Goal: Task Accomplishment & Management: Manage account settings

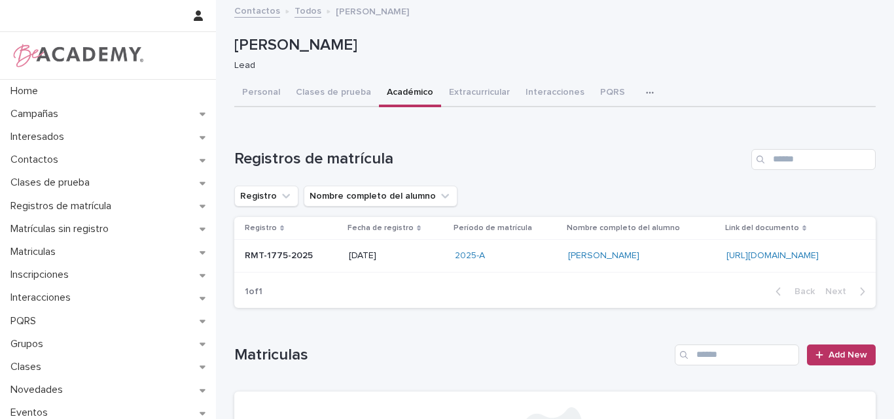
click at [726, 251] on div "[URL][DOMAIN_NAME]" at bounding box center [790, 256] width 128 height 11
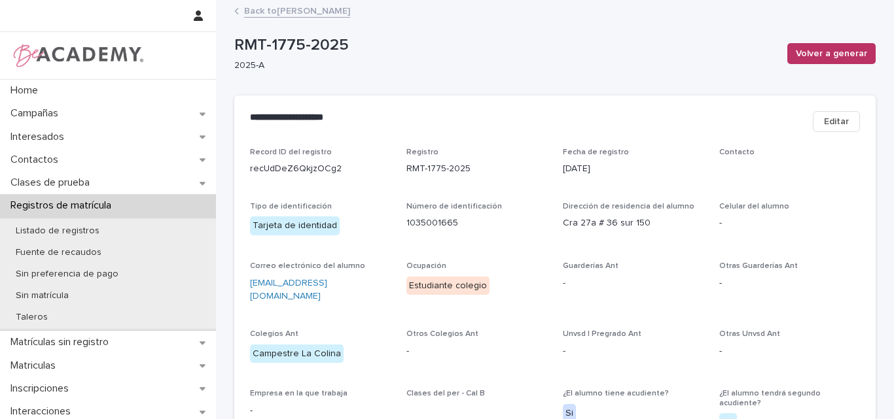
click at [338, 5] on link "Back to Amalia Cardenas Zuluaga" at bounding box center [297, 10] width 106 height 15
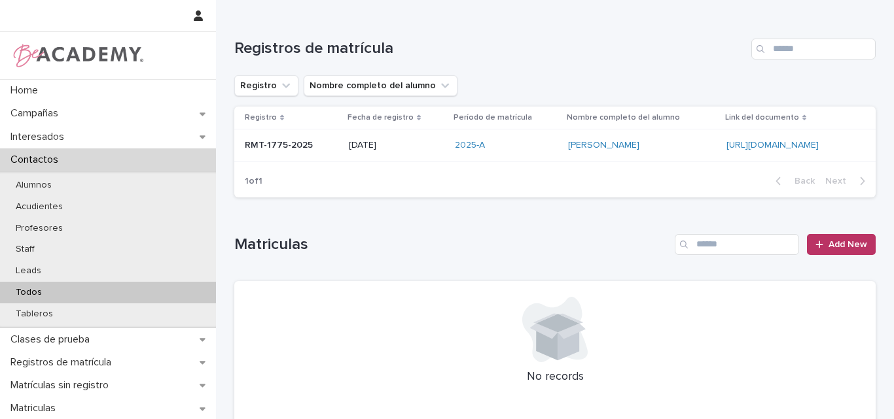
scroll to position [131, 0]
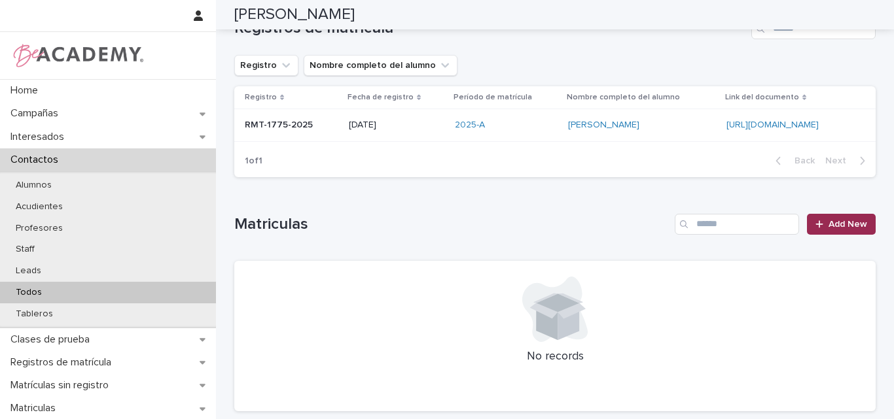
click at [846, 222] on span "Add New" at bounding box center [847, 224] width 39 height 9
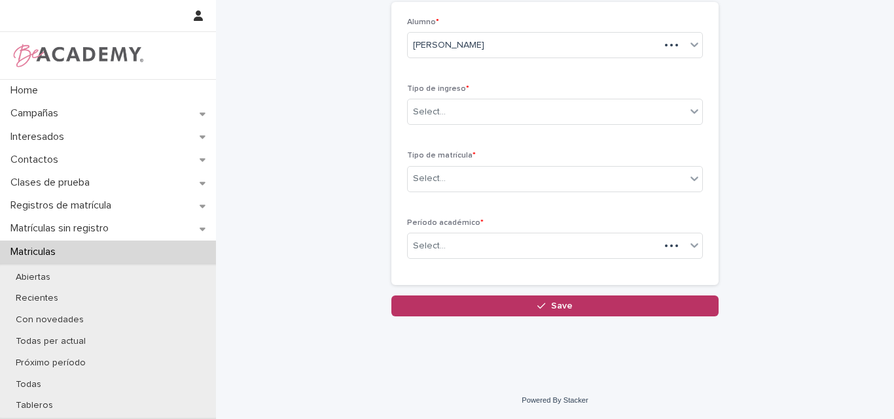
scroll to position [73, 0]
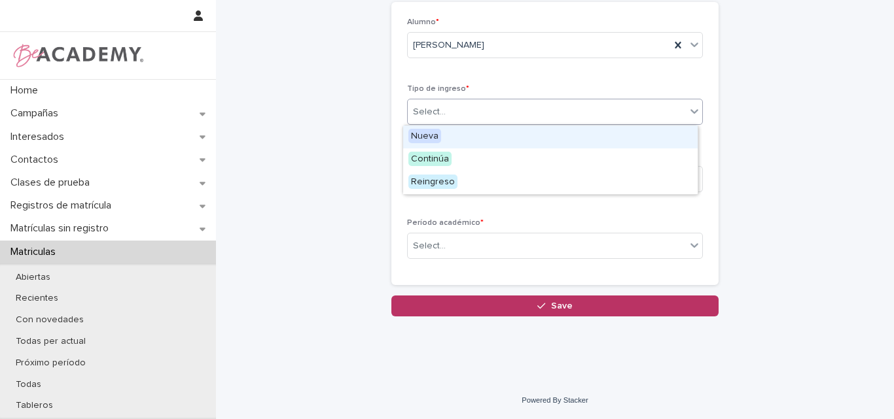
drag, startPoint x: 485, startPoint y: 113, endPoint x: 467, endPoint y: 124, distance: 20.5
click at [485, 113] on div "Select..." at bounding box center [547, 112] width 278 height 22
click at [457, 139] on div "Nueva" at bounding box center [550, 137] width 294 height 23
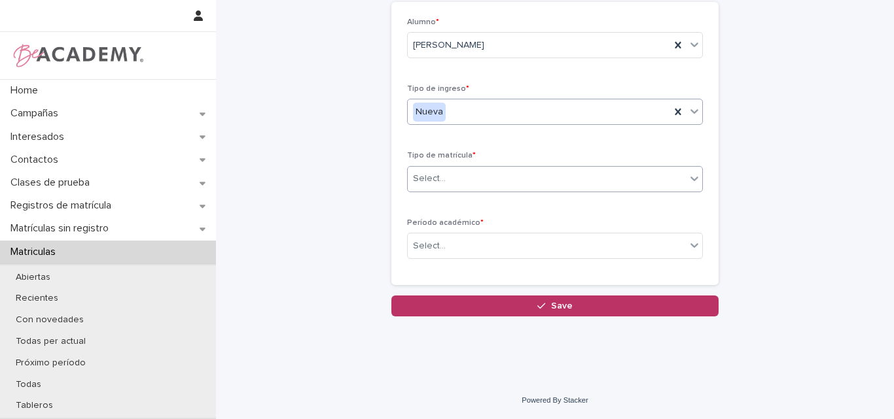
click at [468, 171] on div "Select..." at bounding box center [547, 179] width 278 height 22
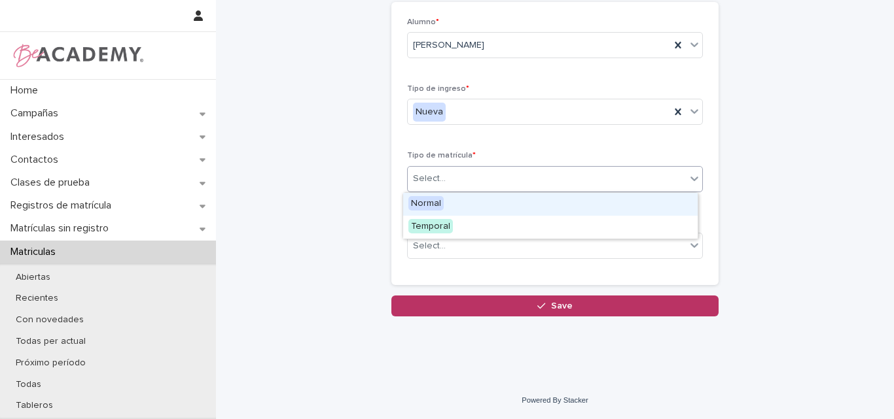
click at [452, 202] on div "Normal" at bounding box center [550, 204] width 294 height 23
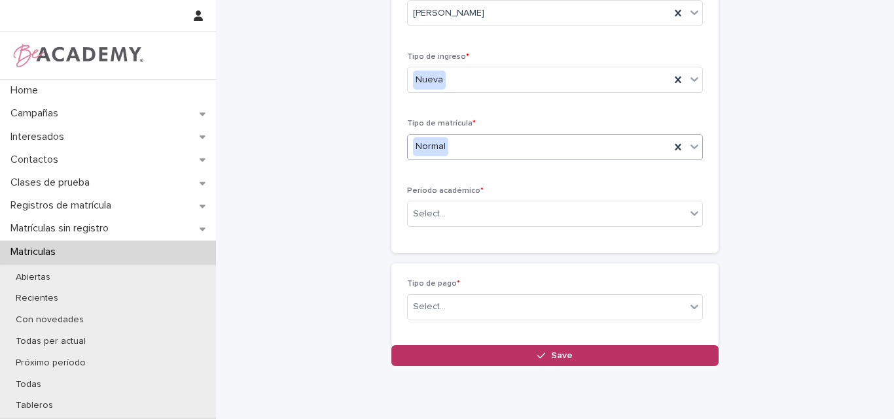
scroll to position [120, 0]
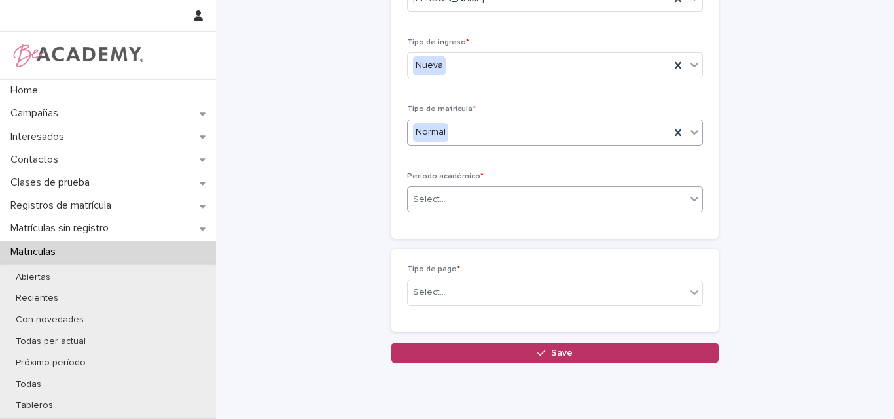
click at [453, 196] on div "Select..." at bounding box center [547, 200] width 278 height 22
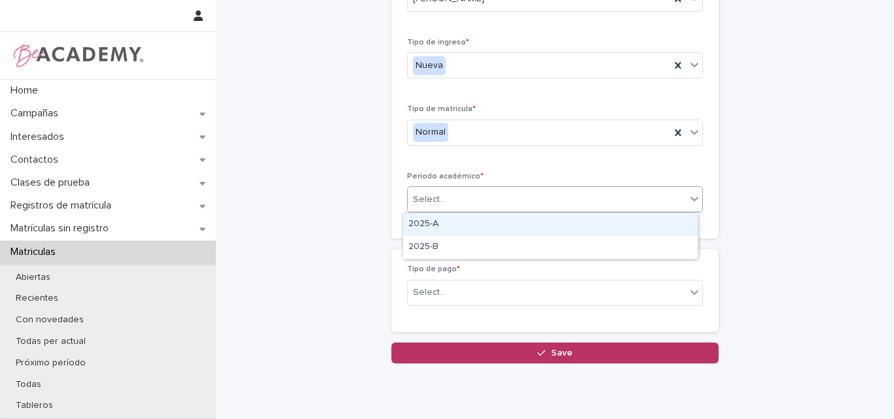
click at [439, 230] on div "2025-A" at bounding box center [550, 224] width 294 height 23
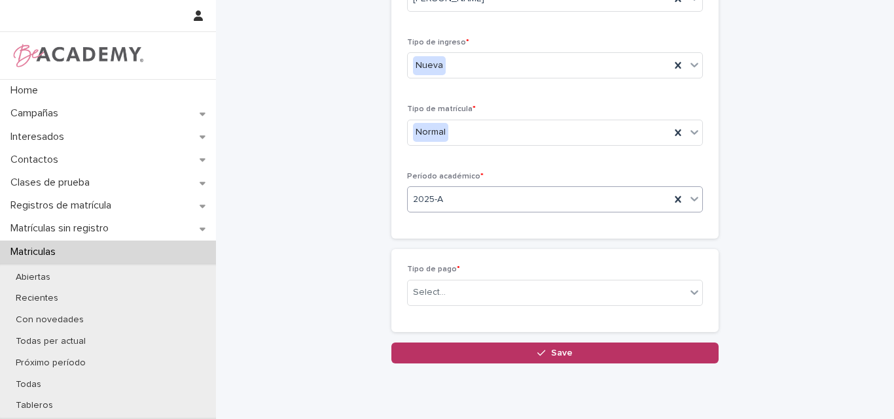
scroll to position [166, 0]
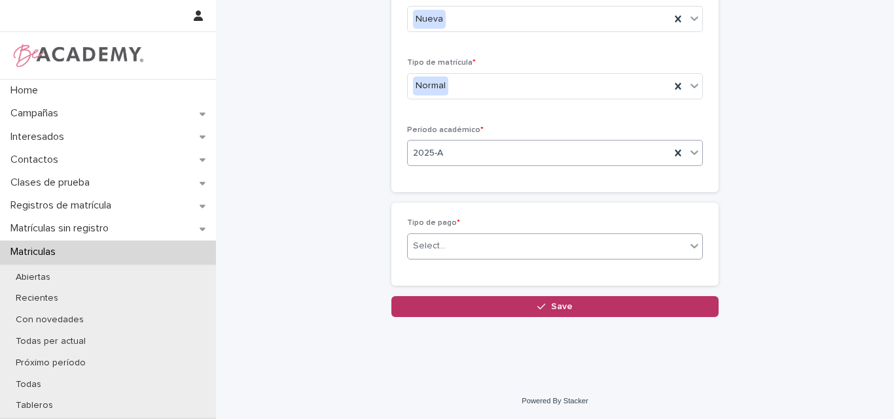
click at [452, 243] on div "Select..." at bounding box center [547, 247] width 278 height 22
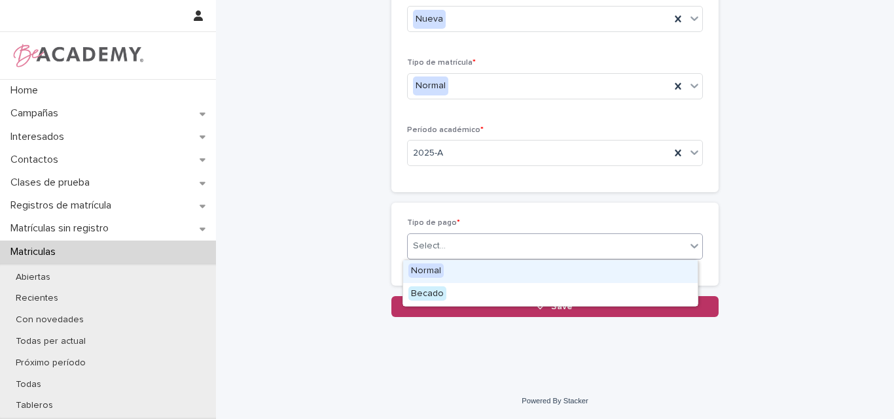
click at [451, 267] on div "Normal" at bounding box center [550, 271] width 294 height 23
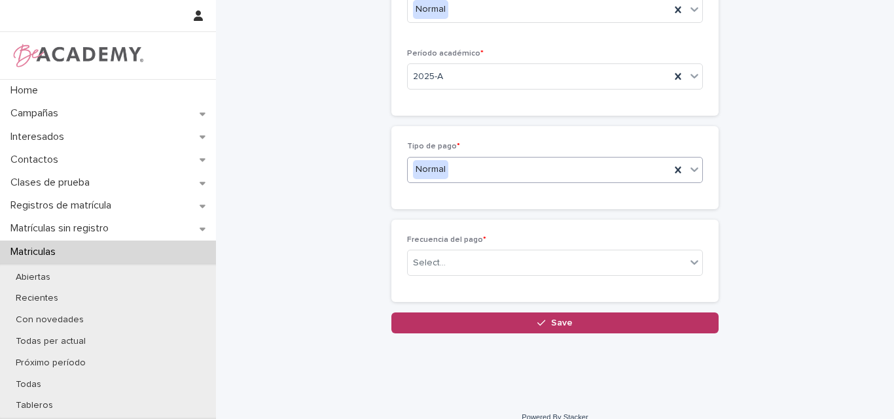
scroll to position [260, 0]
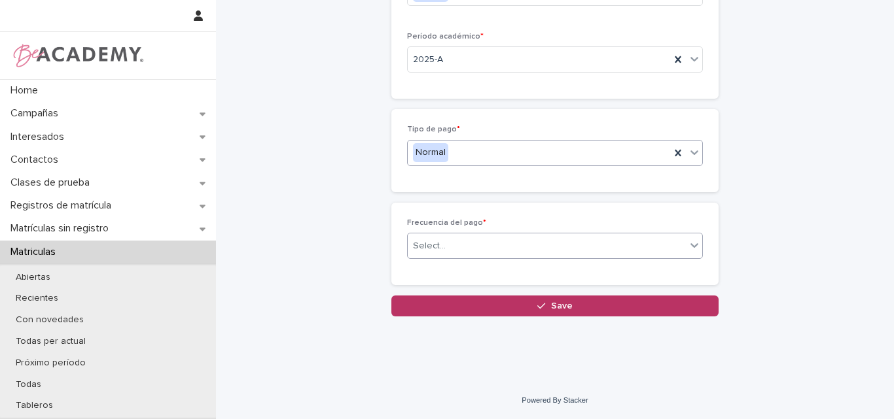
click at [461, 242] on div "Select..." at bounding box center [547, 247] width 278 height 22
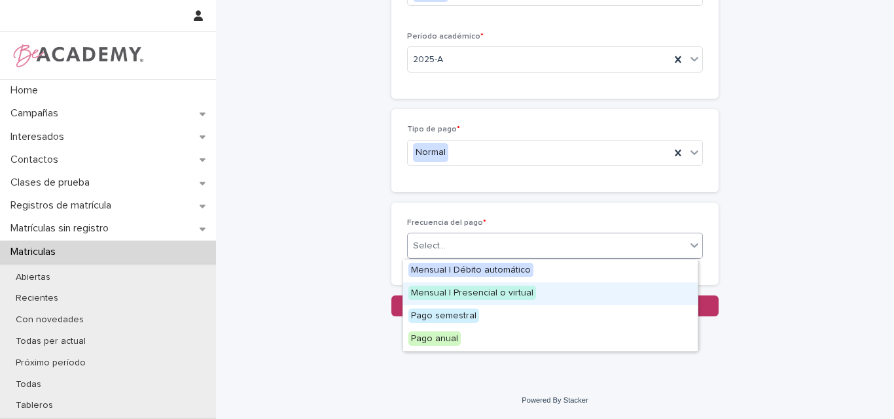
click at [535, 295] on div "Mensual | Presencial o virtual" at bounding box center [550, 294] width 294 height 23
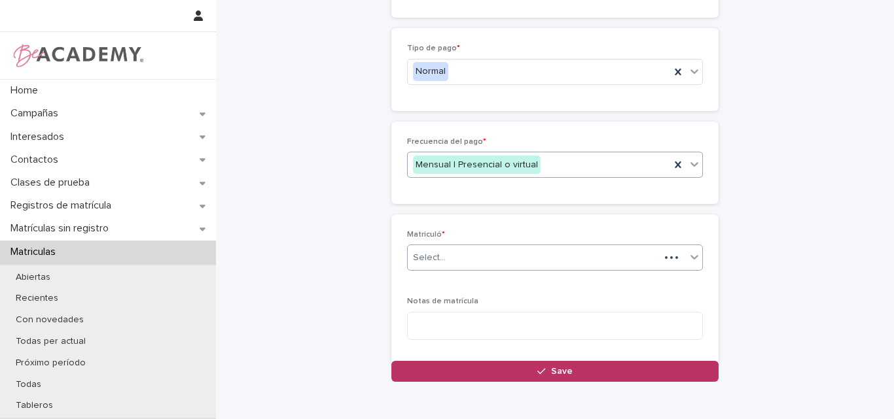
scroll to position [341, 0]
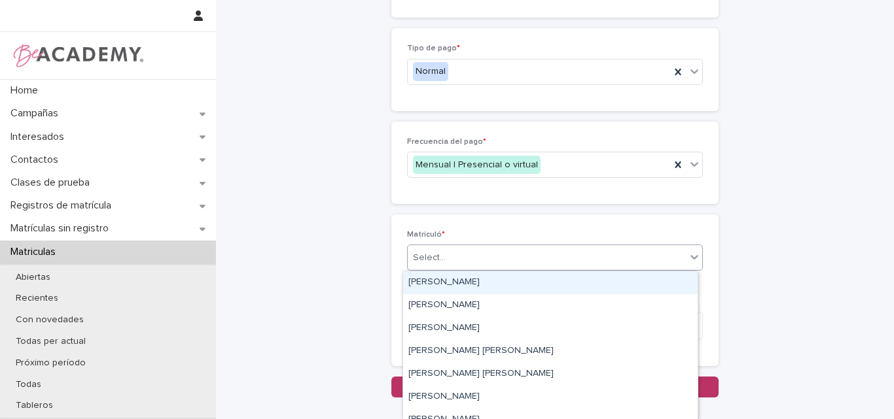
click at [531, 259] on div "Select..." at bounding box center [547, 258] width 278 height 22
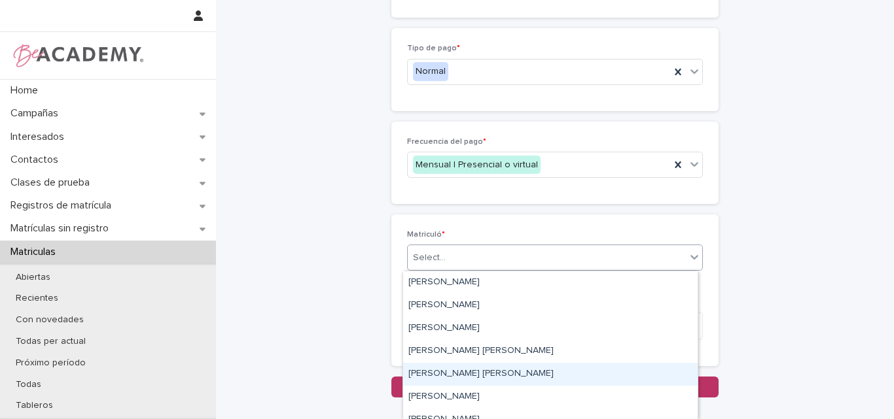
click at [469, 373] on div "Lina Rico Montoya" at bounding box center [550, 374] width 294 height 23
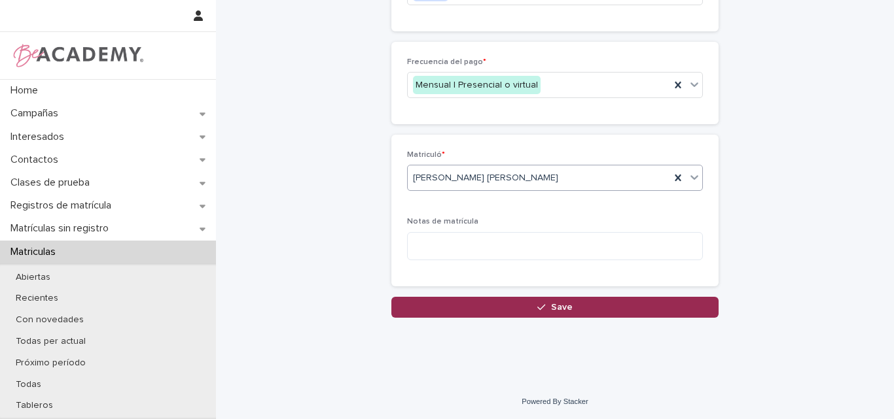
scroll to position [422, 0]
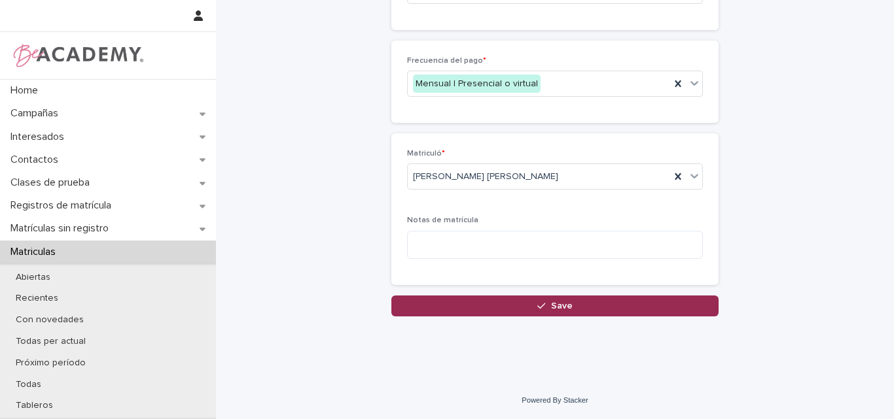
click at [577, 306] on button "Save" at bounding box center [554, 306] width 327 height 21
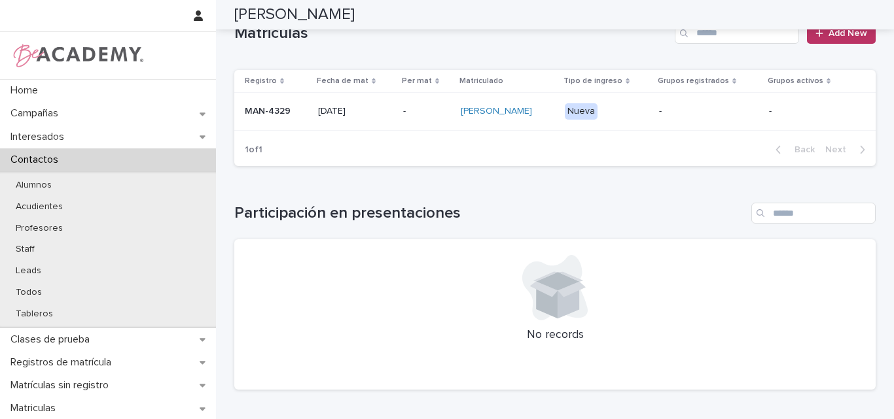
scroll to position [280, 0]
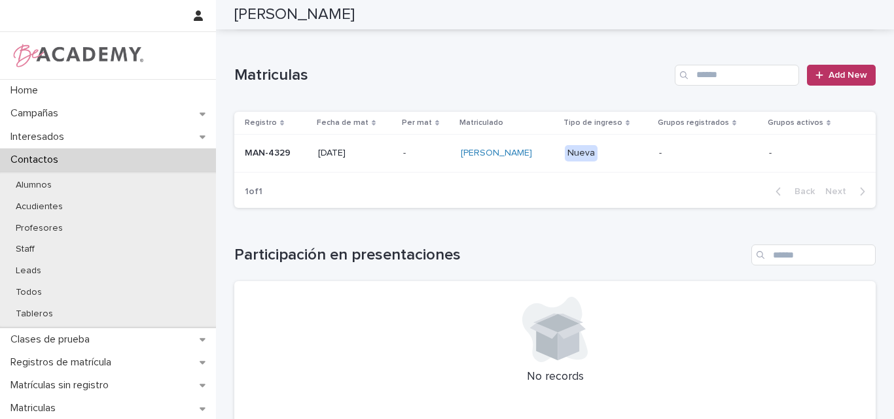
click at [270, 150] on div "MAN-4329" at bounding box center [276, 152] width 63 height 14
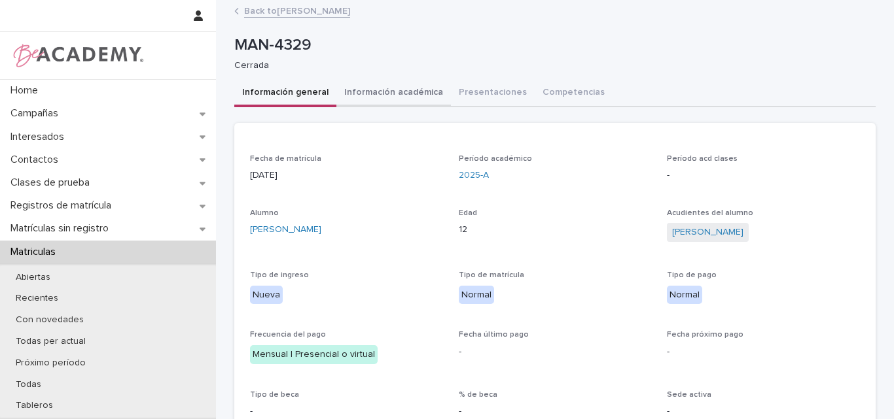
click at [394, 90] on button "Información académica" at bounding box center [393, 93] width 115 height 27
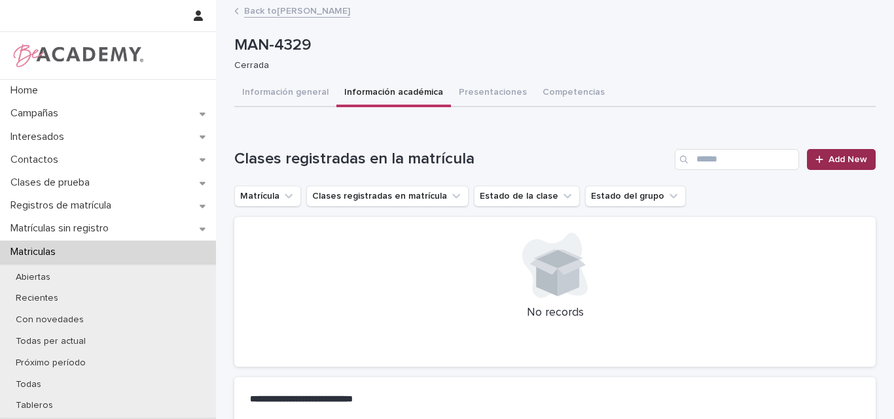
click at [821, 154] on link "Add New" at bounding box center [841, 159] width 69 height 21
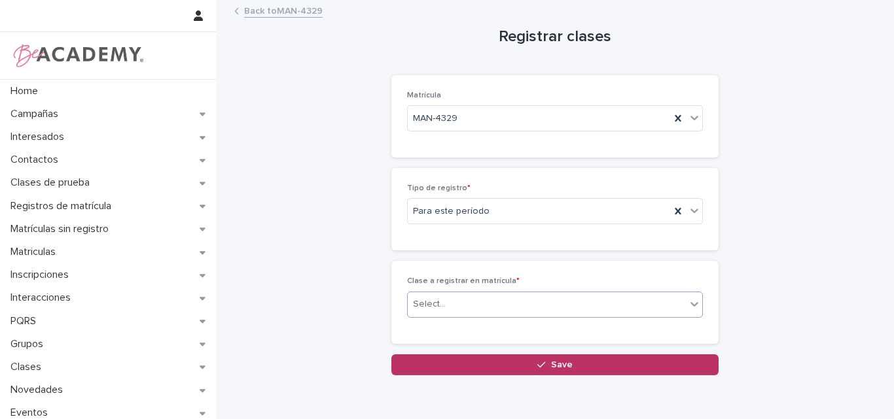
click at [529, 307] on div "Select..." at bounding box center [547, 305] width 278 height 22
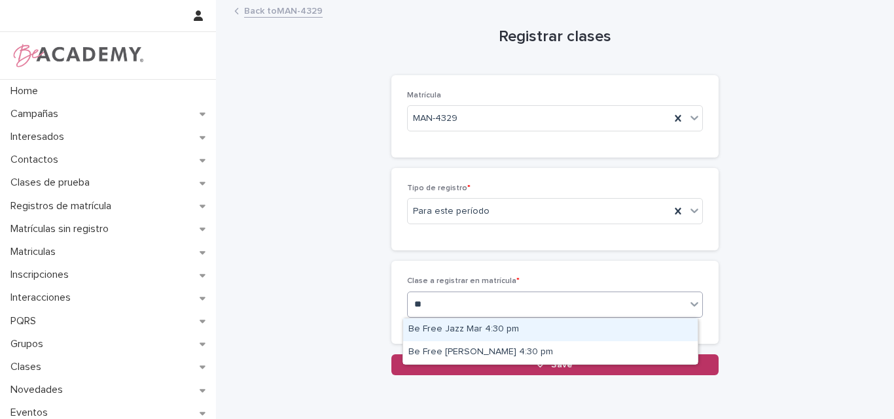
type input "***"
click at [478, 327] on div "Be Free Jazz Mar 4:30 pm" at bounding box center [550, 330] width 294 height 23
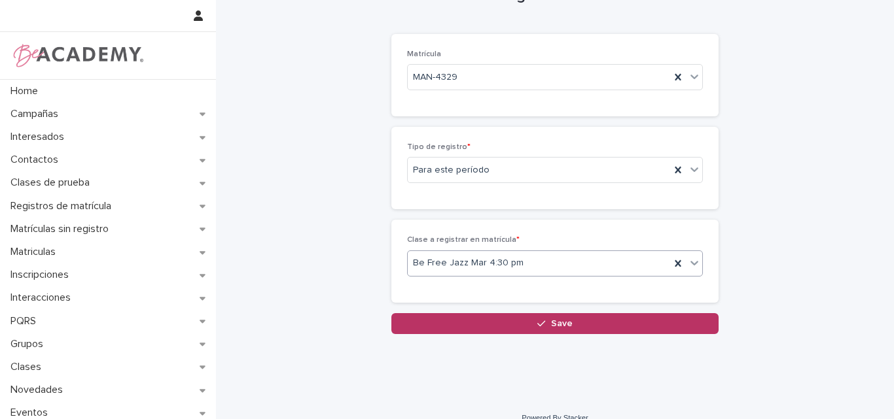
scroll to position [59, 0]
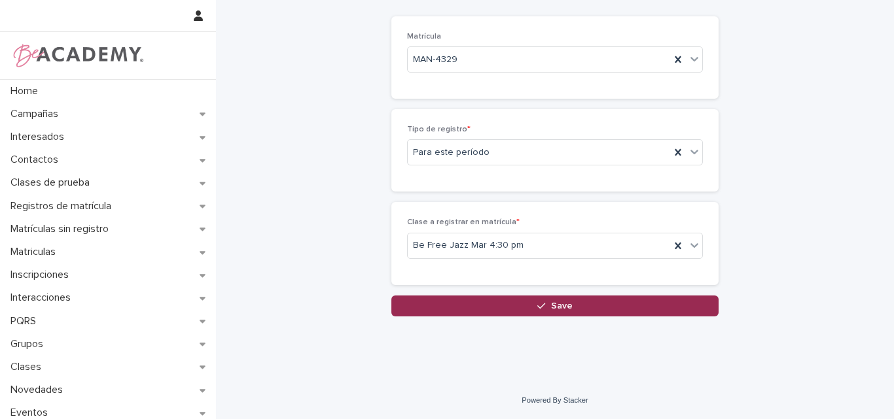
click at [551, 306] on span "Save" at bounding box center [562, 306] width 22 height 9
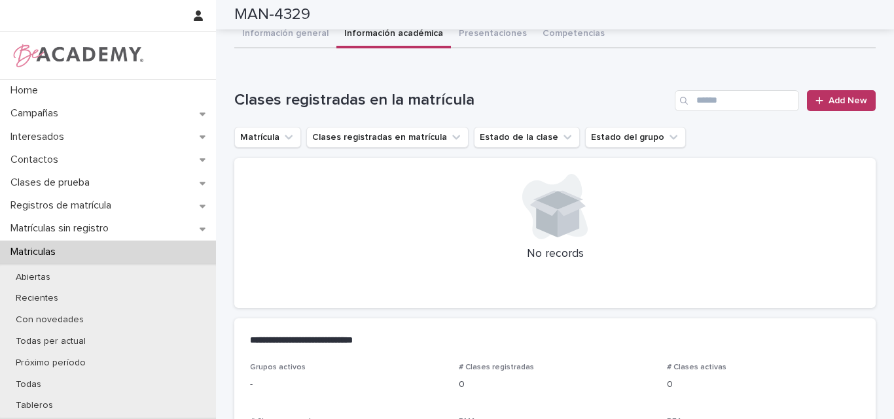
scroll to position [60, 0]
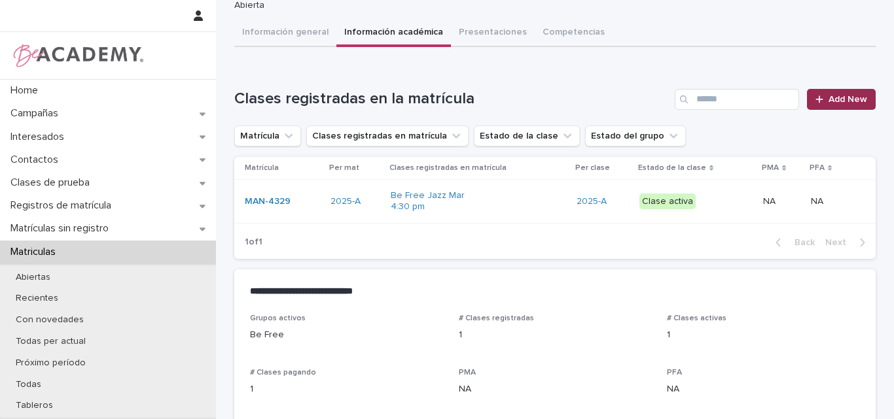
click at [836, 100] on span "Add New" at bounding box center [847, 99] width 39 height 9
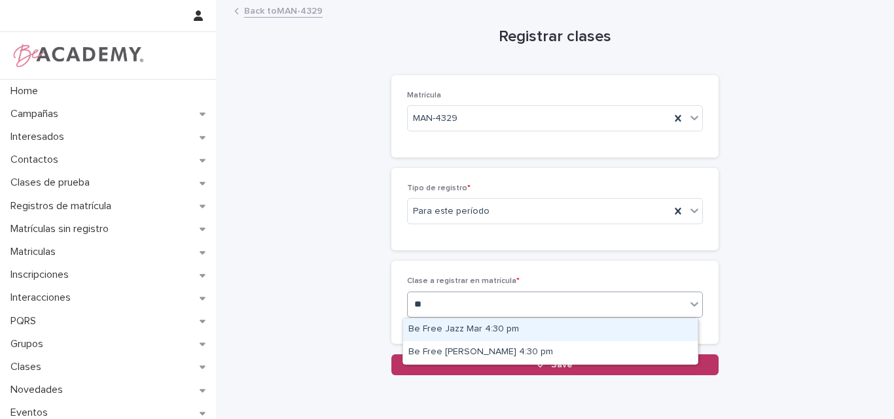
type input "***"
click at [501, 302] on div "*** fre" at bounding box center [547, 305] width 278 height 22
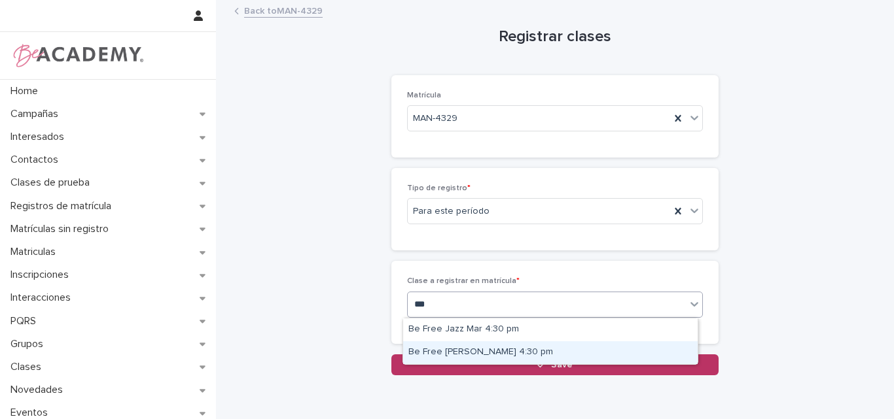
click at [535, 351] on div "Be Free Urbano Jue 4:30 pm" at bounding box center [550, 353] width 294 height 23
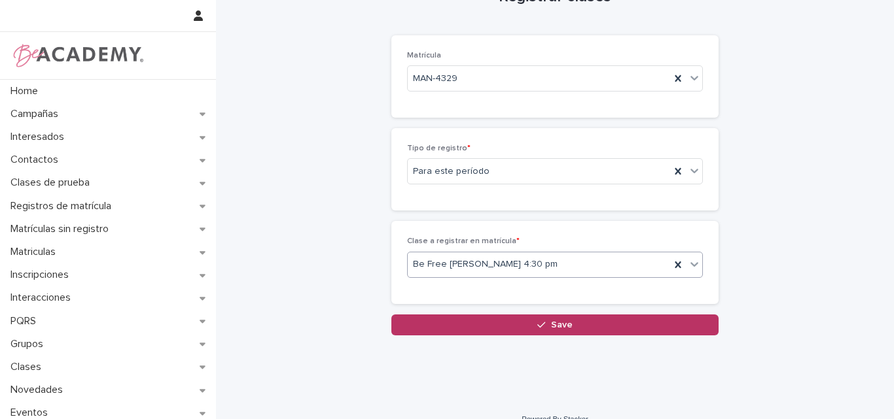
scroll to position [59, 0]
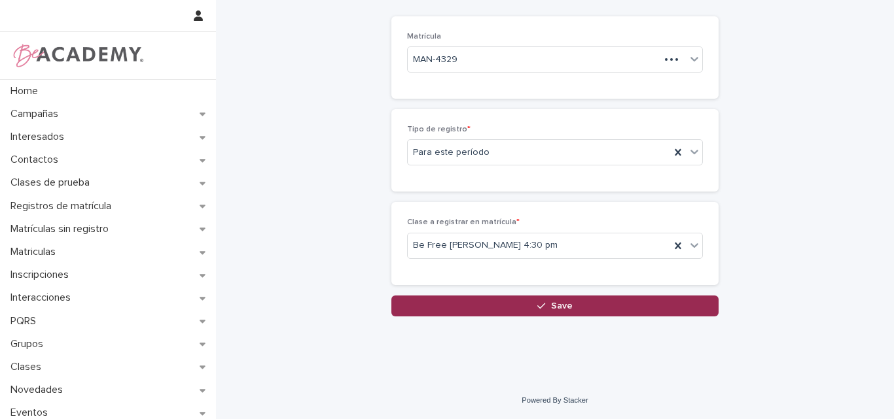
click at [559, 307] on span "Save" at bounding box center [562, 306] width 22 height 9
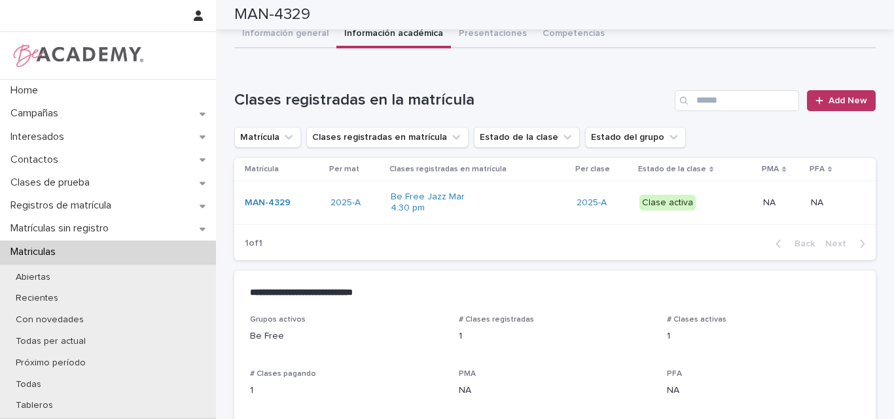
scroll to position [60, 0]
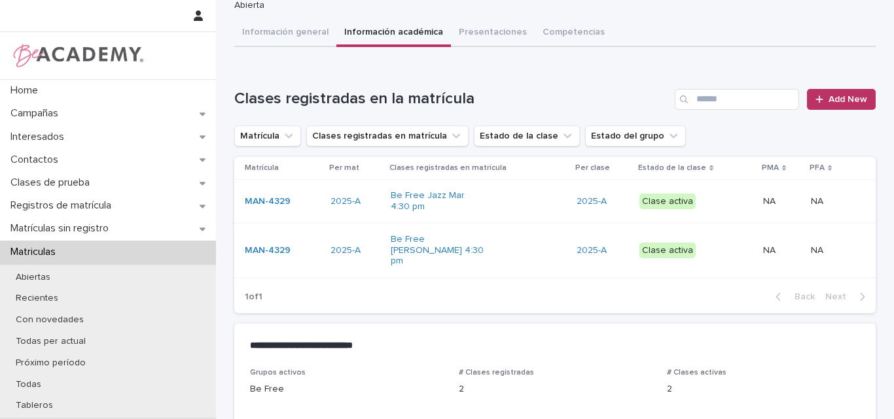
click at [282, 24] on button "Información general" at bounding box center [285, 33] width 102 height 27
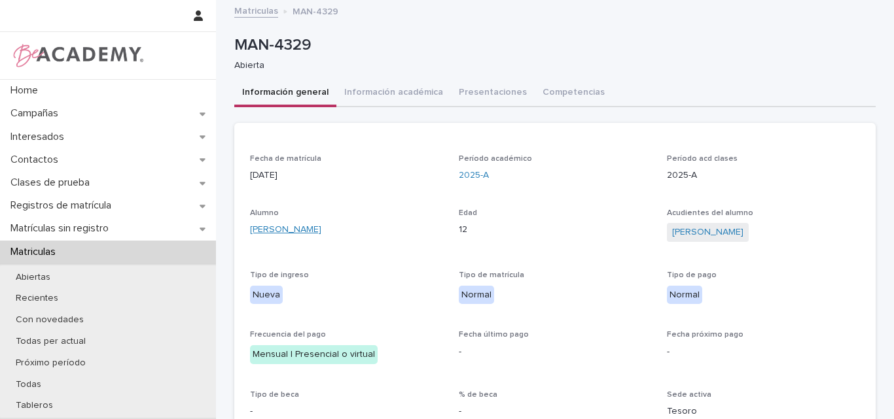
click at [288, 230] on link "Amalia Cardenas Zuluaga" at bounding box center [285, 230] width 71 height 14
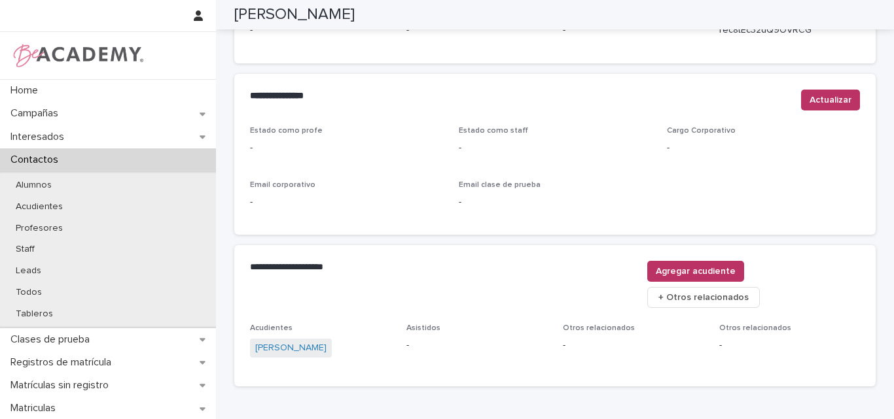
scroll to position [523, 0]
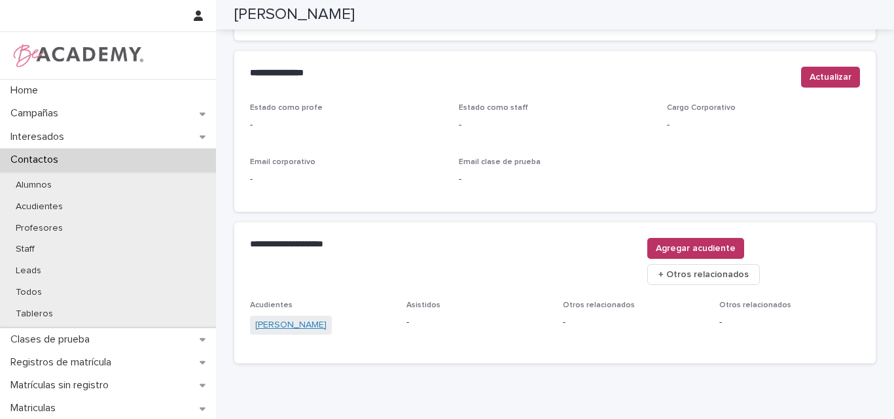
click at [313, 319] on link "Cristina Zuluaga Gomez" at bounding box center [290, 326] width 71 height 14
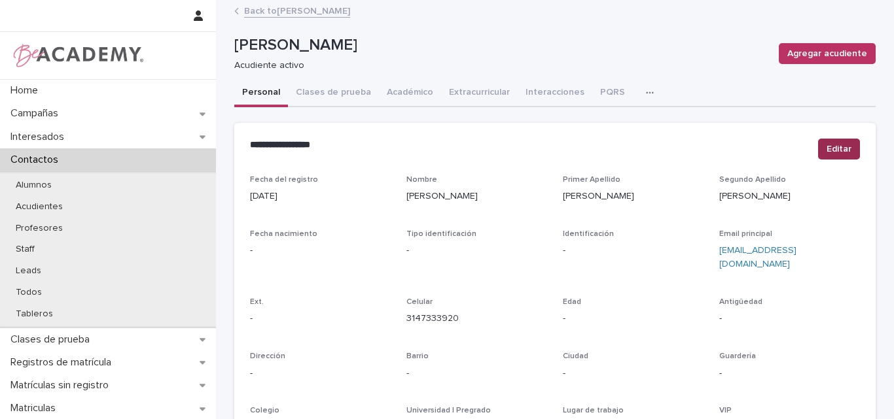
click at [829, 141] on button "Editar" at bounding box center [839, 149] width 42 height 21
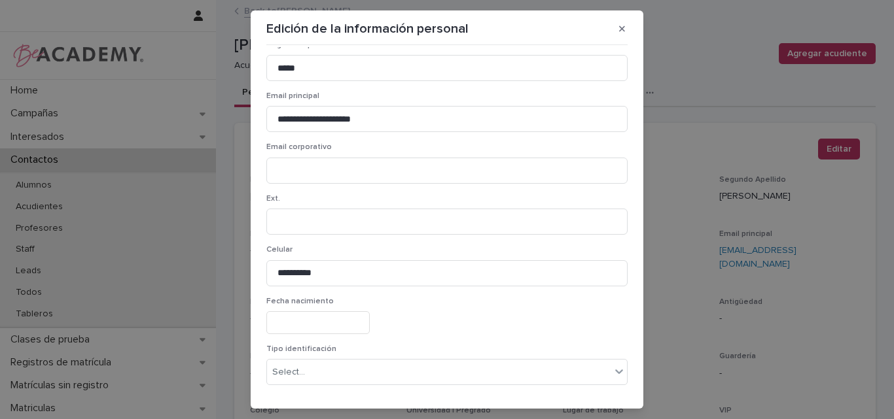
scroll to position [196, 0]
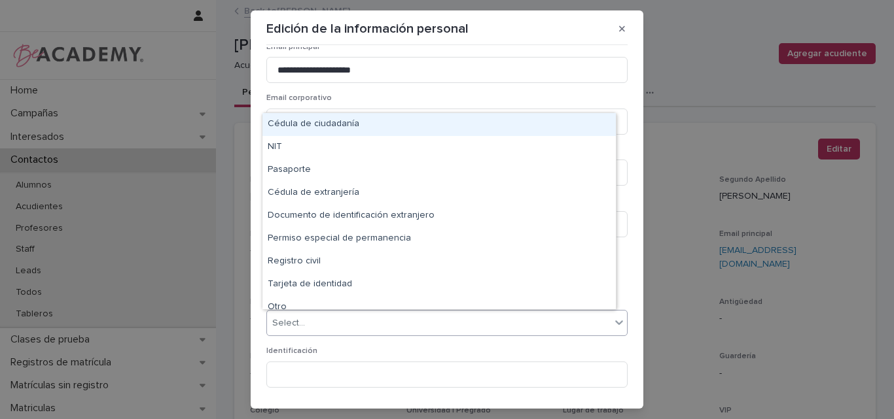
click at [315, 327] on div "Select..." at bounding box center [439, 324] width 344 height 22
click at [330, 131] on div "Cédula de ciudadanía" at bounding box center [438, 124] width 353 height 23
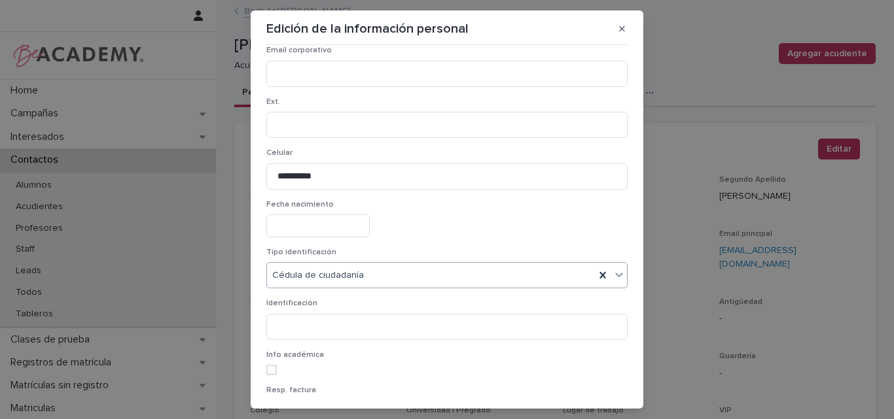
scroll to position [262, 0]
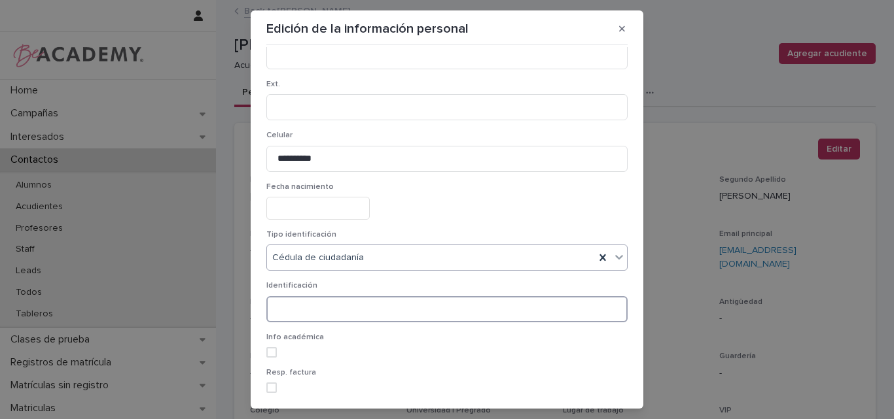
click at [309, 307] on input at bounding box center [446, 309] width 361 height 26
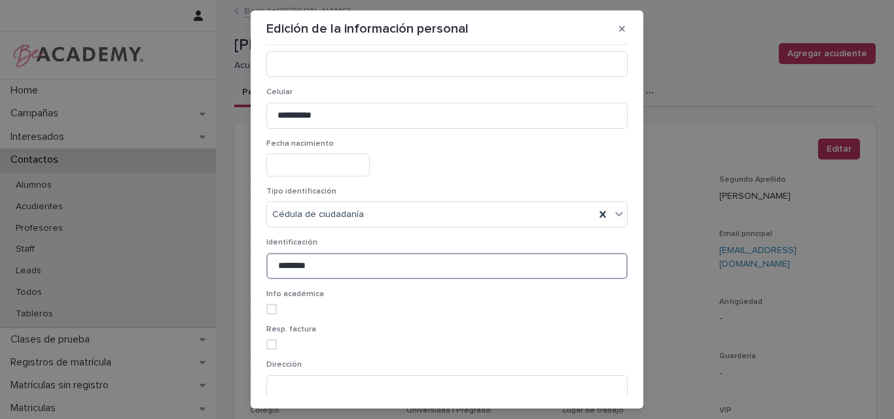
scroll to position [327, 0]
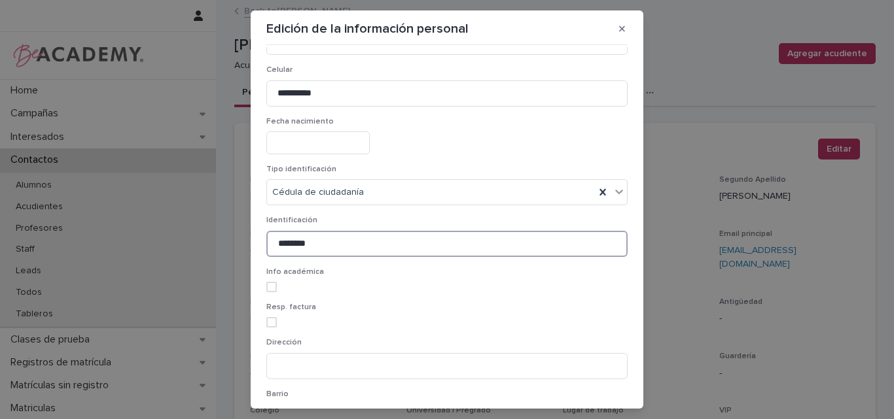
type input "********"
click at [266, 276] on p "Info académica" at bounding box center [446, 272] width 361 height 9
click at [267, 283] on span at bounding box center [271, 287] width 10 height 10
click at [266, 322] on span at bounding box center [271, 322] width 10 height 10
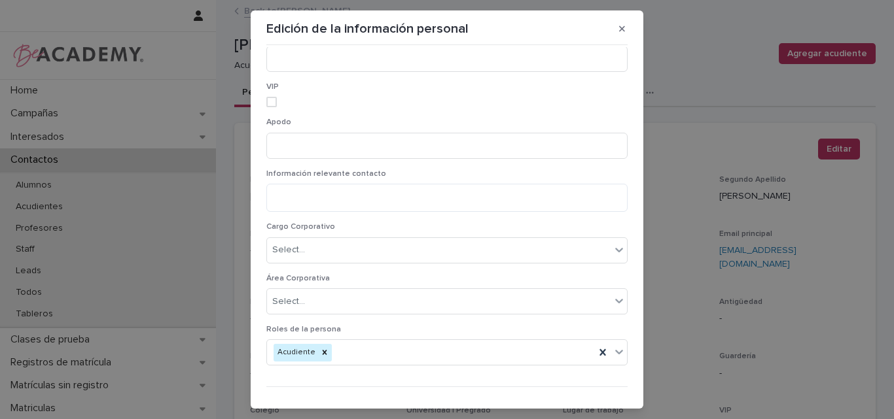
scroll to position [965, 0]
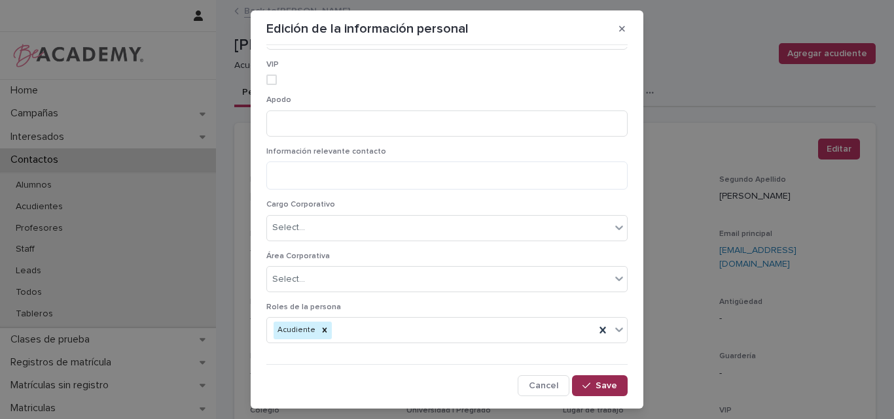
click at [584, 385] on div "button" at bounding box center [588, 386] width 13 height 9
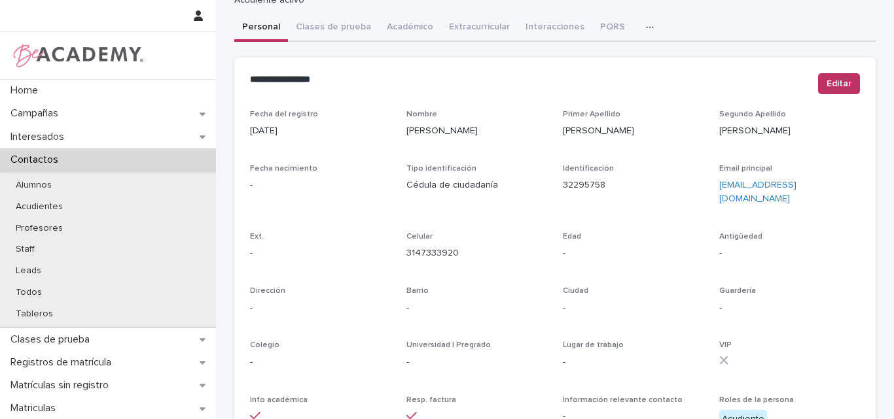
scroll to position [0, 0]
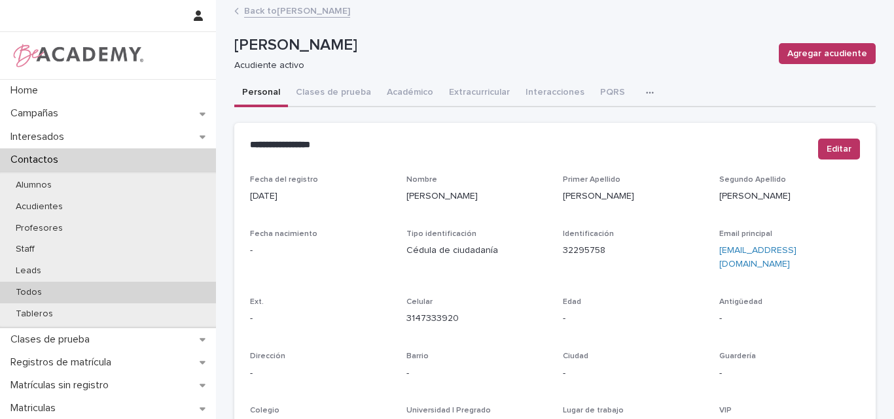
click at [46, 286] on div "Todos" at bounding box center [108, 293] width 216 height 22
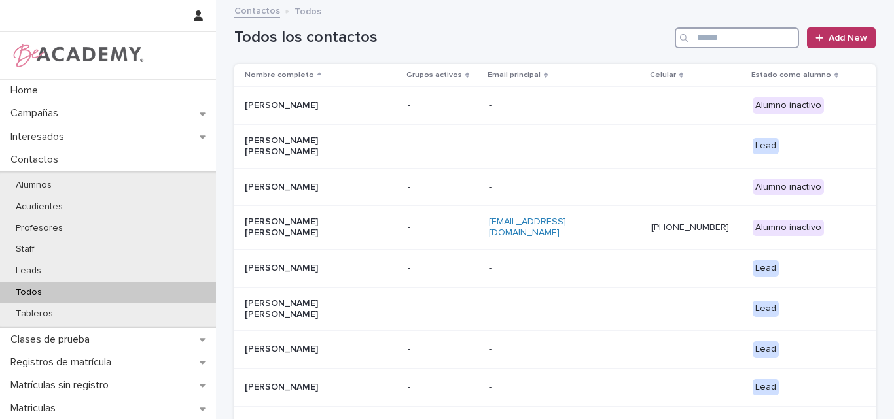
click at [724, 42] on input "Search" at bounding box center [737, 37] width 124 height 21
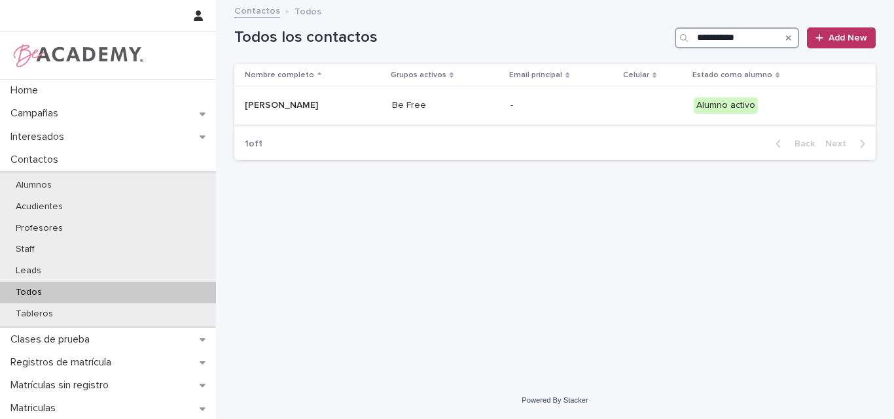
type input "**********"
click at [304, 108] on p "Amalia Cardenas Zuluaga" at bounding box center [310, 105] width 131 height 11
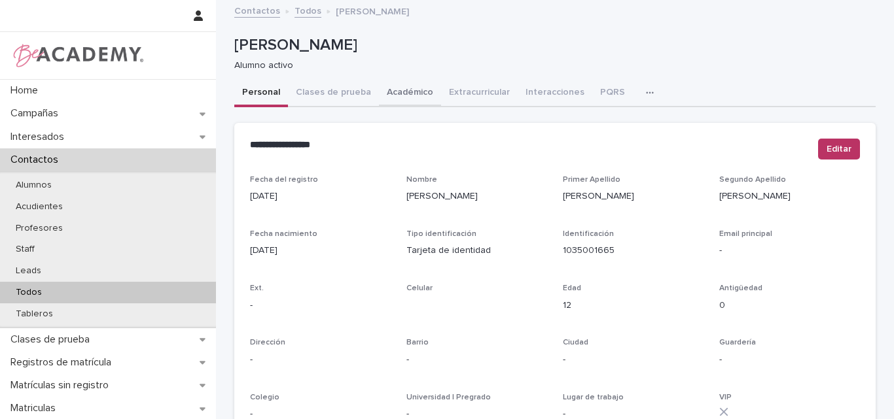
click at [396, 88] on button "Académico" at bounding box center [410, 93] width 62 height 27
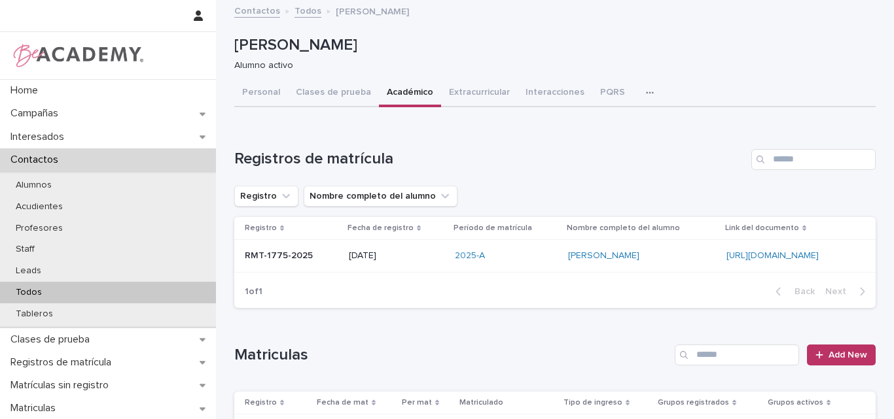
click at [39, 293] on p "Todos" at bounding box center [28, 292] width 47 height 11
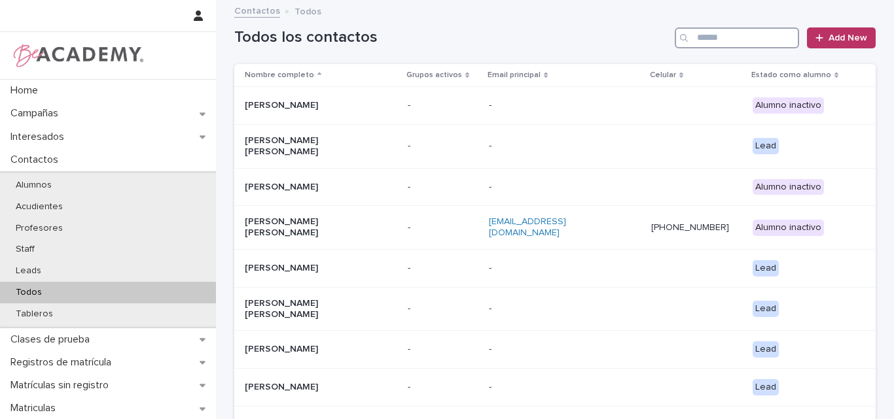
click at [760, 34] on input "Search" at bounding box center [737, 37] width 124 height 21
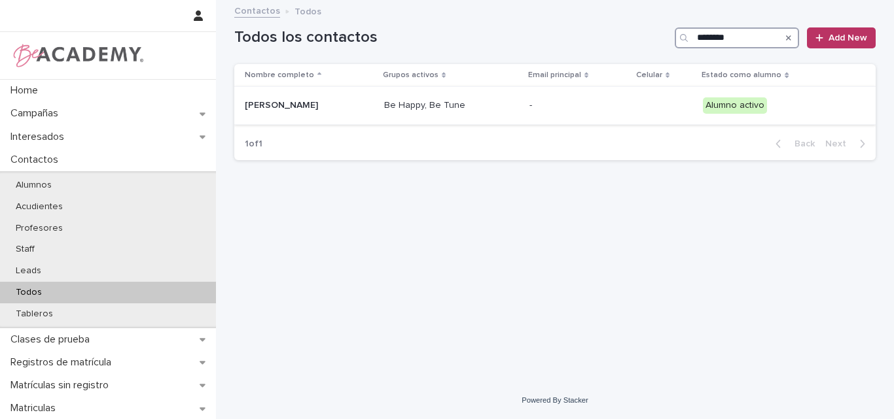
type input "********"
click at [353, 104] on p "Avril Hinestroza Sarmiento" at bounding box center [309, 105] width 129 height 11
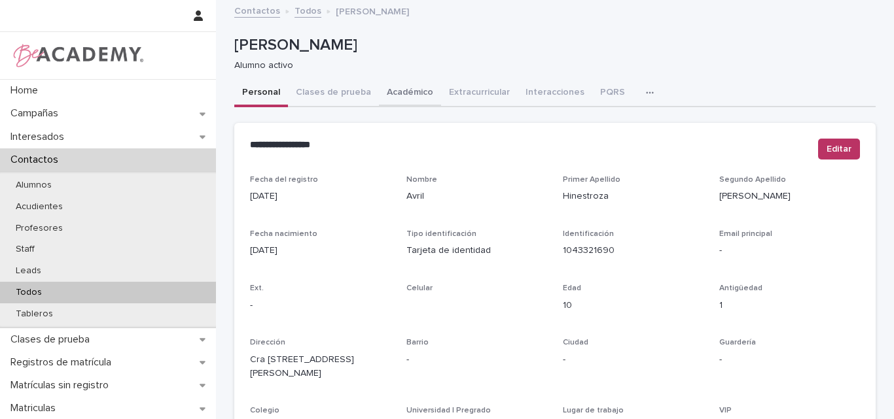
click at [400, 90] on button "Académico" at bounding box center [410, 93] width 62 height 27
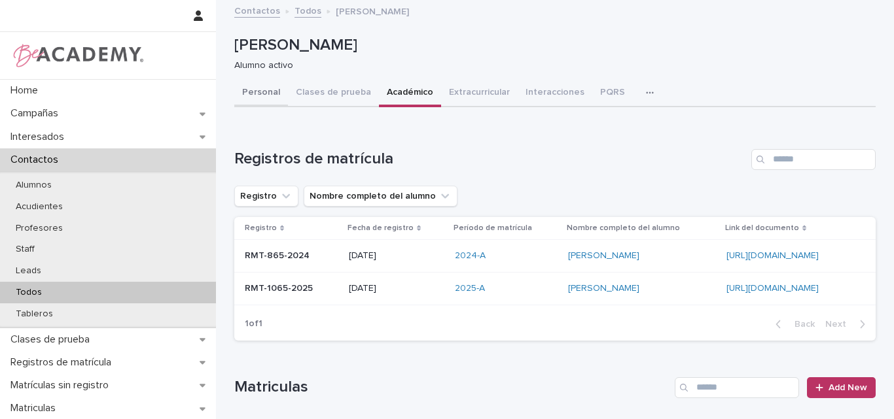
click at [262, 90] on button "Personal" at bounding box center [261, 93] width 54 height 27
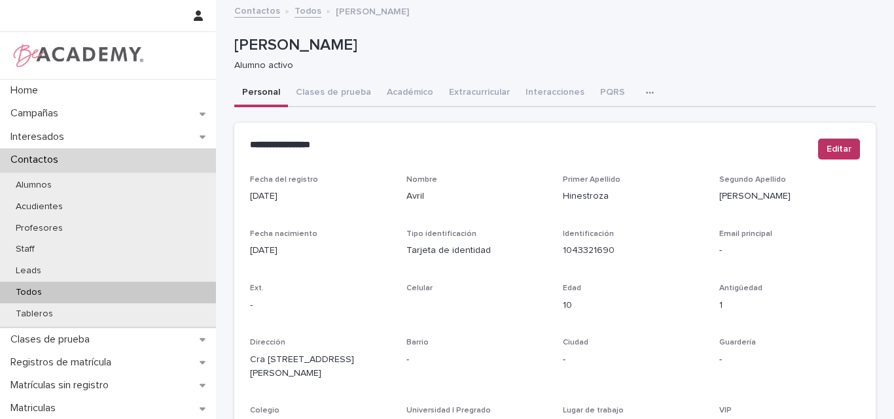
click at [822, 55] on div "Avril Hinestroza Sarmiento Alumno activo" at bounding box center [552, 53] width 636 height 35
click at [63, 294] on div "Todos" at bounding box center [108, 293] width 216 height 22
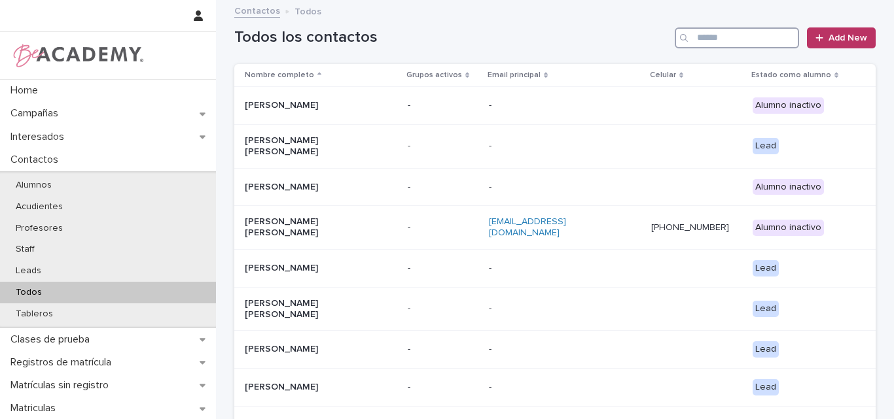
click at [714, 37] on input "Search" at bounding box center [737, 37] width 124 height 21
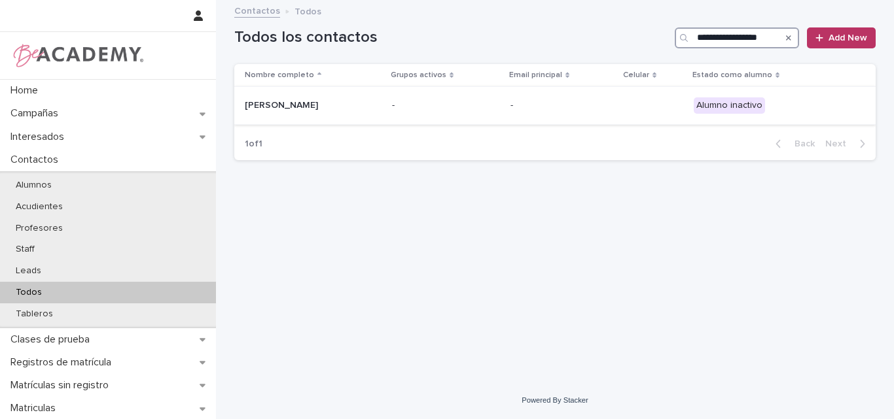
type input "**********"
click at [291, 111] on p "Martina Zuleta Rios" at bounding box center [310, 105] width 131 height 11
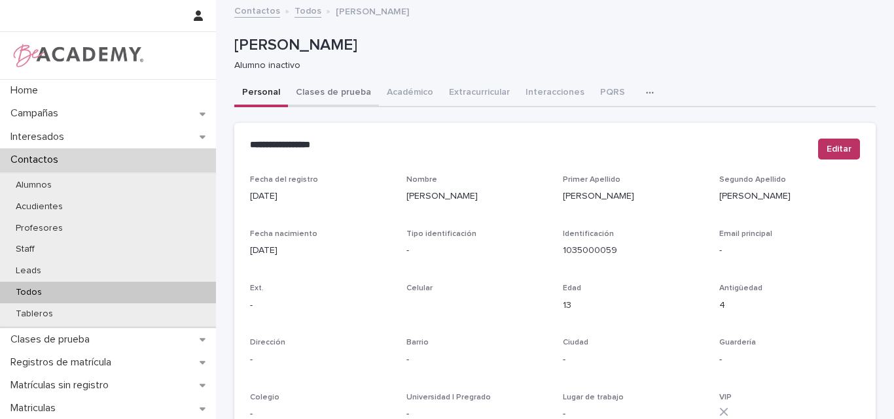
click at [402, 90] on button "Académico" at bounding box center [410, 93] width 62 height 27
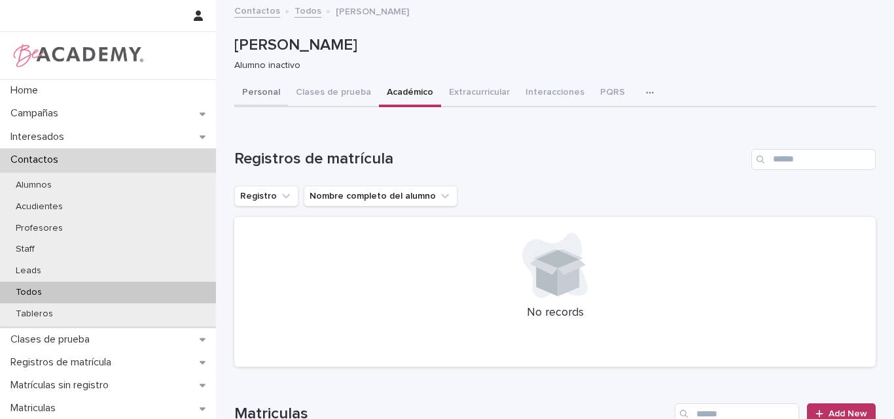
click at [255, 84] on button "Personal" at bounding box center [261, 93] width 54 height 27
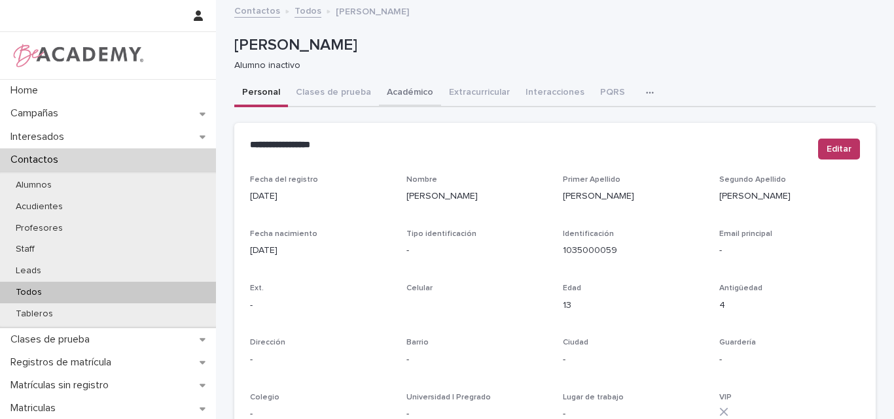
click at [393, 92] on button "Académico" at bounding box center [410, 93] width 62 height 27
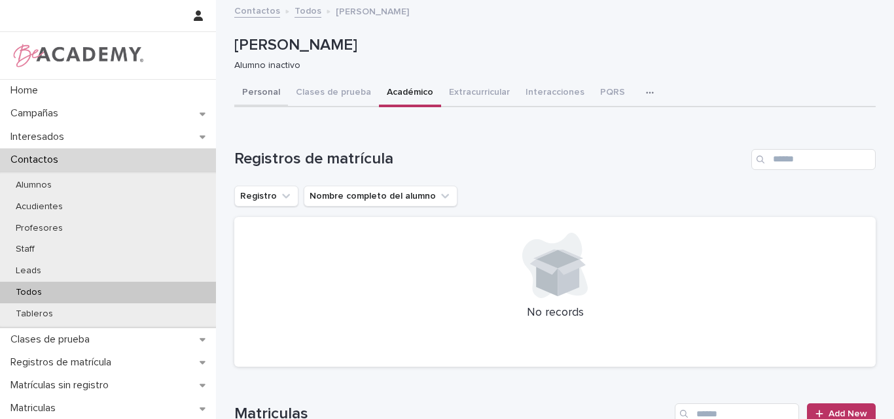
click at [246, 96] on button "Personal" at bounding box center [261, 93] width 54 height 27
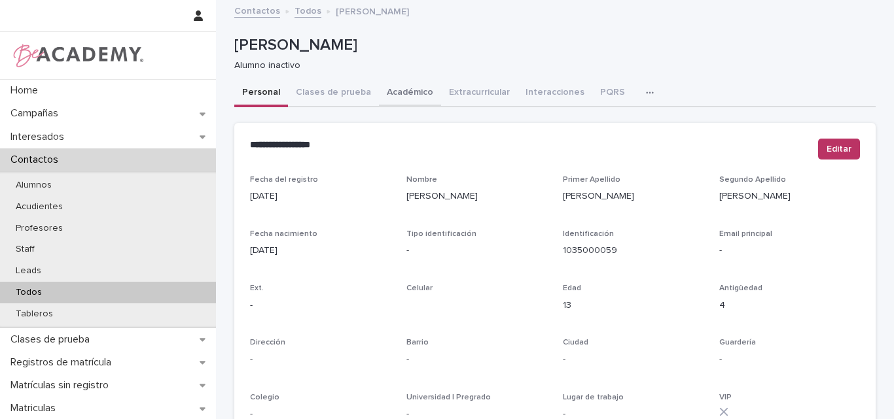
click at [400, 92] on button "Académico" at bounding box center [410, 93] width 62 height 27
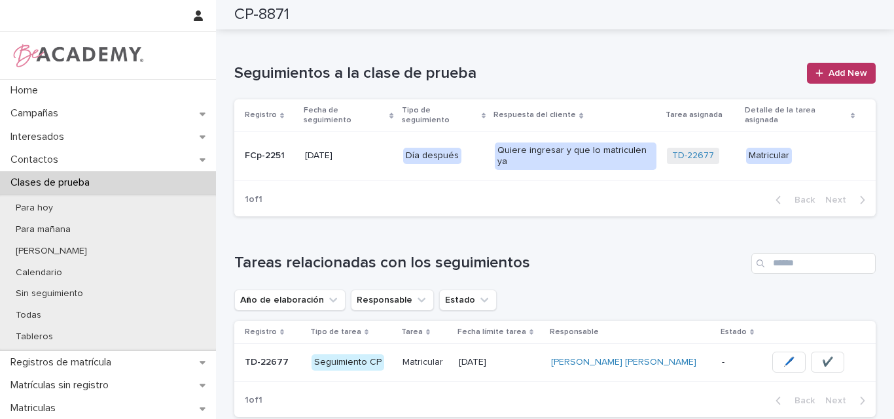
scroll to position [589, 0]
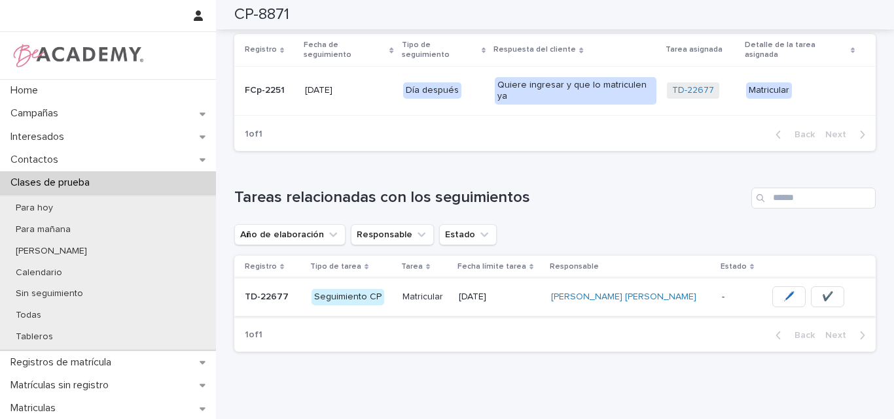
click at [822, 291] on span "✔️" at bounding box center [827, 297] width 11 height 13
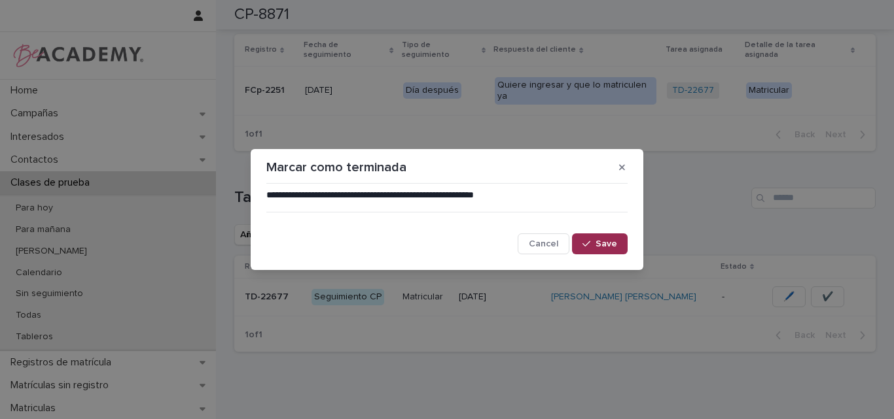
click at [614, 248] on span "Save" at bounding box center [606, 244] width 22 height 9
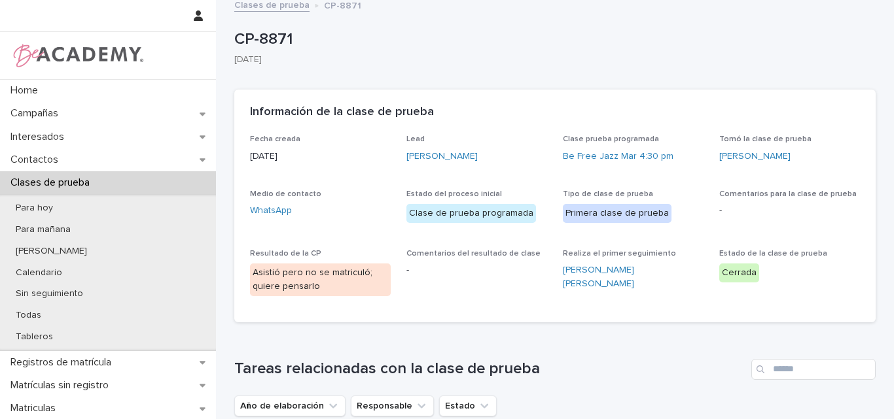
scroll to position [0, 0]
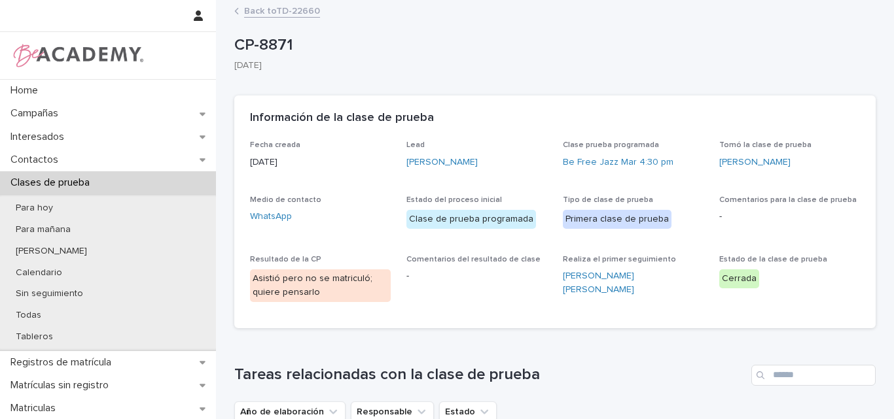
click at [266, 10] on link "Back to TD-22660" at bounding box center [282, 10] width 76 height 15
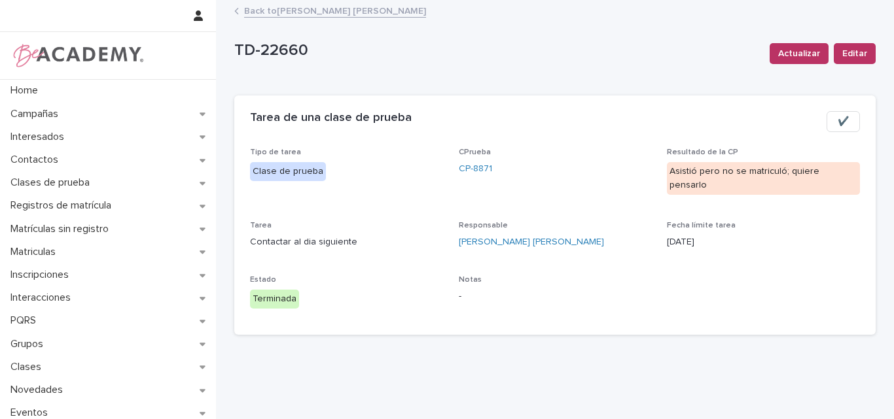
click at [307, 8] on link "Back to Lina Rico Montoya" at bounding box center [335, 10] width 182 height 15
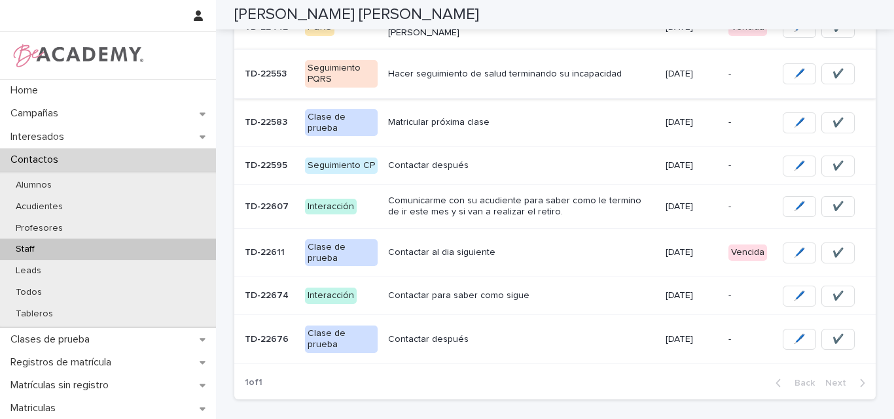
scroll to position [262, 0]
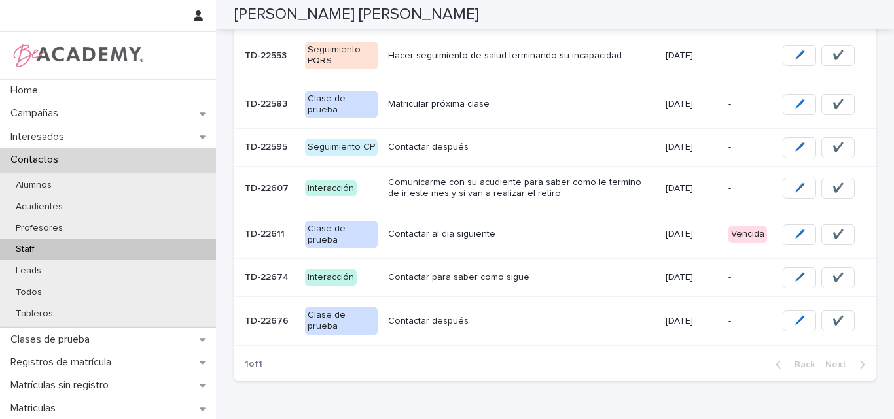
click at [546, 234] on div "Contactar al dia siguiente" at bounding box center [521, 235] width 266 height 22
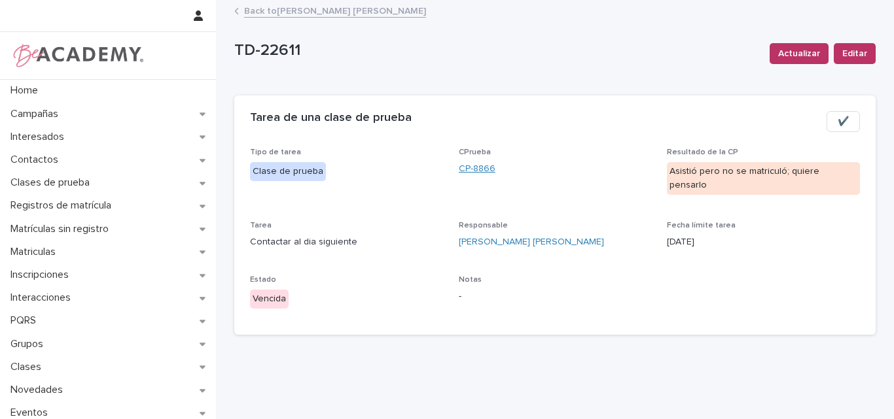
click at [476, 170] on link "CP-8866" at bounding box center [477, 169] width 37 height 14
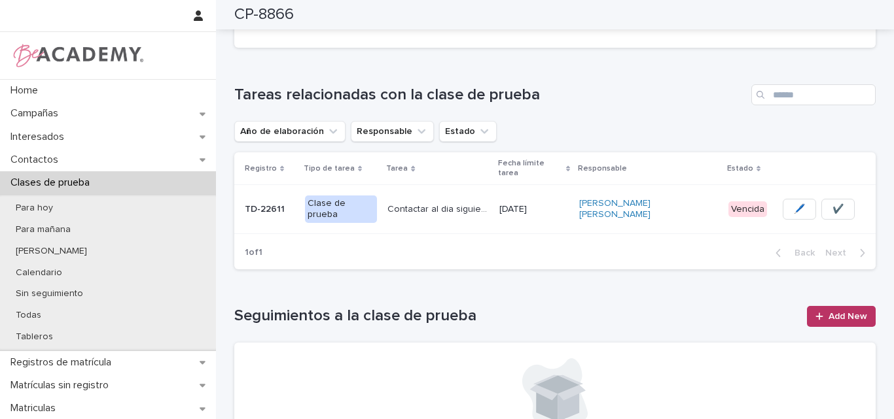
scroll to position [327, 0]
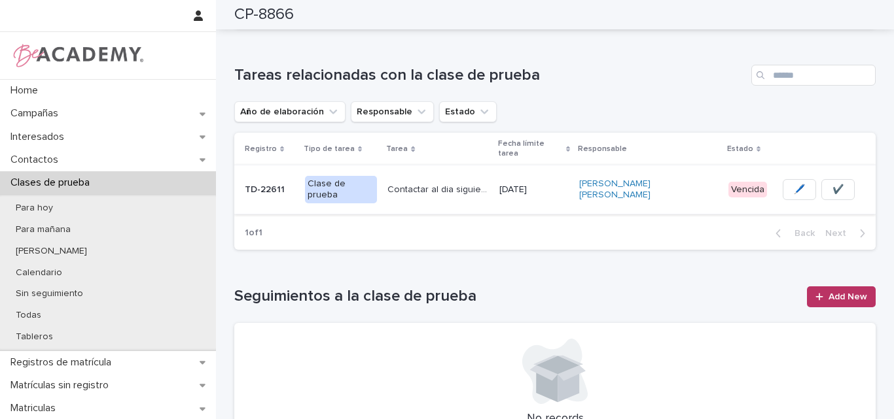
click at [832, 183] on span "✔️" at bounding box center [837, 189] width 11 height 13
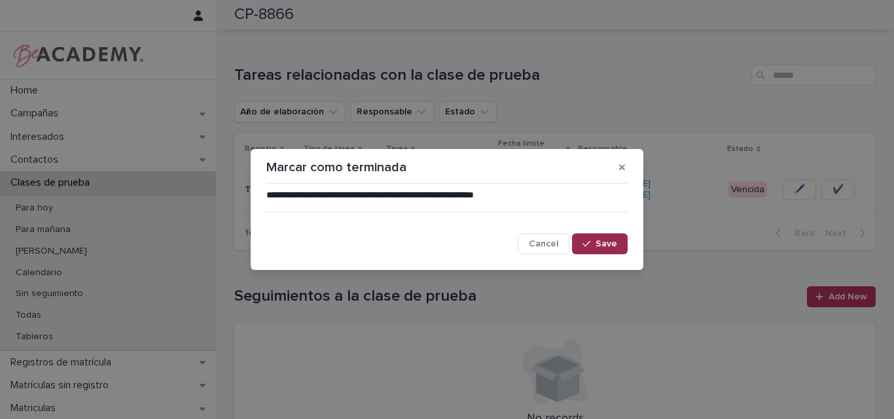
click at [603, 238] on button "Save" at bounding box center [600, 244] width 56 height 21
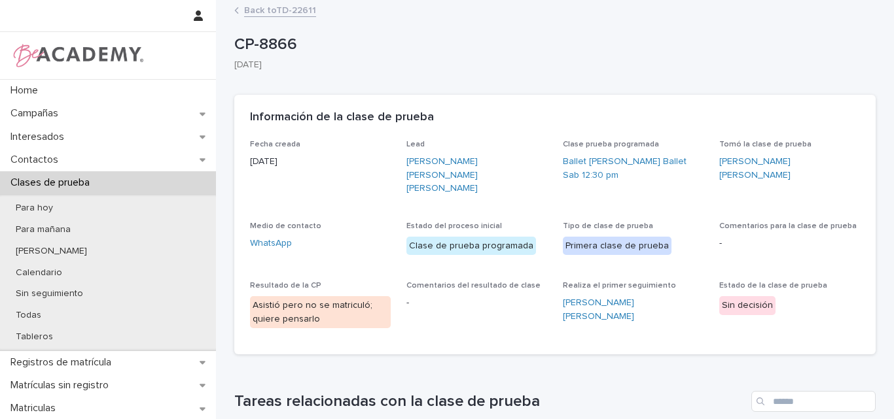
scroll to position [0, 0]
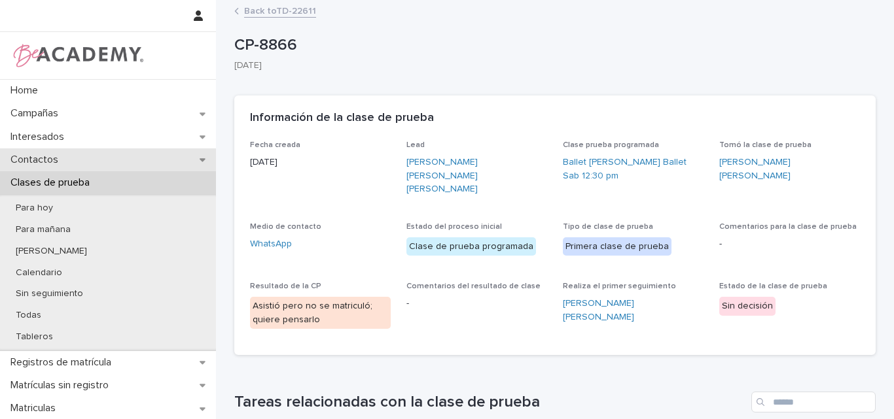
click at [63, 159] on p "Contactos" at bounding box center [36, 160] width 63 height 12
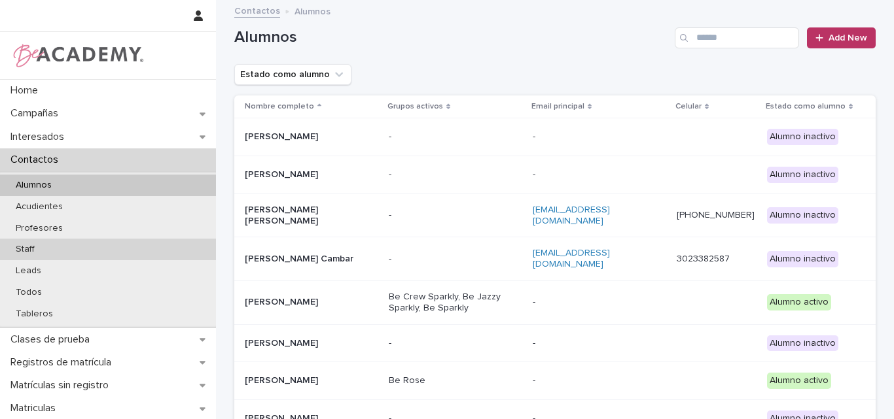
click at [46, 251] on div "Staff" at bounding box center [108, 250] width 216 height 22
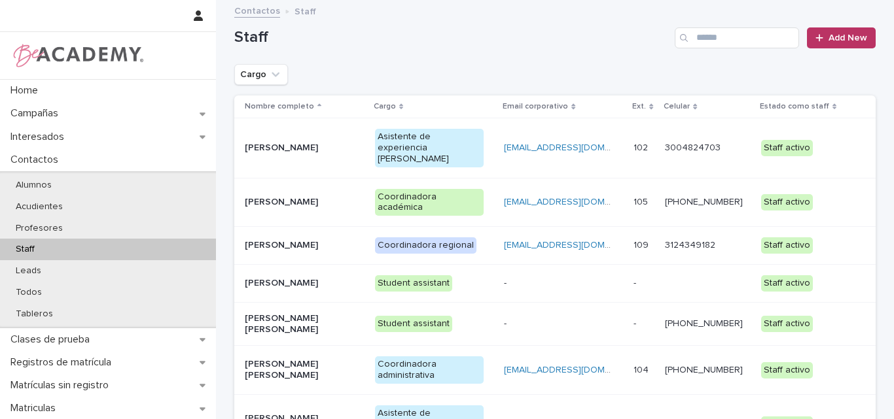
click at [289, 414] on p "[PERSON_NAME]" at bounding box center [299, 425] width 109 height 22
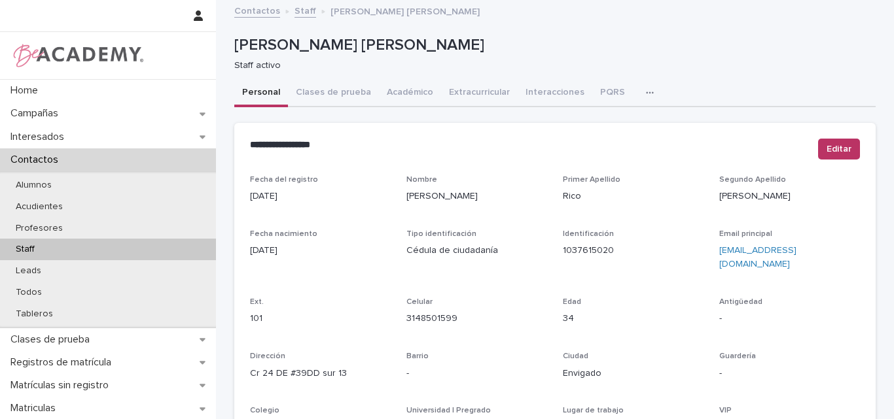
click at [646, 92] on icon "button" at bounding box center [650, 92] width 8 height 9
click at [597, 120] on button "Tareas" at bounding box center [604, 127] width 86 height 20
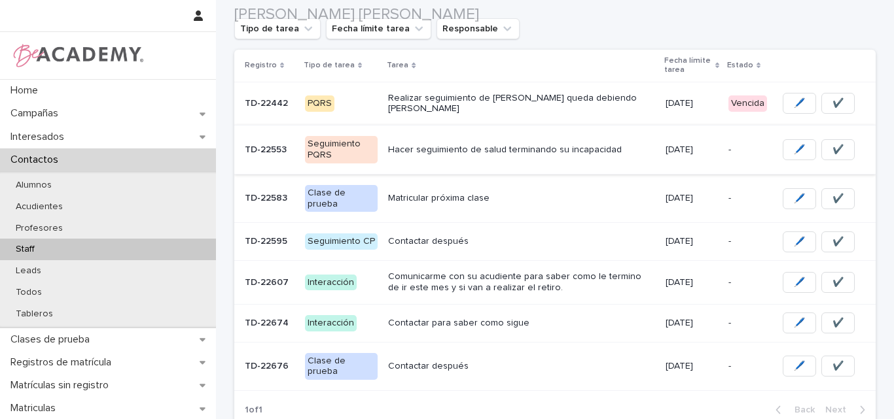
scroll to position [196, 0]
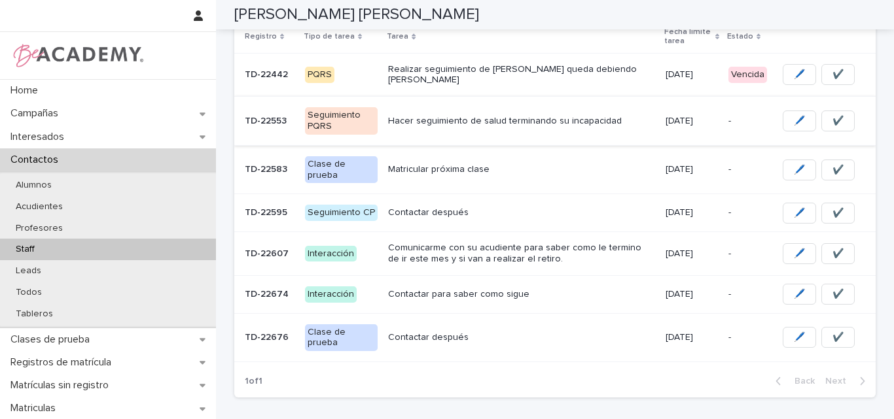
click at [461, 166] on p "Matricular próxima clase" at bounding box center [521, 169] width 266 height 11
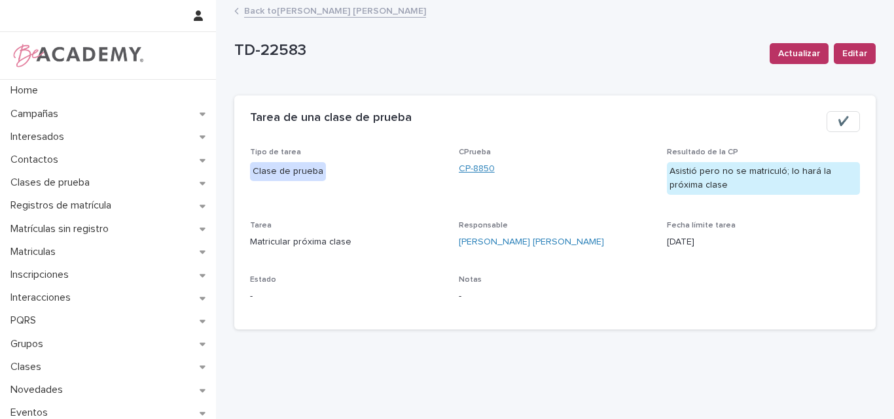
click at [477, 167] on link "CP-8850" at bounding box center [477, 169] width 36 height 14
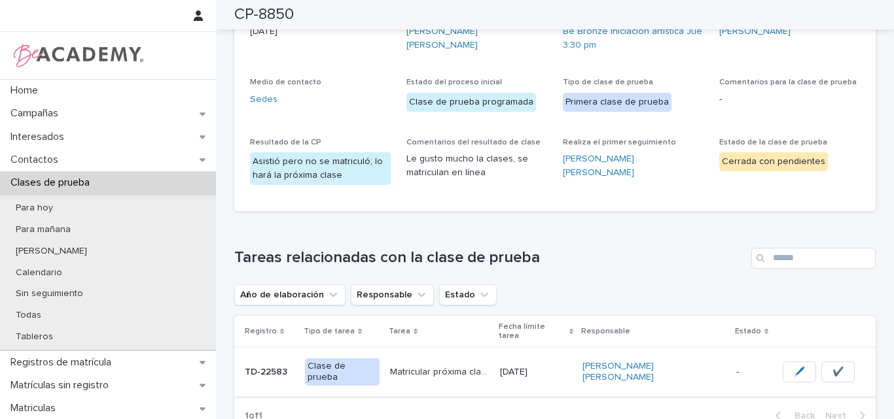
scroll to position [251, 0]
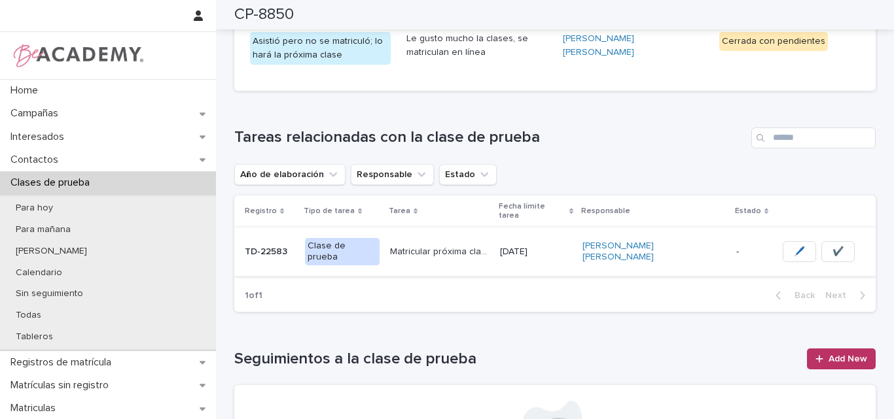
click at [783, 241] on button "🖊️" at bounding box center [799, 251] width 33 height 21
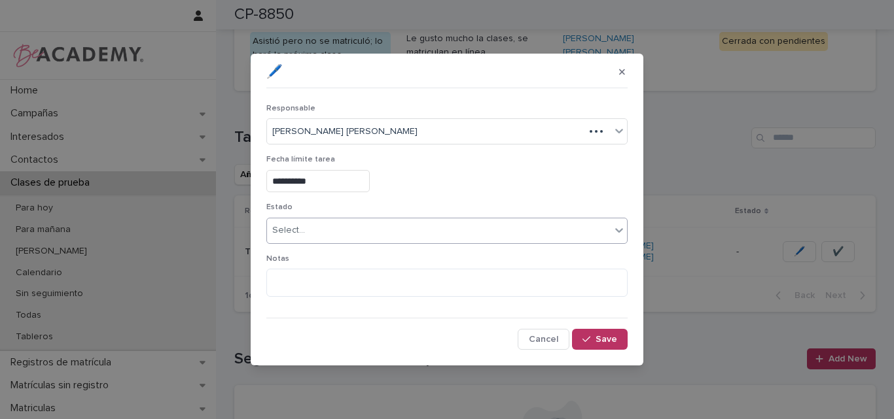
click at [316, 228] on div "Select..." at bounding box center [439, 231] width 344 height 22
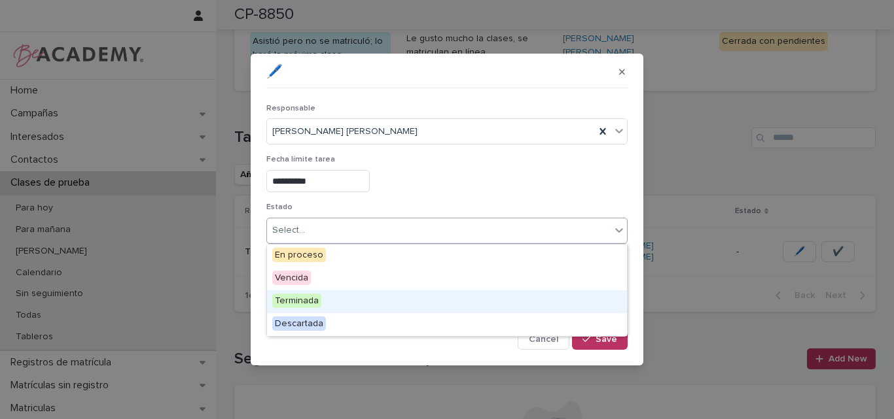
drag, startPoint x: 310, startPoint y: 267, endPoint x: 309, endPoint y: 298, distance: 30.8
click at [309, 298] on span "Terminada" at bounding box center [296, 301] width 49 height 14
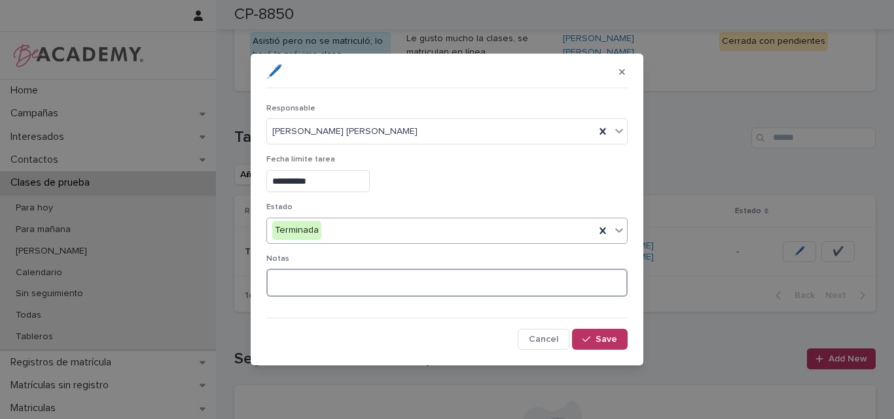
click at [313, 273] on textarea at bounding box center [446, 283] width 361 height 28
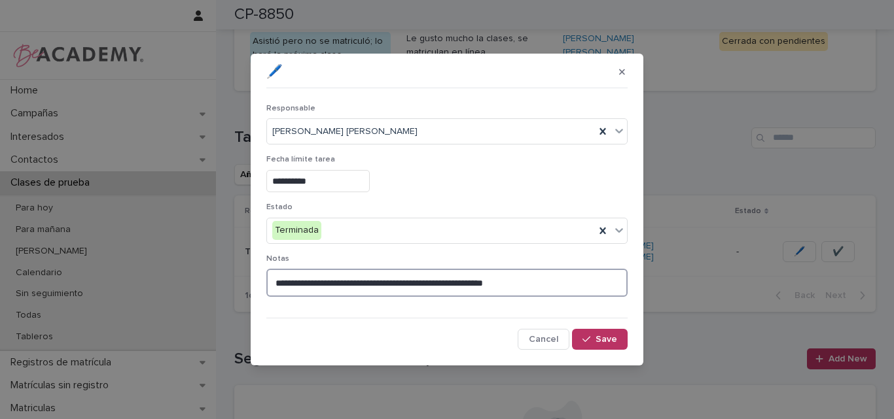
click at [536, 281] on textarea "**********" at bounding box center [446, 283] width 361 height 28
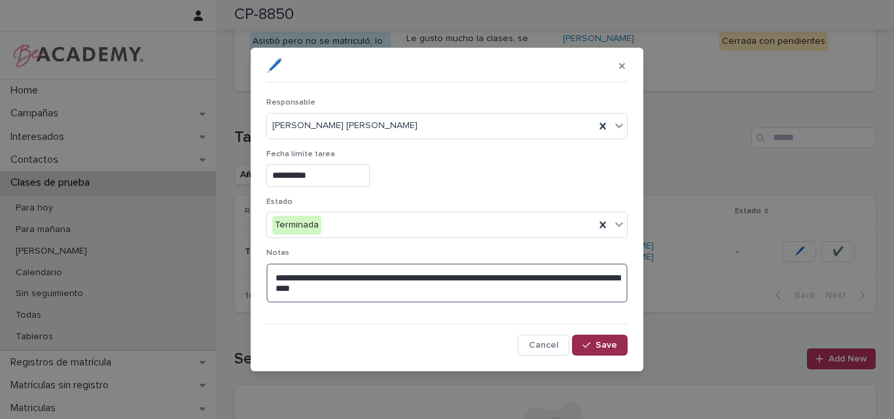
type textarea "**********"
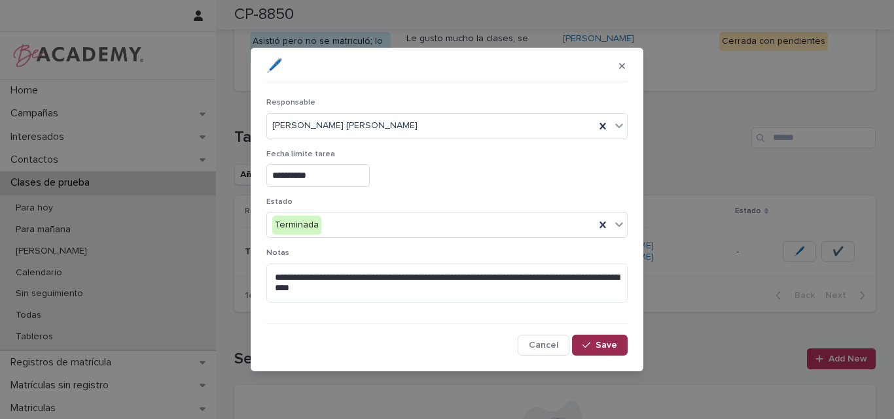
click at [601, 344] on span "Save" at bounding box center [606, 345] width 22 height 9
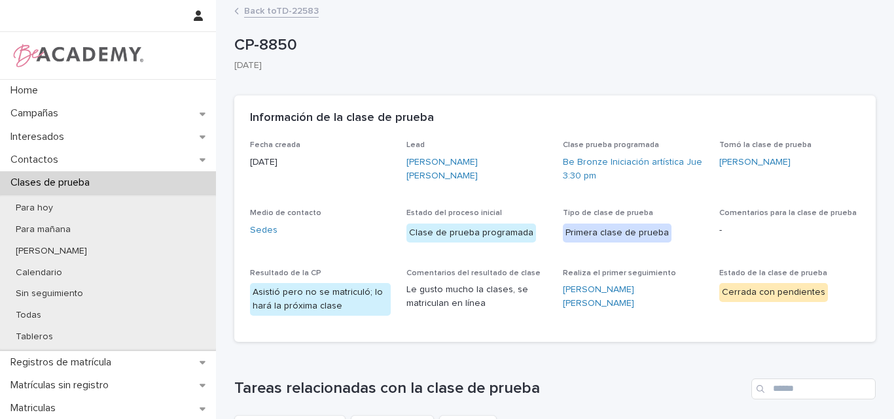
scroll to position [0, 0]
click at [290, 7] on link "Back to TD-22583" at bounding box center [281, 10] width 75 height 15
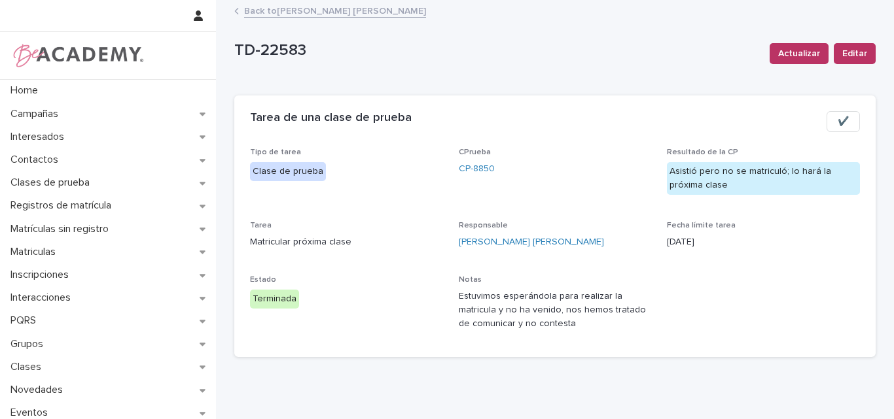
click at [313, 8] on link "Back to [PERSON_NAME]" at bounding box center [335, 10] width 182 height 15
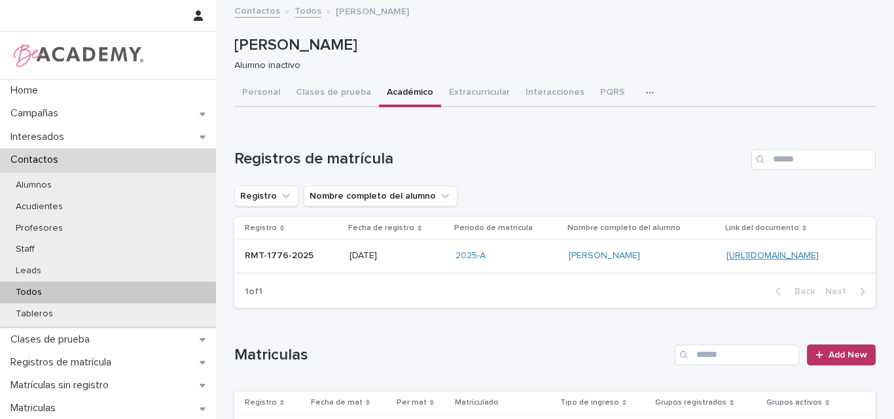
click at [726, 252] on link "[URL][DOMAIN_NAME]" at bounding box center [772, 255] width 92 height 9
click at [726, 251] on div "[URL][DOMAIN_NAME]" at bounding box center [790, 256] width 128 height 11
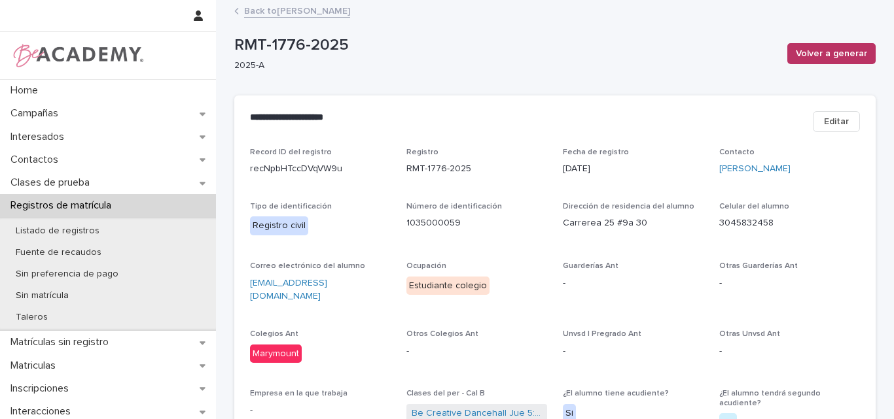
click at [270, 8] on link "Back to [PERSON_NAME]" at bounding box center [297, 10] width 106 height 15
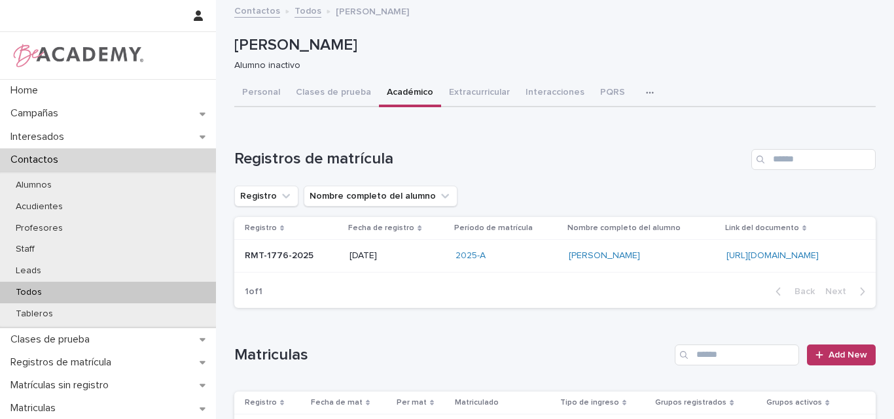
click at [266, 264] on div "RMT-1776-2025 RMT-1776-2025" at bounding box center [292, 256] width 94 height 22
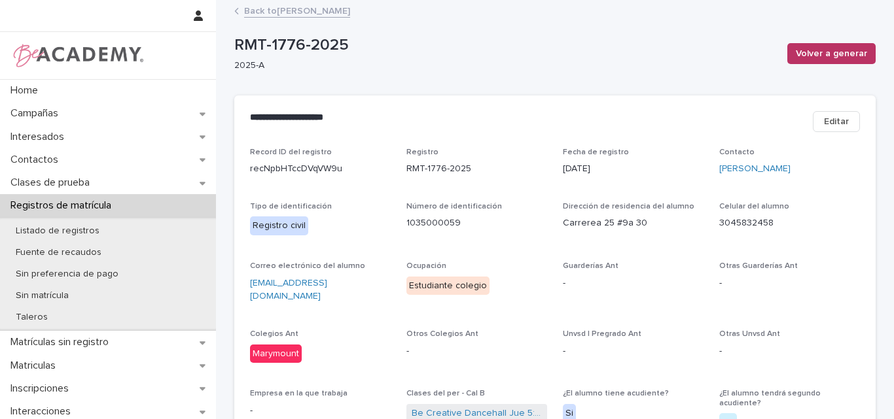
click at [281, 9] on link "Back to [PERSON_NAME]" at bounding box center [297, 10] width 106 height 15
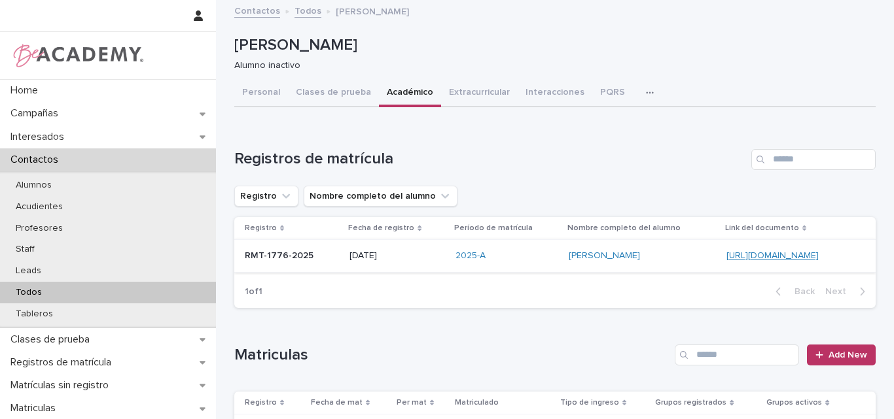
click at [726, 255] on link "[URL][DOMAIN_NAME]" at bounding box center [772, 255] width 92 height 9
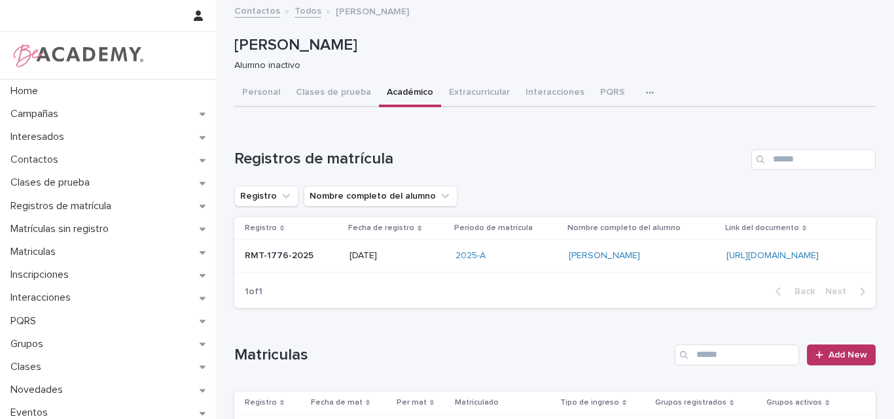
click at [587, 181] on div "Registros de matrícula Registro Nombre completo del alumno Registro Fecha de re…" at bounding box center [554, 228] width 641 height 159
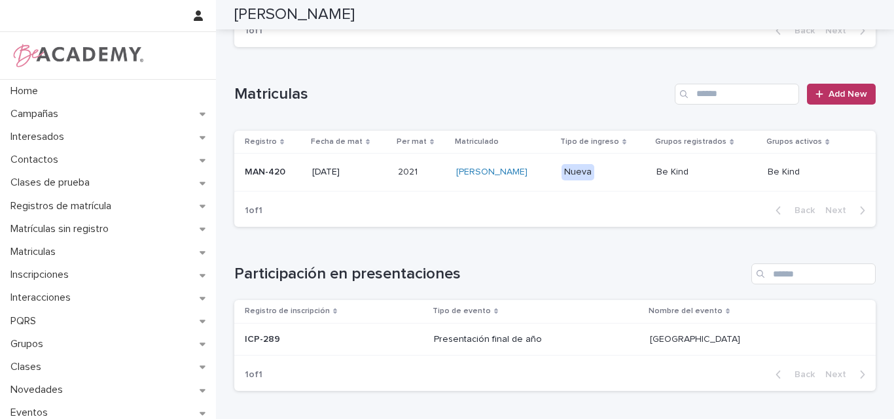
scroll to position [262, 0]
click at [834, 90] on span "Add New" at bounding box center [847, 93] width 39 height 9
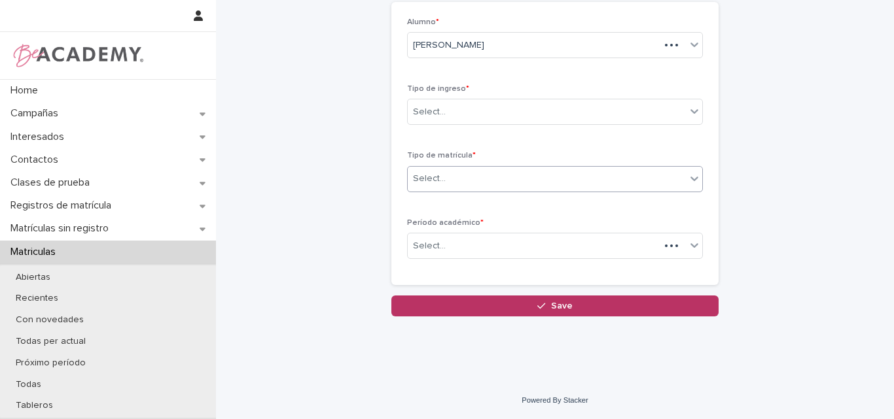
scroll to position [73, 0]
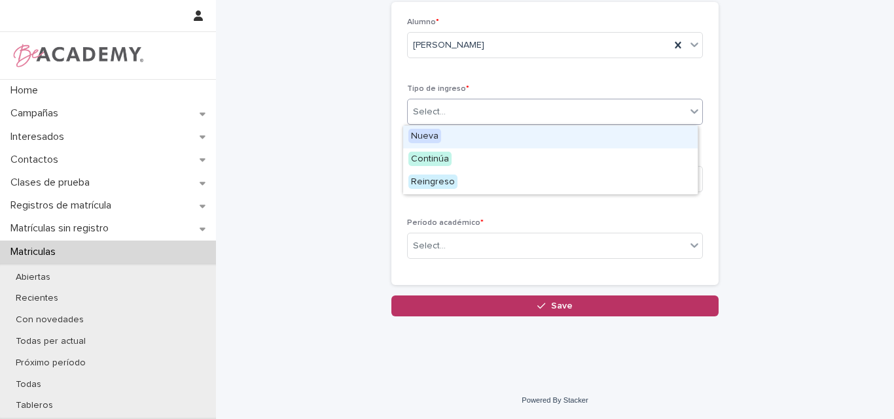
click at [461, 112] on div "Select..." at bounding box center [547, 112] width 278 height 22
click at [448, 135] on div "Nueva" at bounding box center [550, 137] width 294 height 23
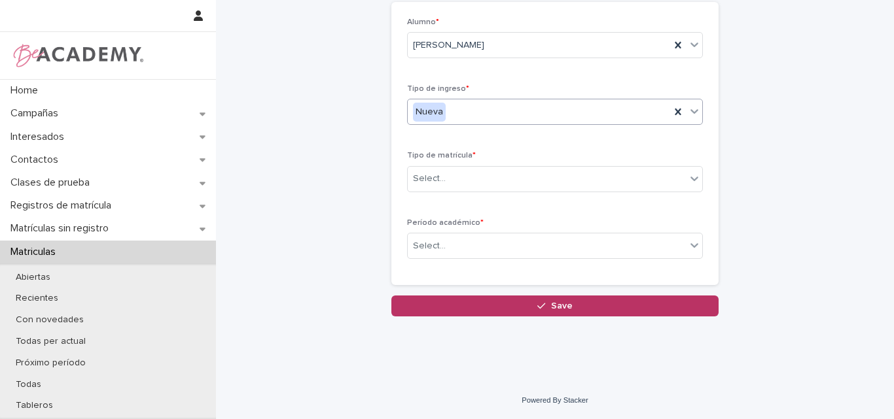
click at [467, 111] on div "Nueva" at bounding box center [539, 112] width 262 height 22
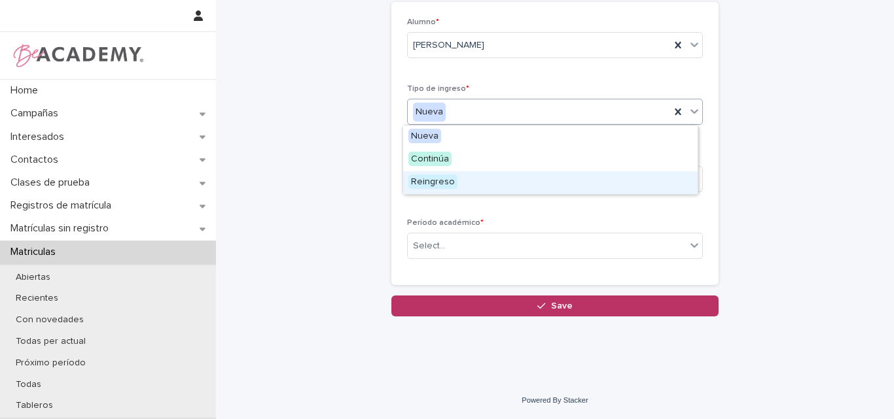
click at [452, 181] on span "Reingreso" at bounding box center [432, 182] width 49 height 14
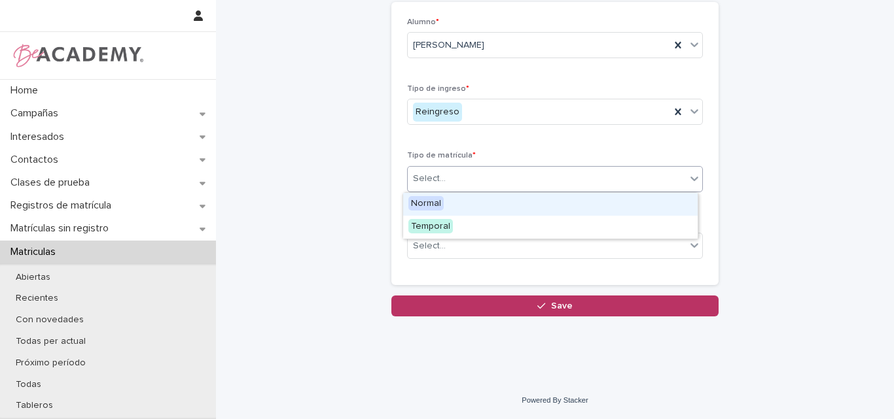
click at [470, 179] on div "Select..." at bounding box center [547, 179] width 278 height 22
click at [448, 205] on div "Normal" at bounding box center [550, 204] width 294 height 23
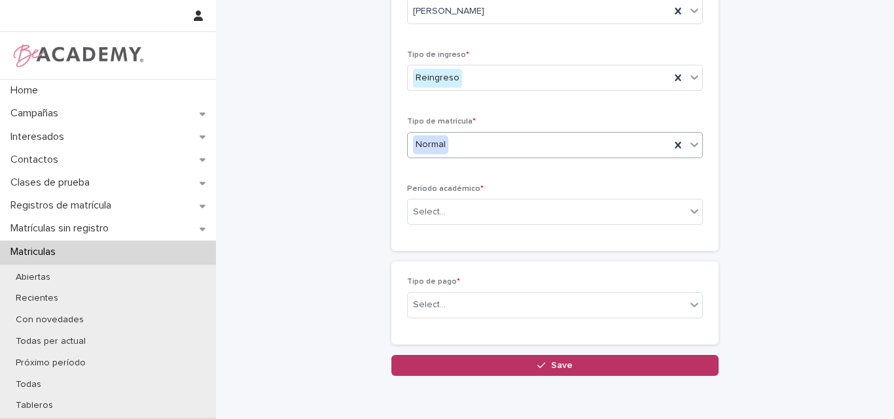
scroll to position [120, 0]
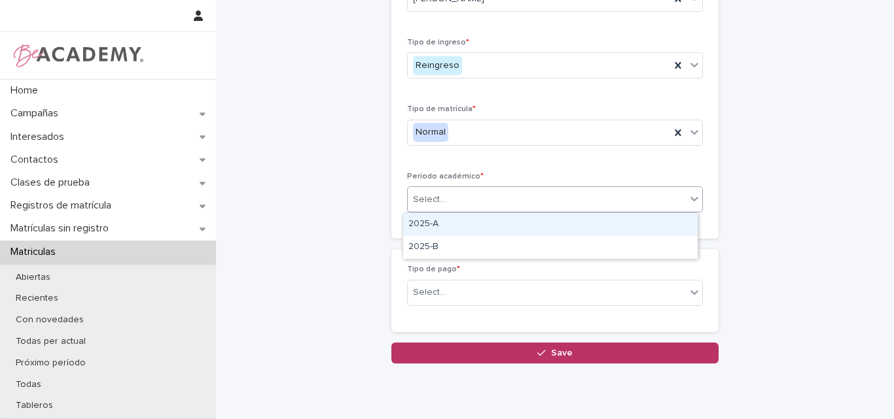
click at [453, 194] on div "Select..." at bounding box center [547, 200] width 278 height 22
click at [453, 221] on div "2025-A" at bounding box center [550, 224] width 294 height 23
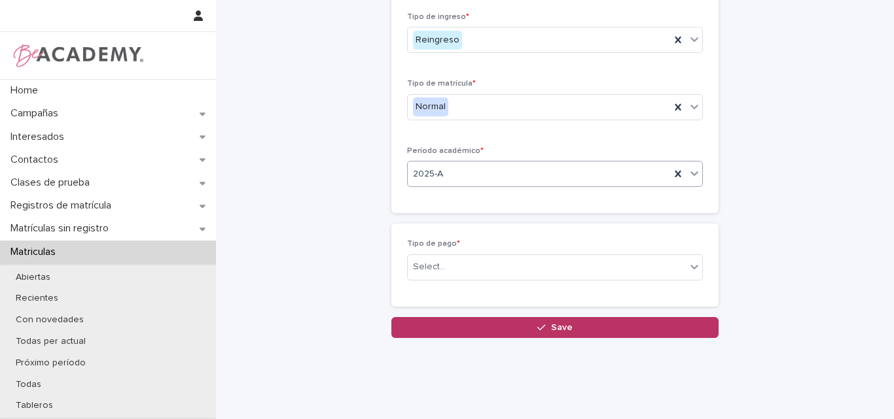
scroll to position [166, 0]
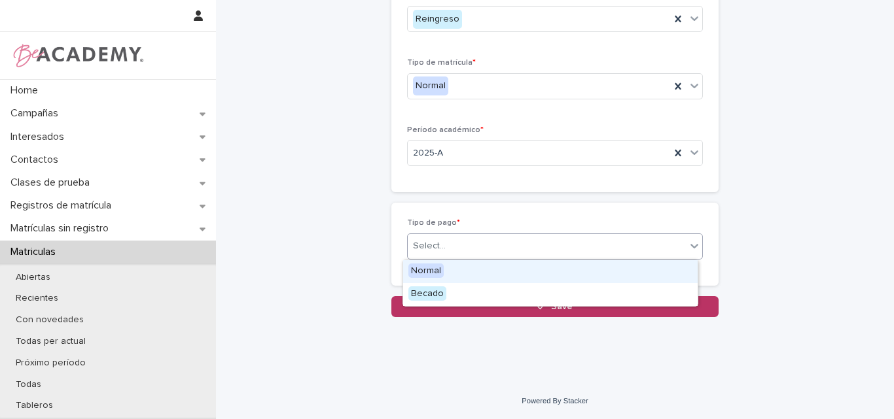
click at [428, 245] on div "Select..." at bounding box center [429, 247] width 33 height 14
click at [440, 269] on span "Normal" at bounding box center [425, 271] width 35 height 14
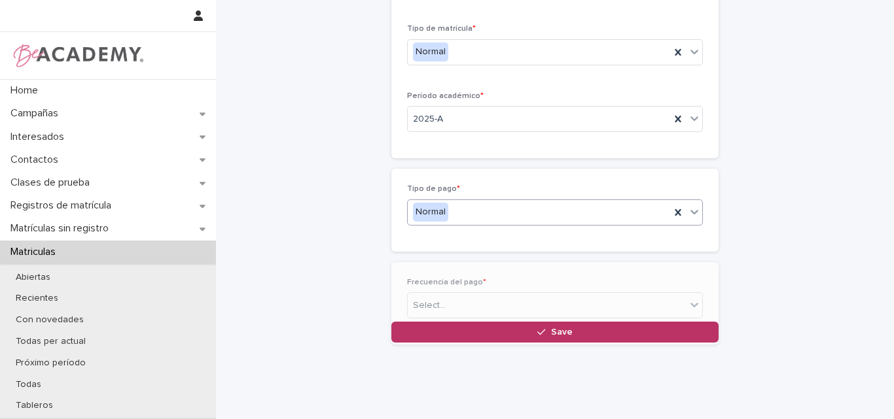
scroll to position [213, 0]
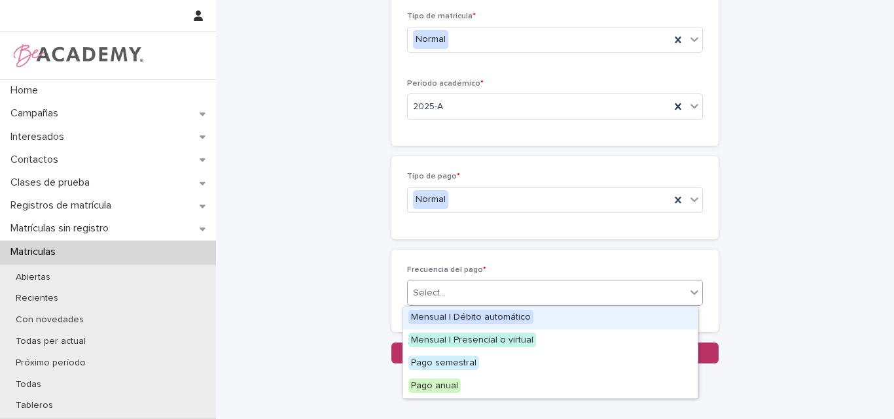
drag, startPoint x: 491, startPoint y: 284, endPoint x: 480, endPoint y: 291, distance: 12.9
click at [491, 285] on div "Select..." at bounding box center [547, 294] width 278 height 22
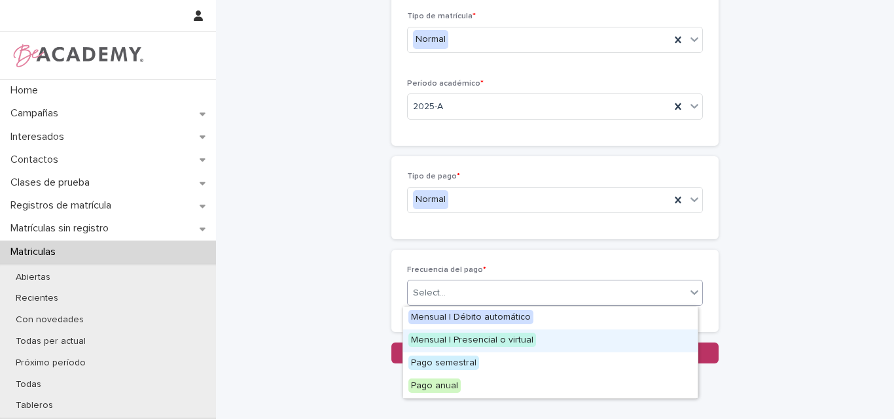
click at [468, 340] on span "Mensual | Presencial o virtual" at bounding box center [472, 340] width 128 height 14
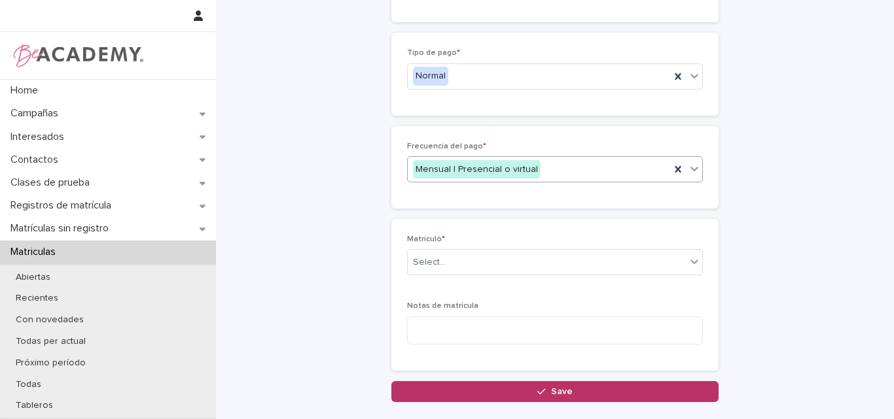
scroll to position [359, 0]
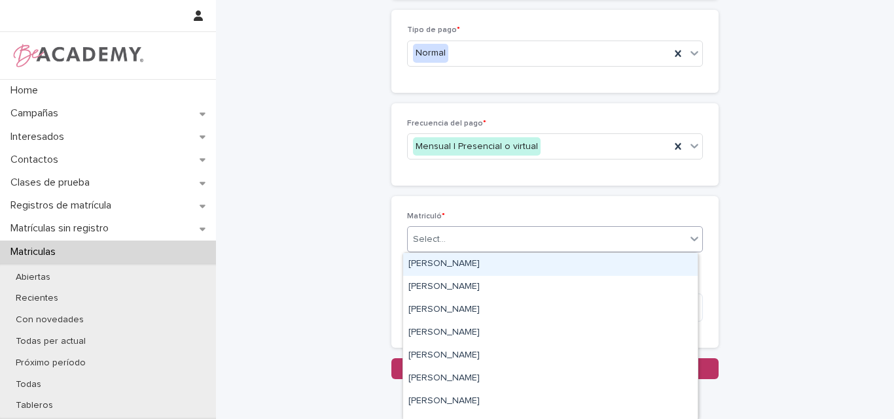
click at [498, 234] on div "Select..." at bounding box center [547, 240] width 278 height 22
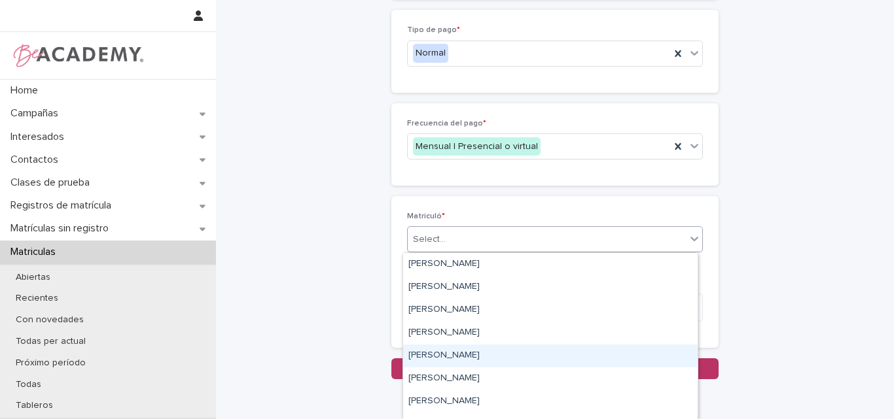
click at [453, 360] on div "[PERSON_NAME]" at bounding box center [550, 356] width 294 height 23
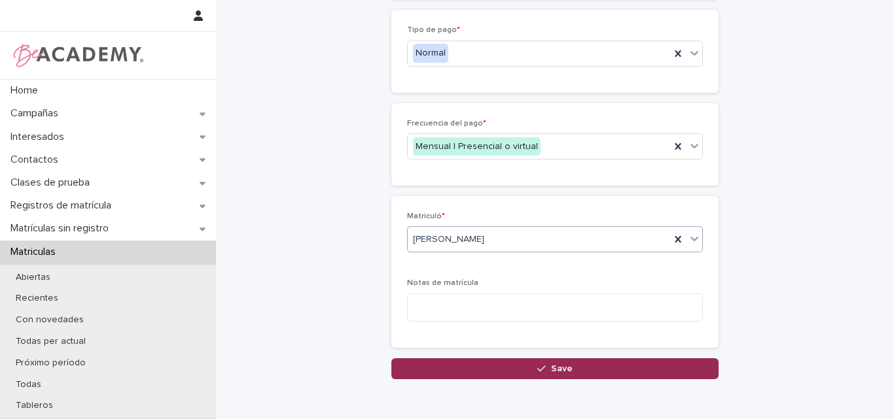
drag, startPoint x: 551, startPoint y: 368, endPoint x: 575, endPoint y: 344, distance: 33.8
click at [551, 368] on span "Save" at bounding box center [562, 368] width 22 height 9
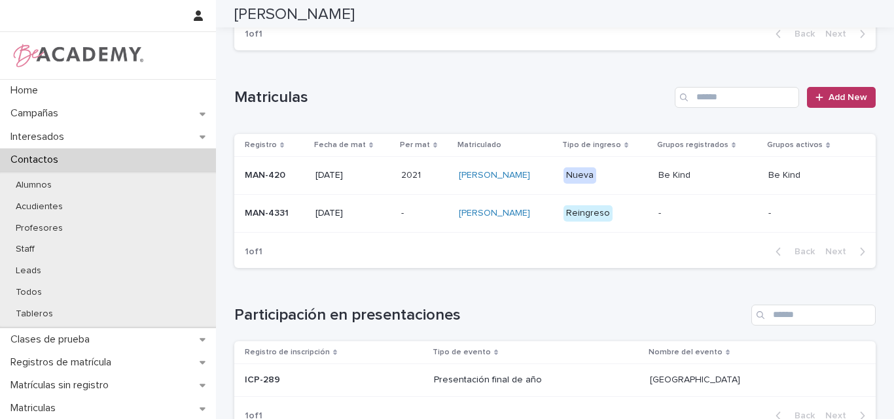
scroll to position [262, 0]
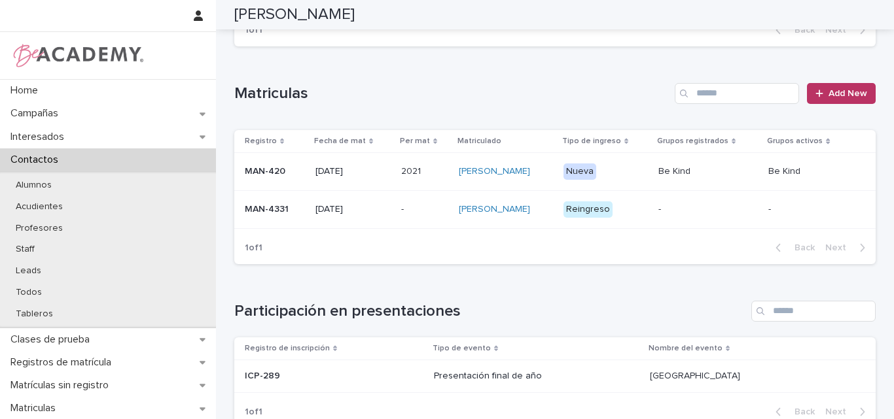
click at [255, 211] on p "MAN-4331" at bounding box center [275, 209] width 60 height 11
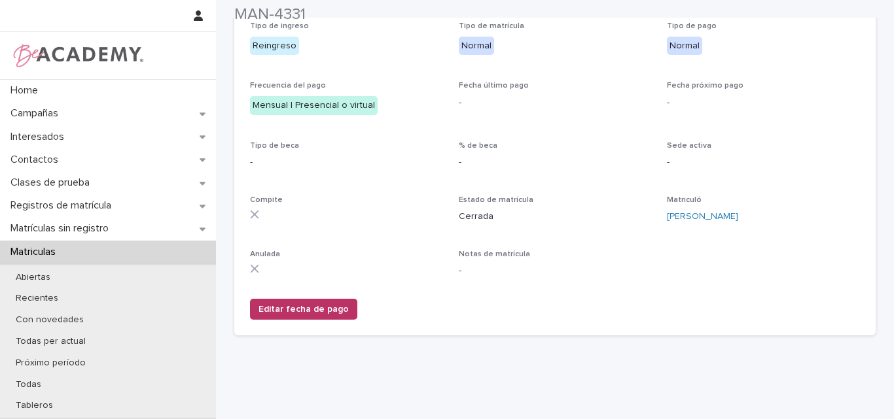
scroll to position [262, 0]
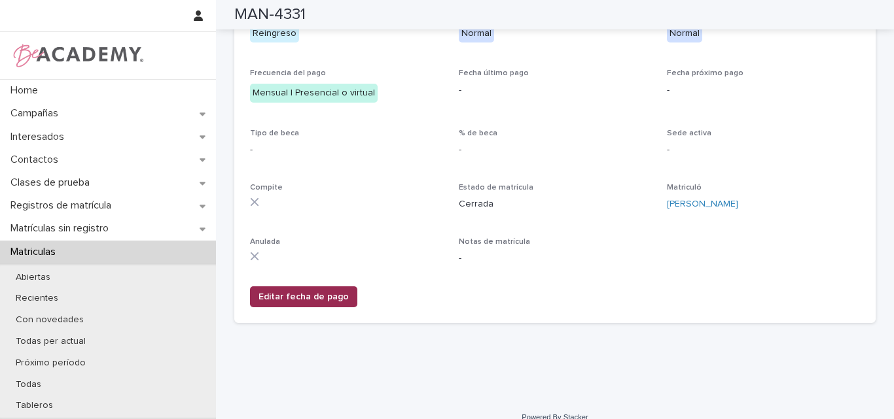
click at [321, 296] on span "Editar fecha de pago" at bounding box center [303, 297] width 90 height 13
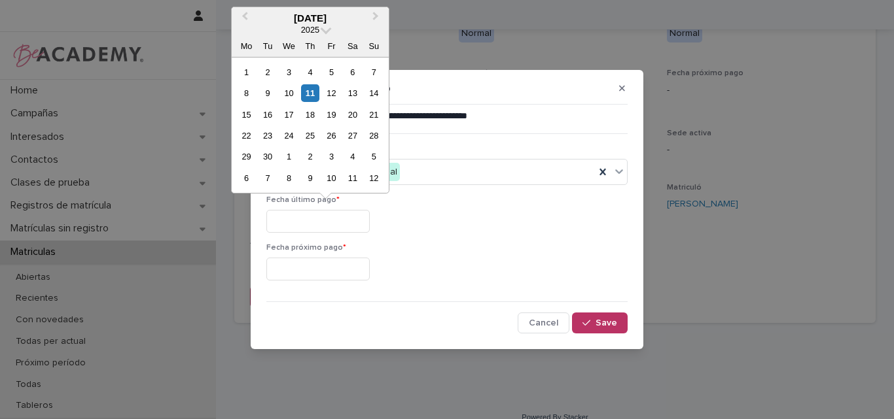
click at [327, 217] on input "text" at bounding box center [317, 221] width 103 height 23
type input "**********"
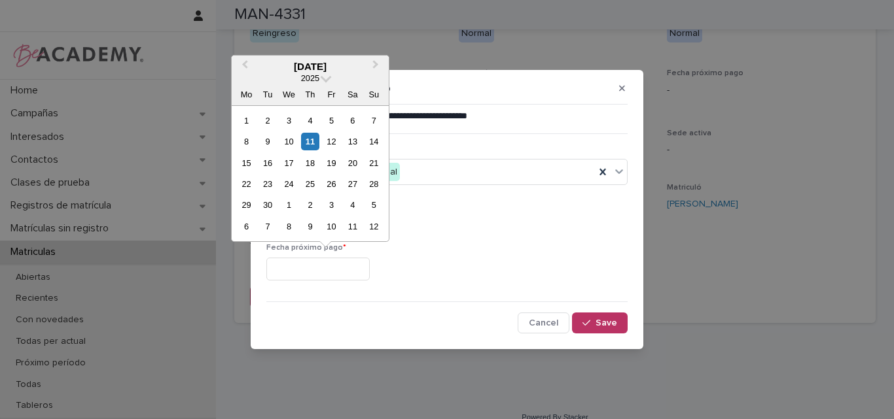
click at [313, 268] on input "text" at bounding box center [317, 269] width 103 height 23
click at [290, 204] on div "1" at bounding box center [289, 205] width 18 height 18
type input "**********"
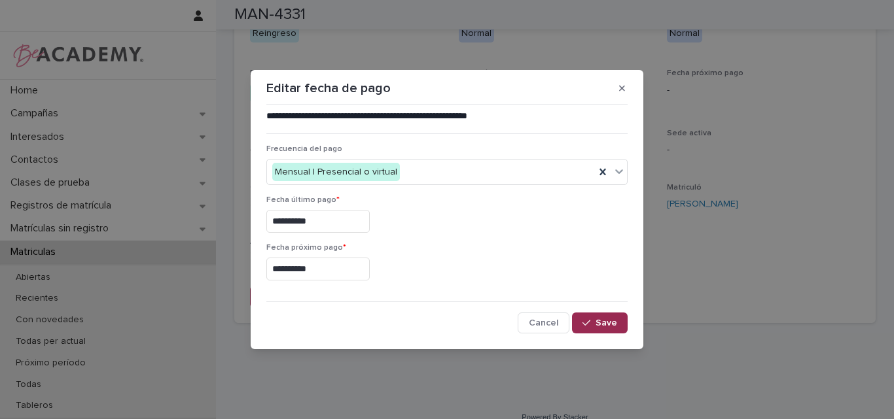
click at [601, 323] on span "Save" at bounding box center [606, 323] width 22 height 9
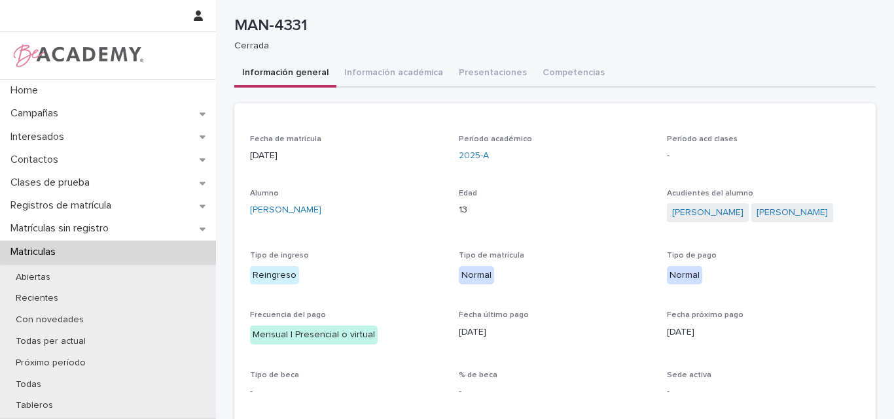
scroll to position [0, 0]
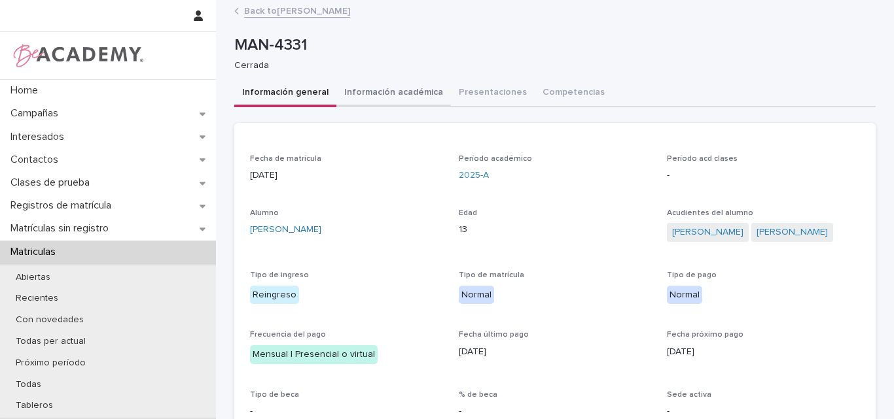
click at [395, 92] on button "Información académica" at bounding box center [393, 93] width 115 height 27
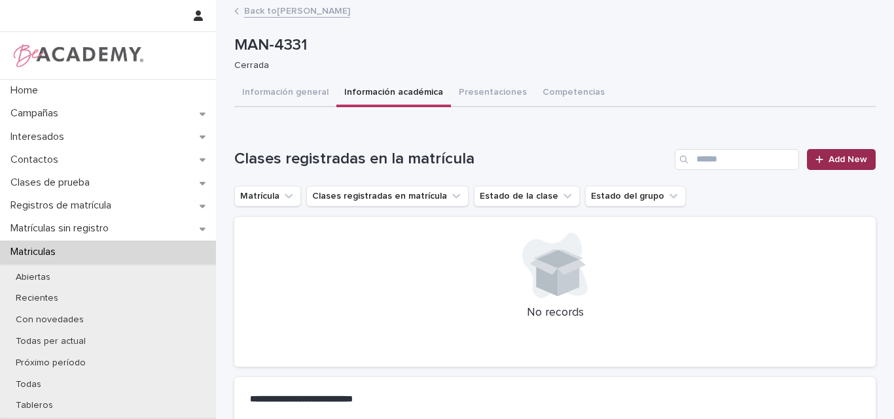
click at [836, 164] on span "Add New" at bounding box center [847, 159] width 39 height 9
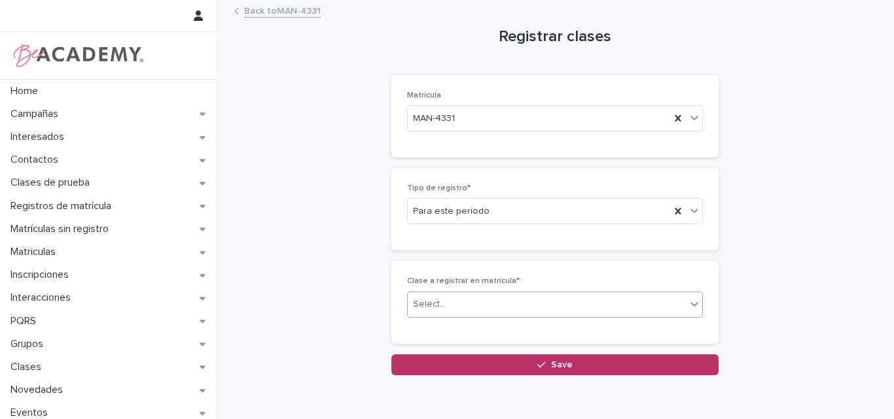
click at [506, 301] on div "Select..." at bounding box center [547, 305] width 278 height 22
type input "**********"
drag, startPoint x: 493, startPoint y: 301, endPoint x: 374, endPoint y: 301, distance: 119.8
click at [374, 301] on div "Registrar clases Loading... Saving… Loading... Saving… Loading... Saving… Matrí…" at bounding box center [554, 188] width 641 height 374
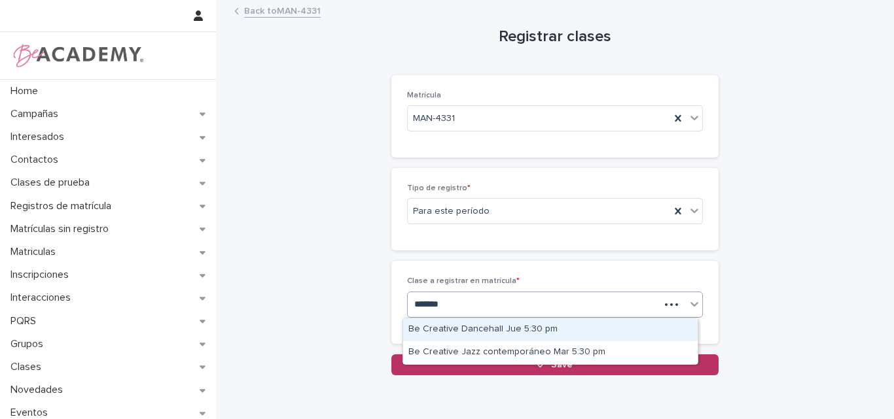
type input "********"
click at [485, 334] on div "Be Creative Dancehall Jue 5:30 pm" at bounding box center [550, 330] width 294 height 23
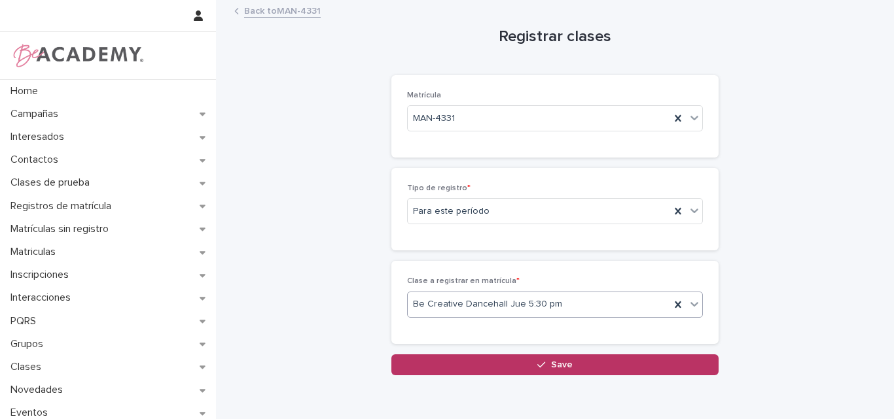
scroll to position [59, 0]
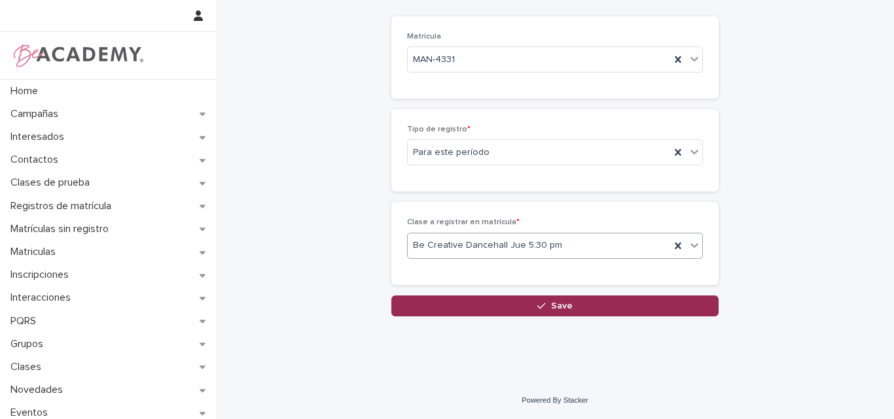
click at [551, 308] on span "Save" at bounding box center [562, 306] width 22 height 9
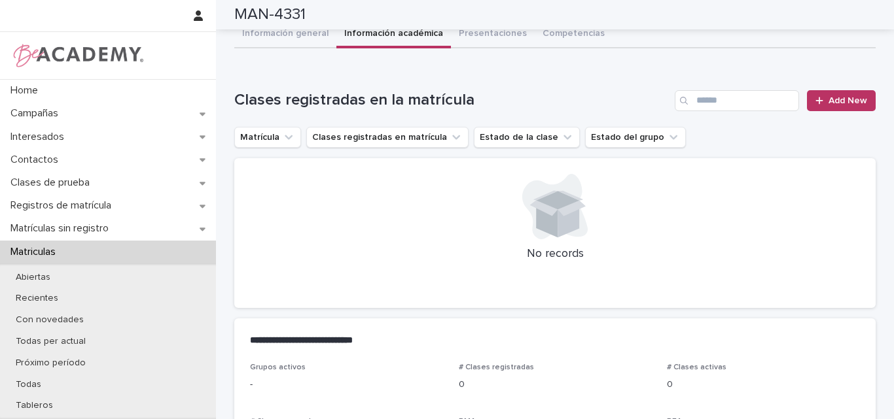
scroll to position [60, 0]
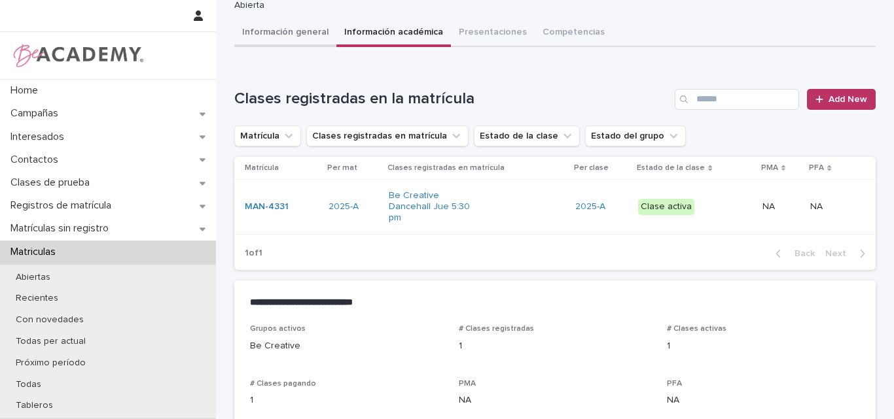
click at [299, 31] on button "Información general" at bounding box center [285, 33] width 102 height 27
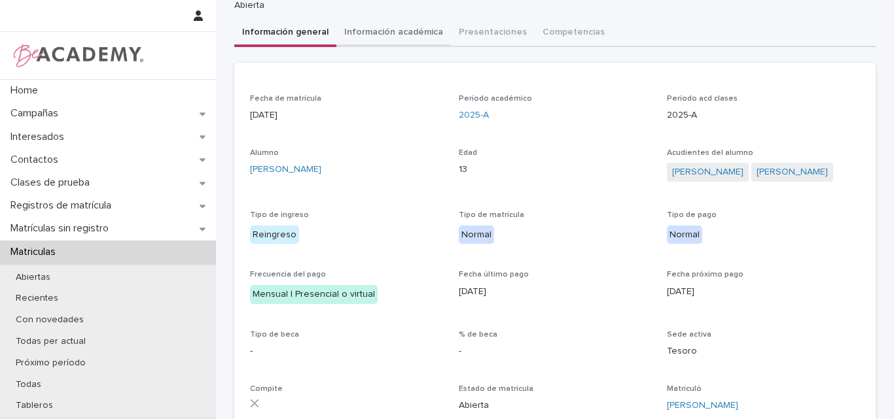
click at [395, 28] on div "**********" at bounding box center [554, 238] width 641 height 594
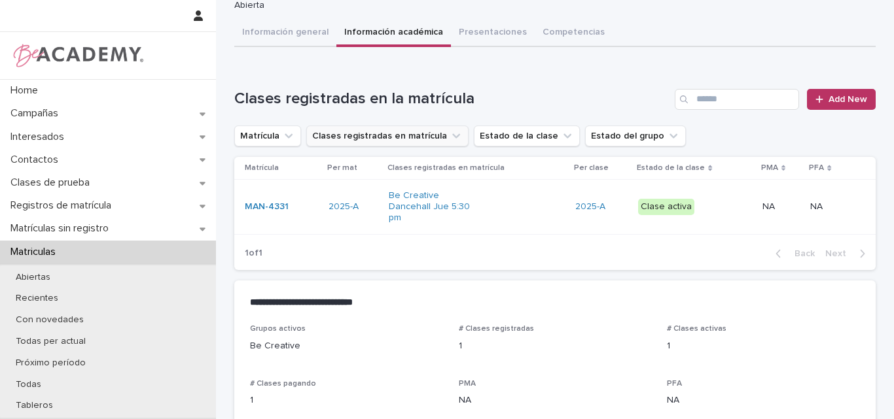
scroll to position [9, 0]
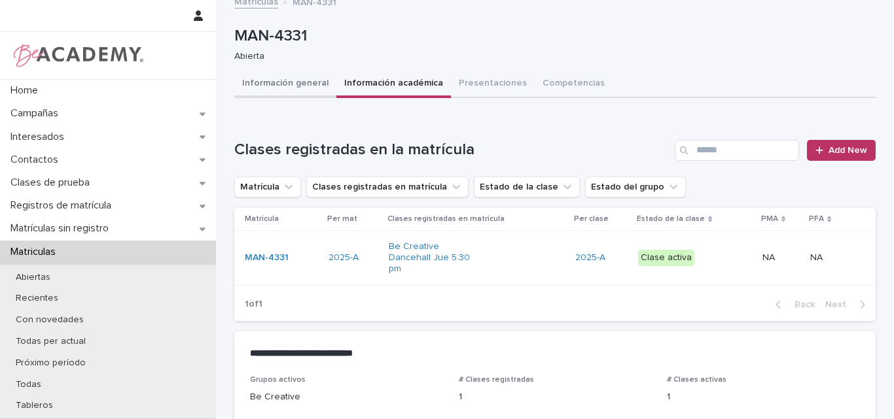
click at [274, 80] on button "Información general" at bounding box center [285, 84] width 102 height 27
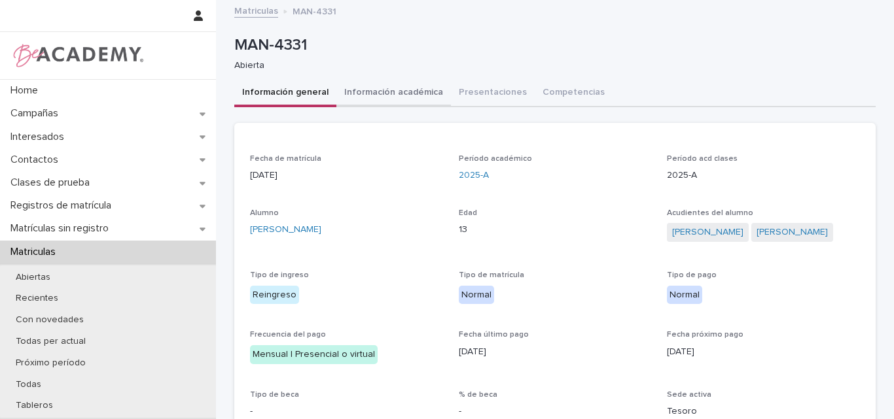
click at [402, 87] on button "Información académica" at bounding box center [393, 93] width 115 height 27
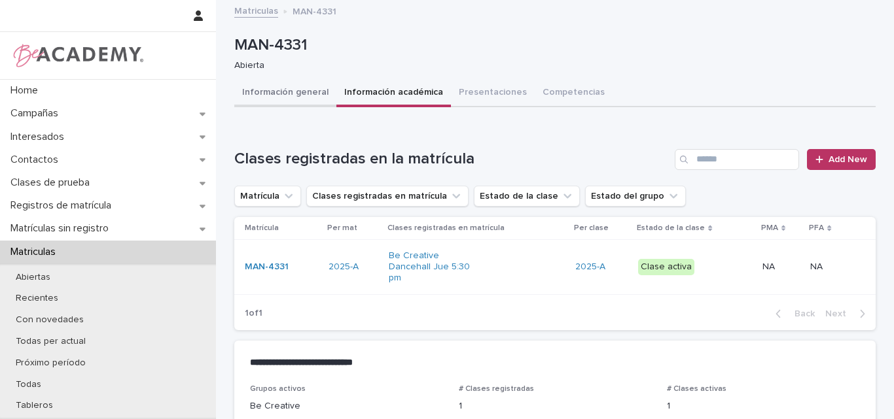
click at [287, 95] on button "Información general" at bounding box center [285, 93] width 102 height 27
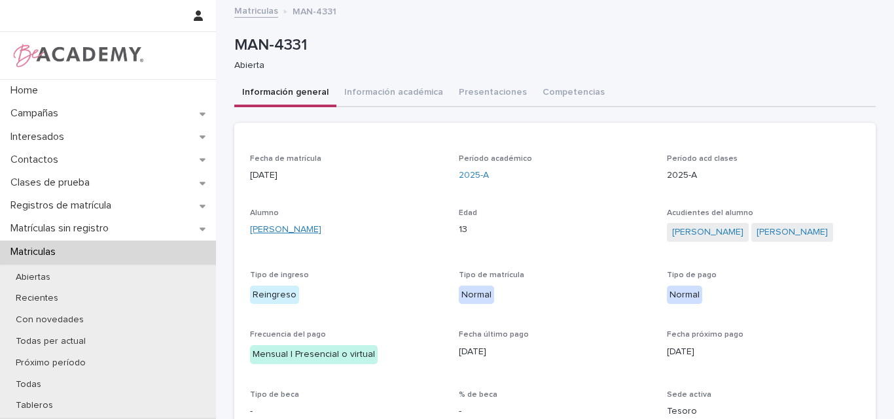
click at [308, 226] on link "Martina Zuleta Rios" at bounding box center [285, 230] width 71 height 14
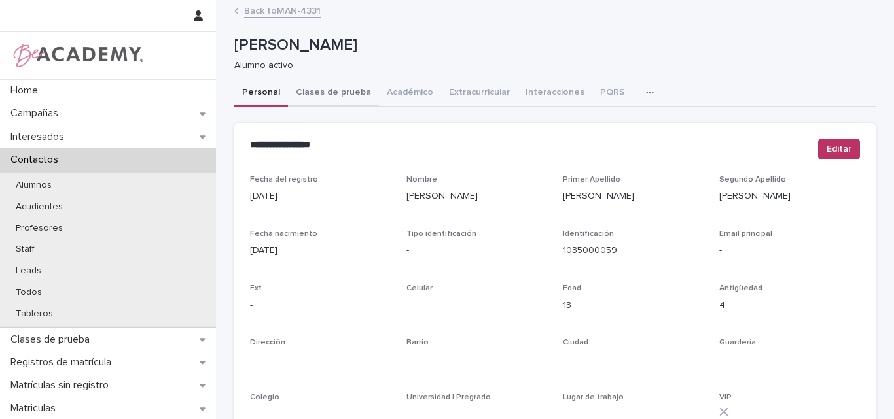
click at [324, 92] on button "Clases de prueba" at bounding box center [333, 93] width 91 height 27
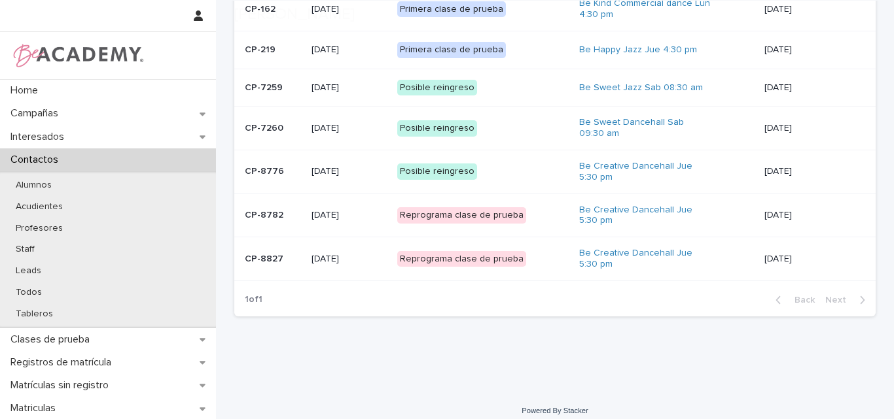
scroll to position [232, 0]
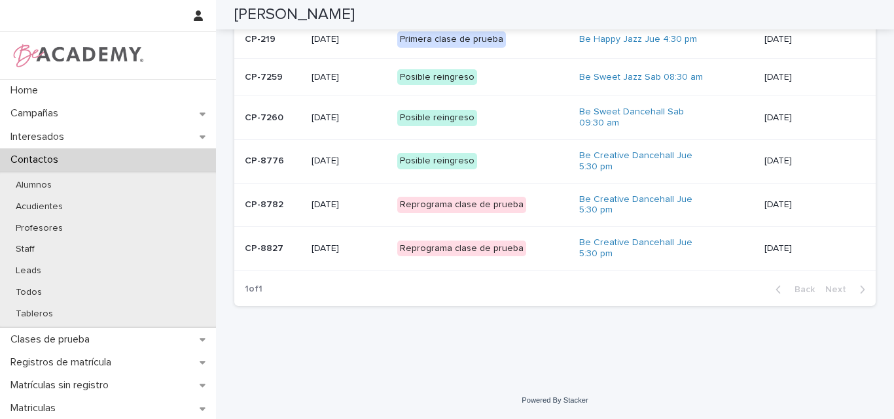
click at [280, 249] on p "CP-8827" at bounding box center [273, 248] width 56 height 11
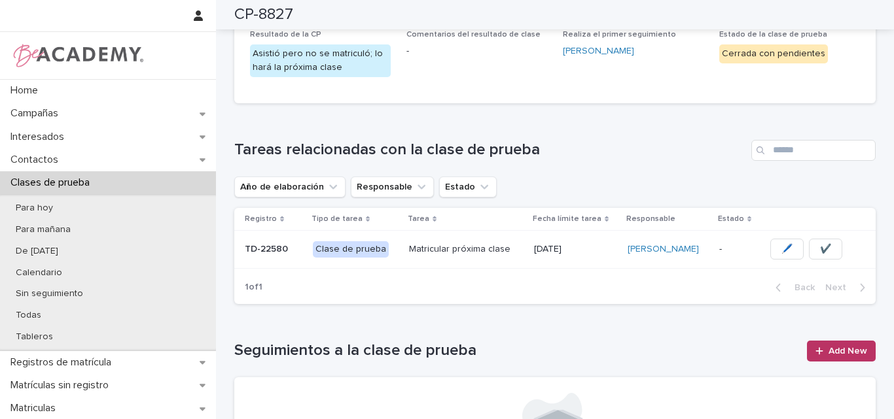
scroll to position [262, 0]
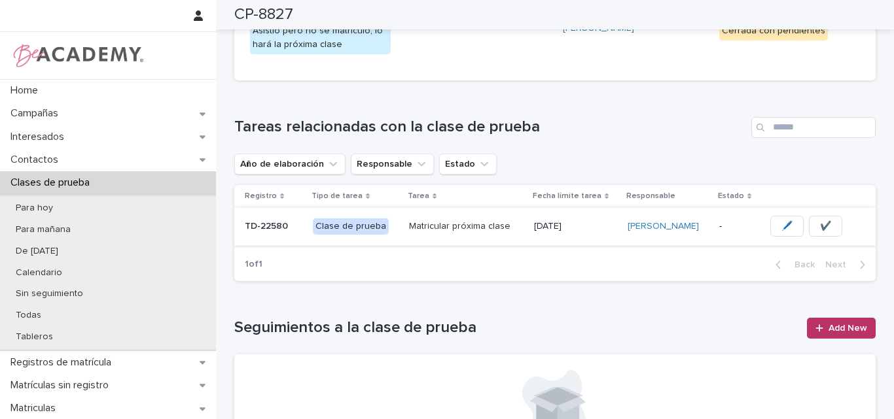
click at [820, 225] on span "✔️" at bounding box center [825, 226] width 11 height 13
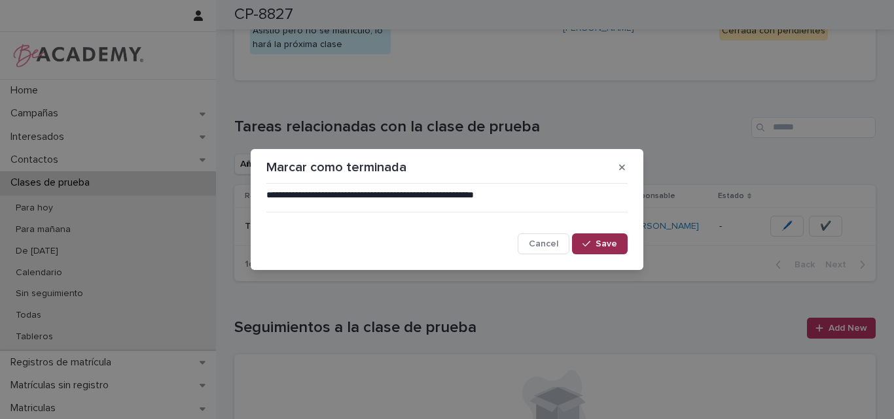
click at [605, 247] on span "Save" at bounding box center [606, 244] width 22 height 9
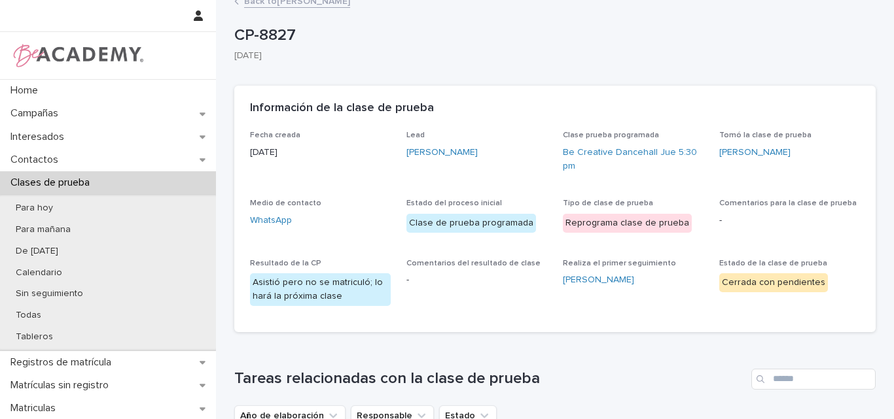
scroll to position [0, 0]
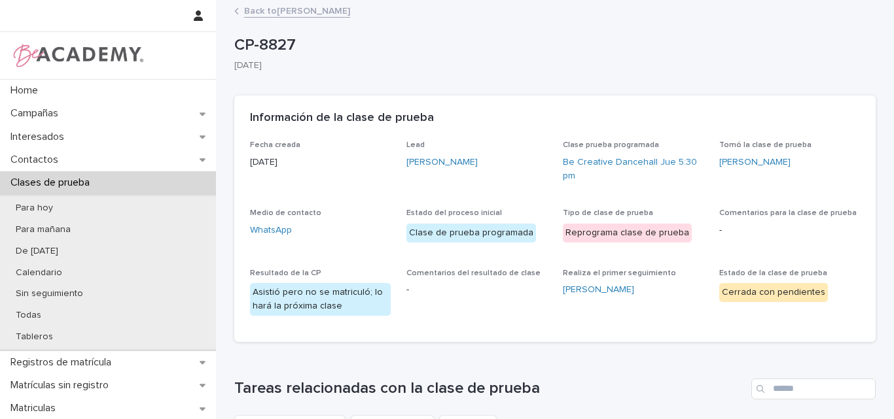
click at [285, 9] on link "Back to Martina Zuleta Rios" at bounding box center [297, 10] width 106 height 15
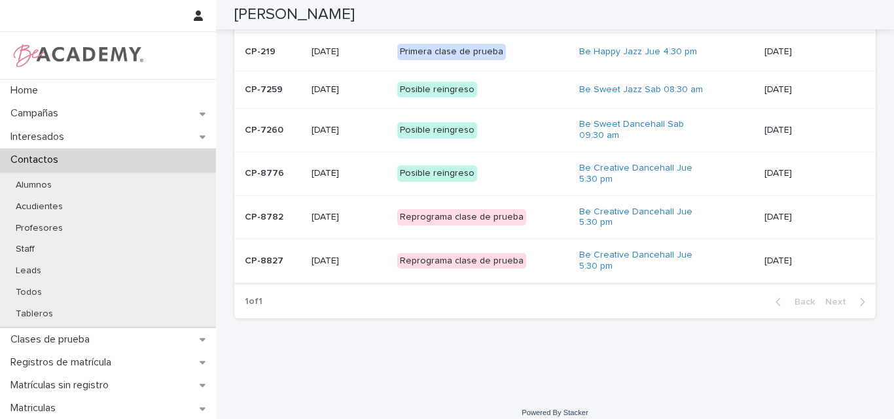
scroll to position [232, 0]
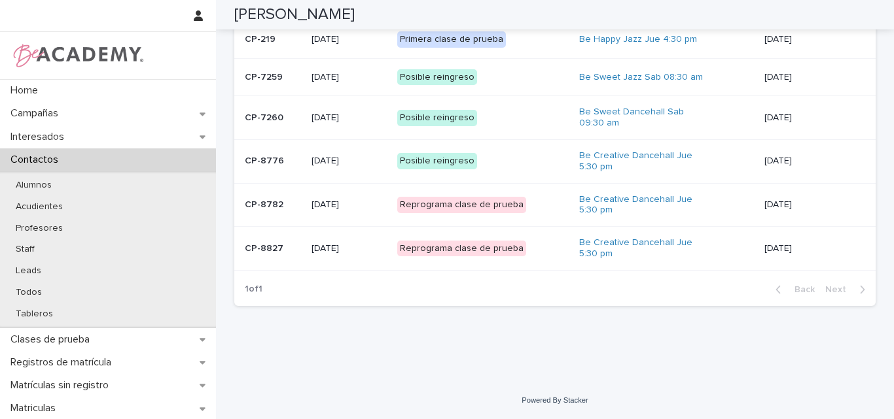
click at [283, 212] on div "CP-8782" at bounding box center [273, 205] width 56 height 22
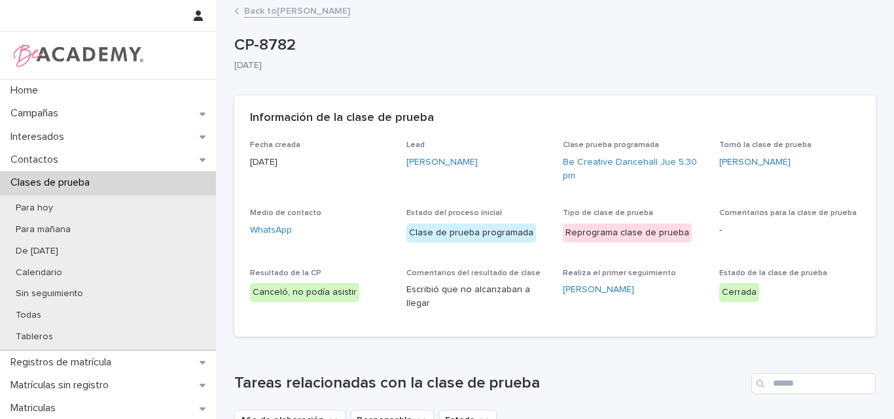
click at [311, 11] on link "Back to Martina Zuleta Rios" at bounding box center [297, 10] width 106 height 15
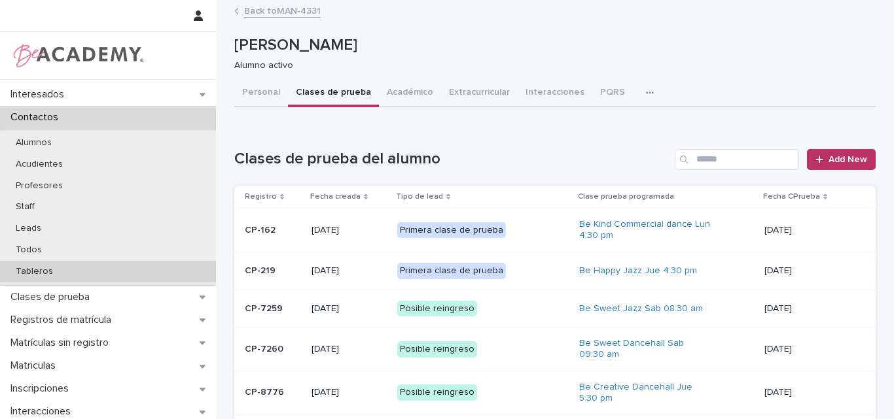
scroll to position [65, 0]
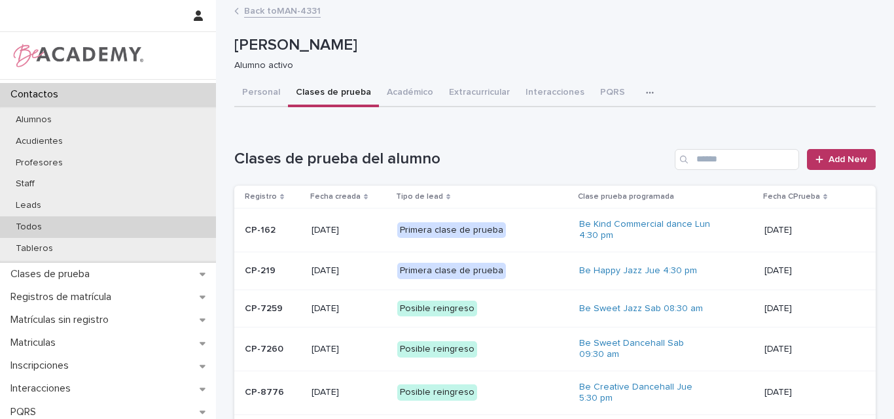
click at [73, 232] on div "Todos" at bounding box center [108, 228] width 216 height 22
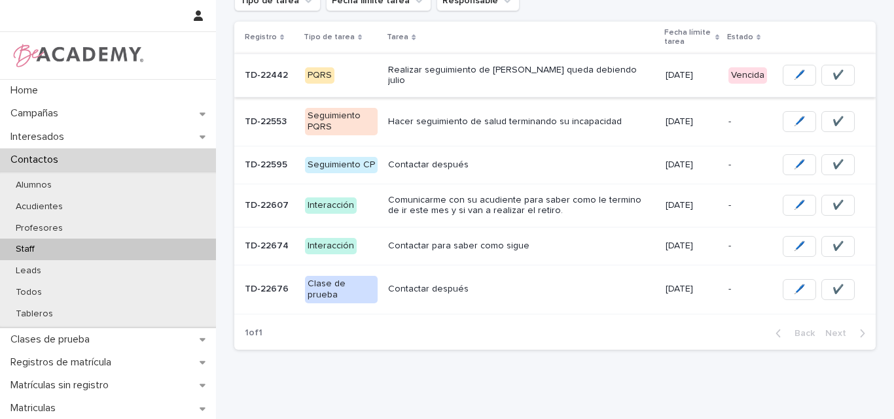
scroll to position [196, 0]
click at [561, 285] on p "Contactar después" at bounding box center [521, 288] width 266 height 11
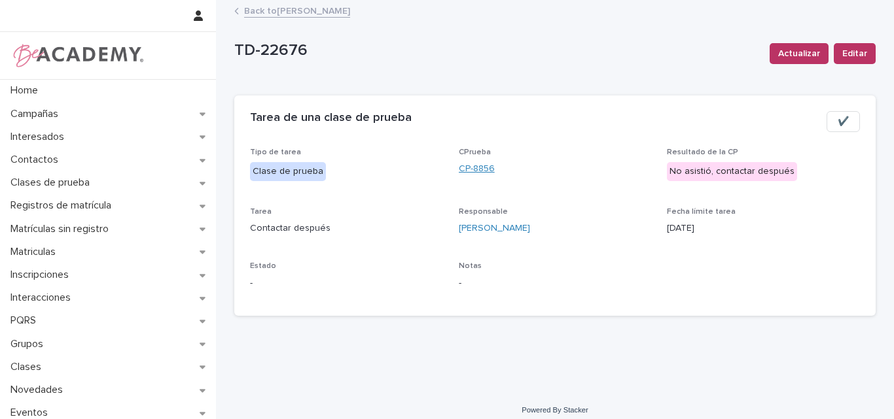
click at [467, 169] on link "CP-8856" at bounding box center [477, 169] width 36 height 14
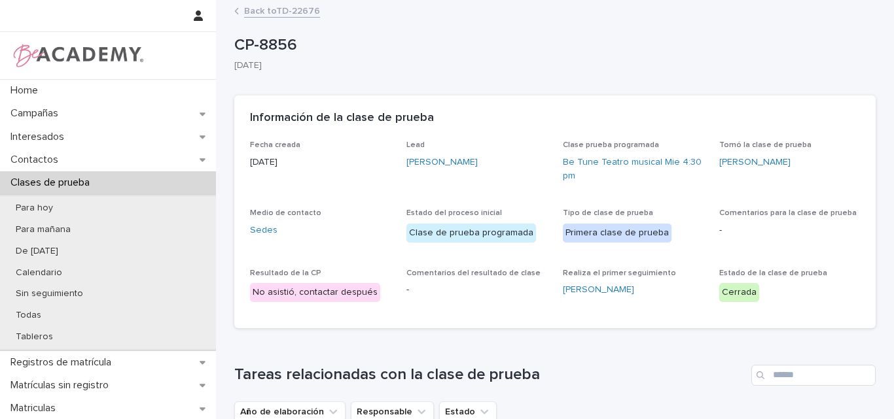
click at [286, 10] on link "Back to TD-22676" at bounding box center [282, 10] width 76 height 15
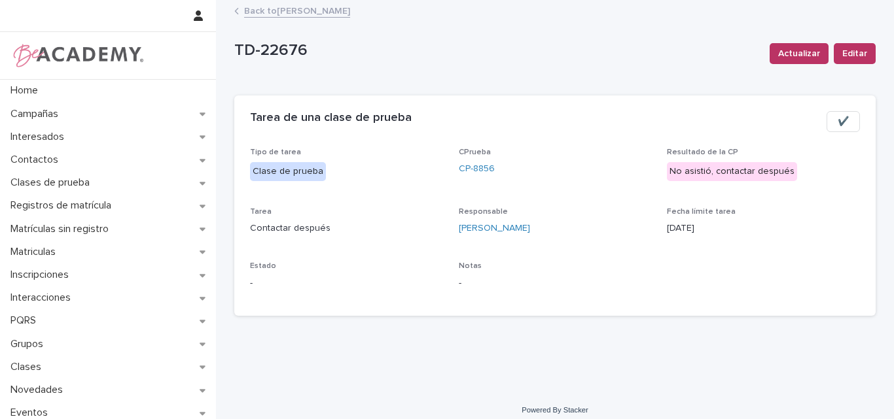
click at [287, 16] on link "Back to [PERSON_NAME]" at bounding box center [297, 10] width 106 height 15
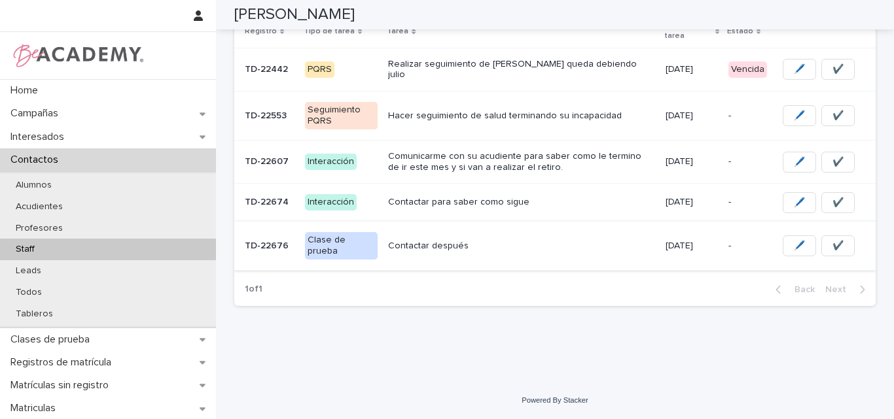
scroll to position [196, 0]
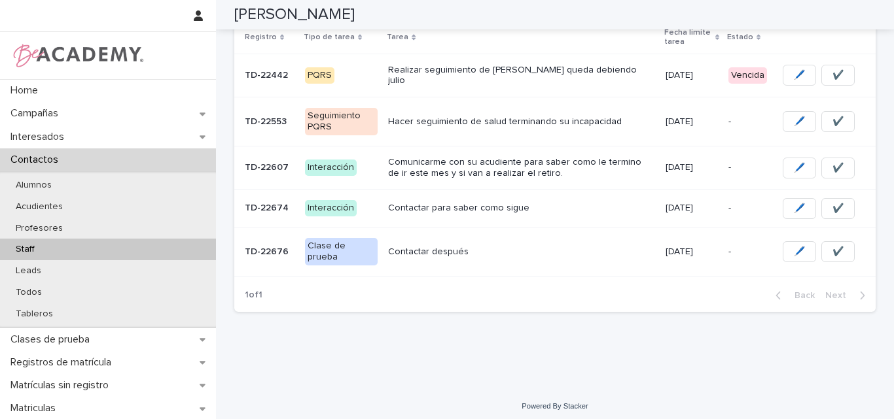
click at [431, 203] on p "Contactar para saber como sigue" at bounding box center [521, 208] width 266 height 11
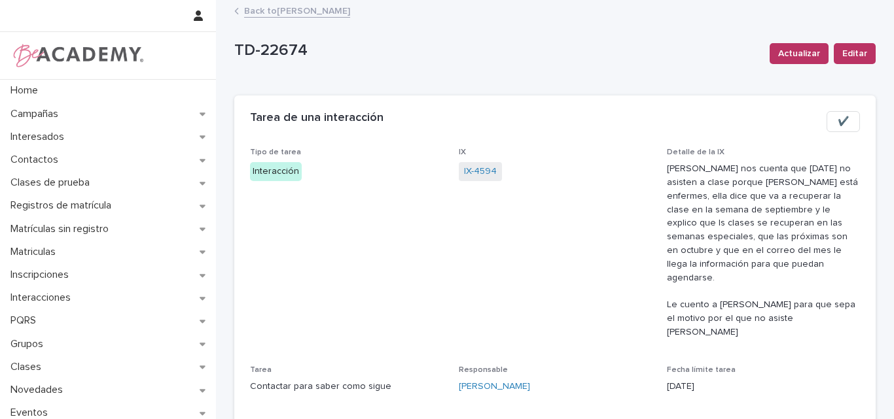
click at [283, 11] on link "Back to [PERSON_NAME]" at bounding box center [297, 10] width 106 height 15
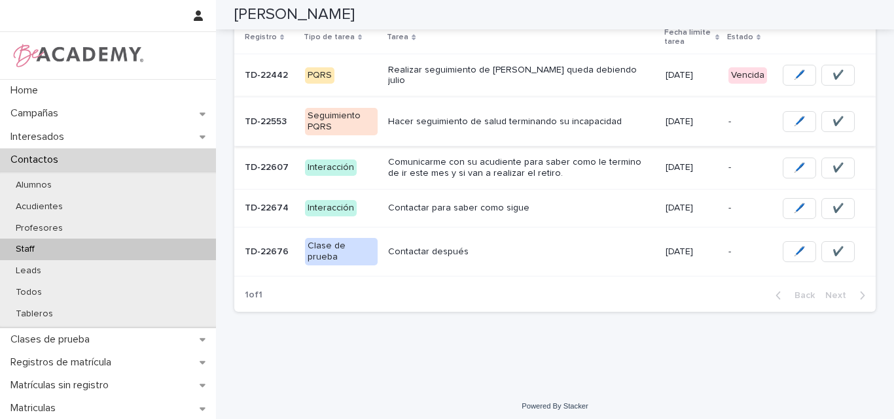
scroll to position [130, 0]
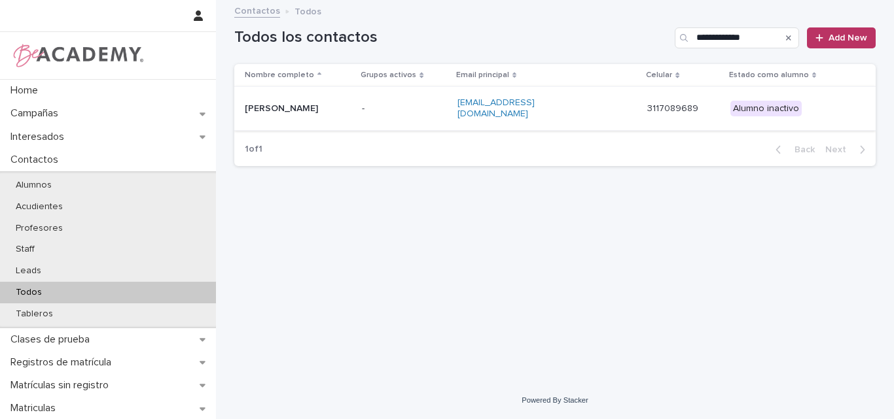
type input "**********"
click at [385, 118] on td "-" at bounding box center [405, 109] width 96 height 44
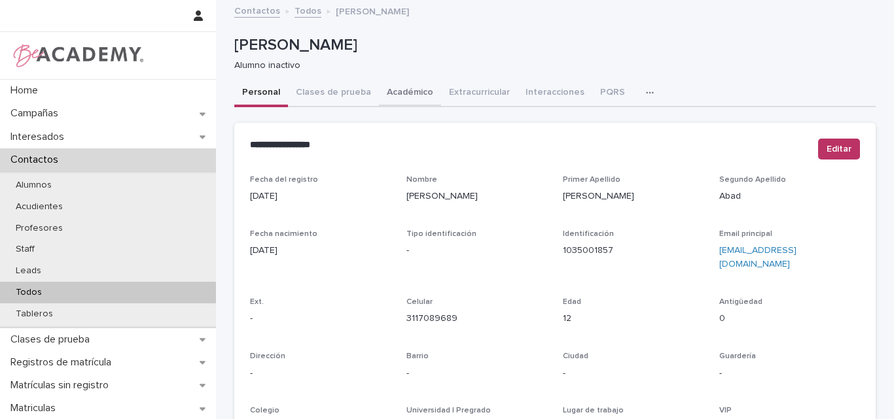
click at [415, 86] on button "Académico" at bounding box center [410, 93] width 62 height 27
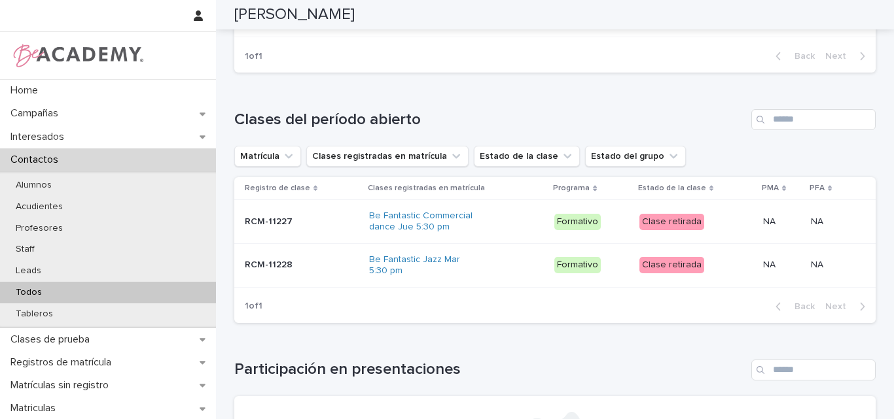
scroll to position [458, 0]
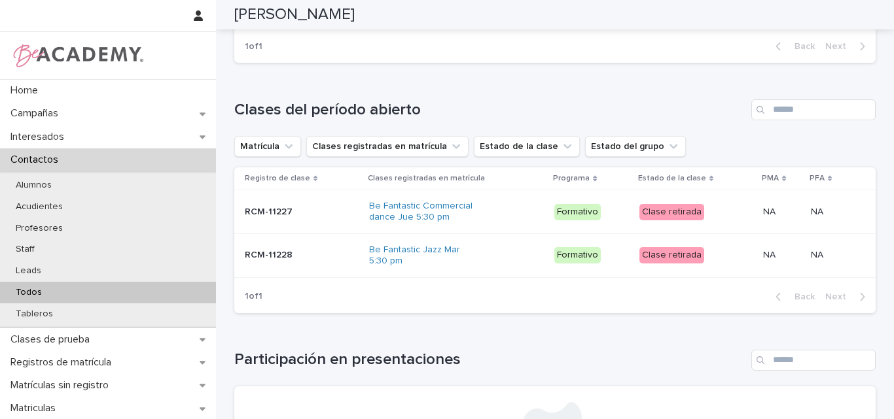
click at [32, 289] on p "Todos" at bounding box center [28, 292] width 47 height 11
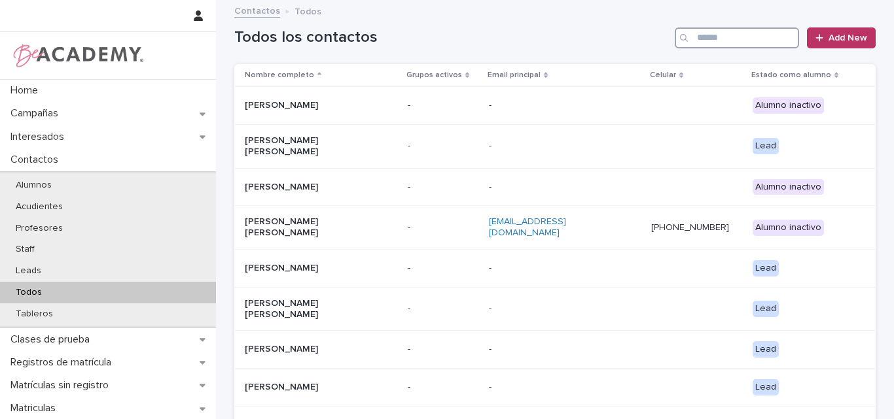
click at [719, 43] on input "Search" at bounding box center [737, 37] width 124 height 21
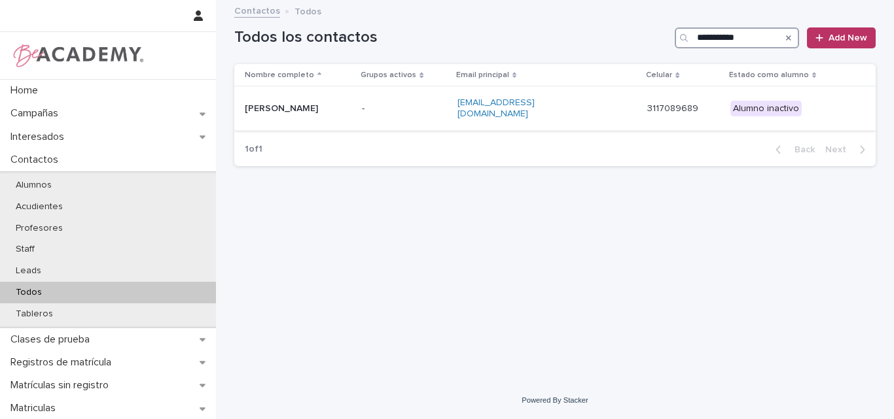
type input "**********"
click at [345, 116] on div "Fernanda Navarro Abad" at bounding box center [298, 109] width 107 height 22
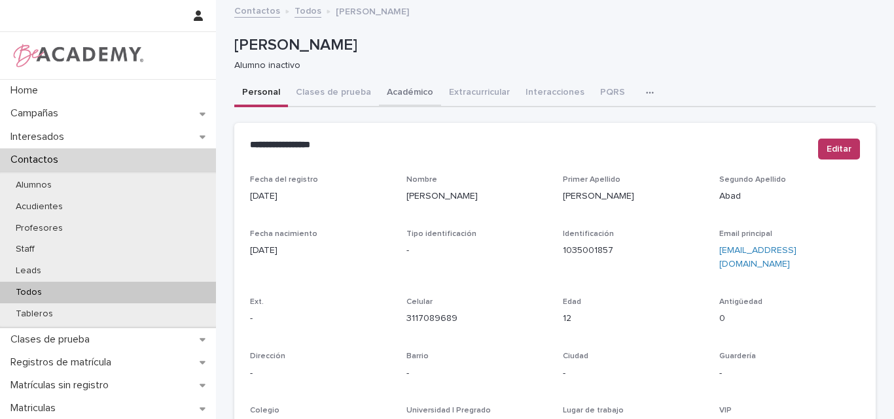
click at [404, 89] on button "Académico" at bounding box center [410, 93] width 62 height 27
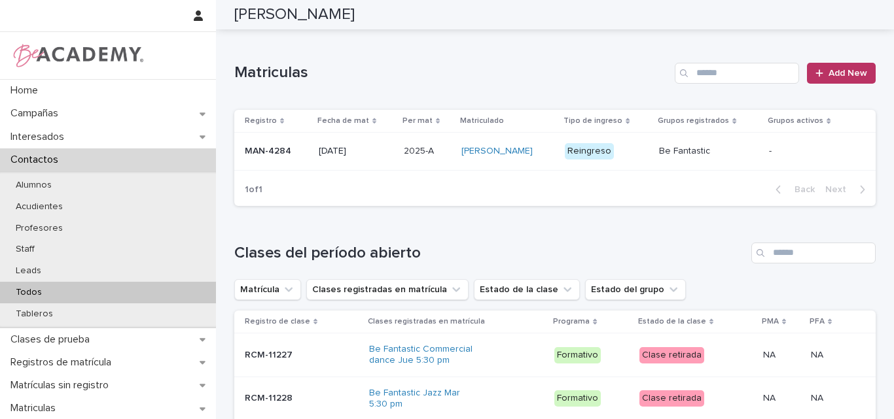
scroll to position [327, 0]
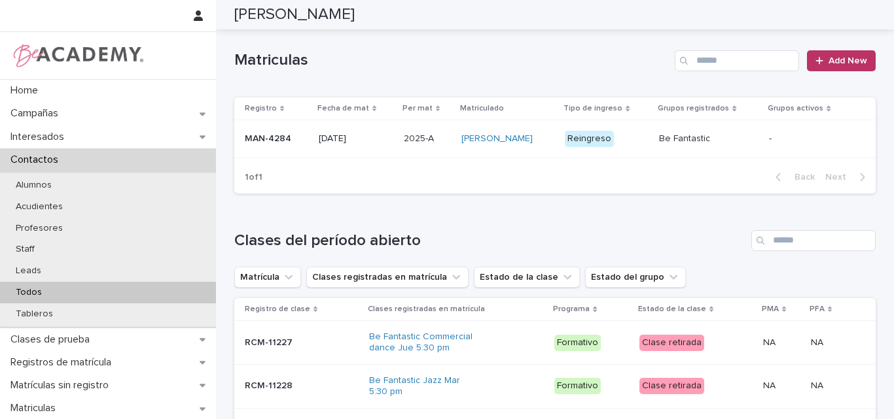
click at [254, 154] on td "MAN-4284" at bounding box center [273, 139] width 79 height 38
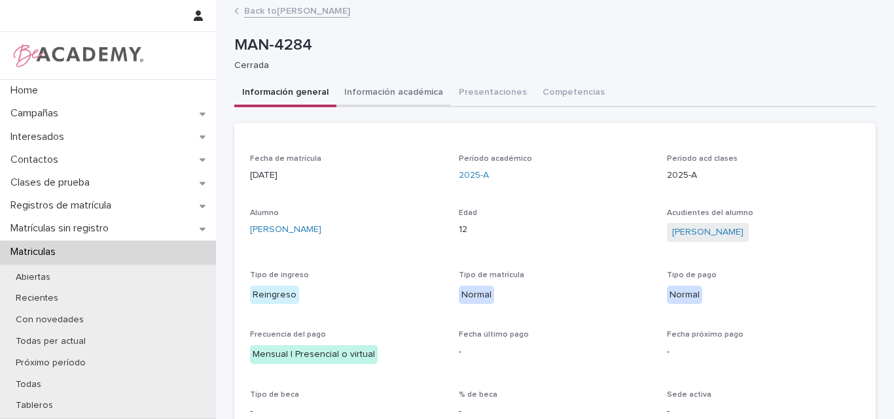
click at [384, 92] on button "Información académica" at bounding box center [393, 93] width 115 height 27
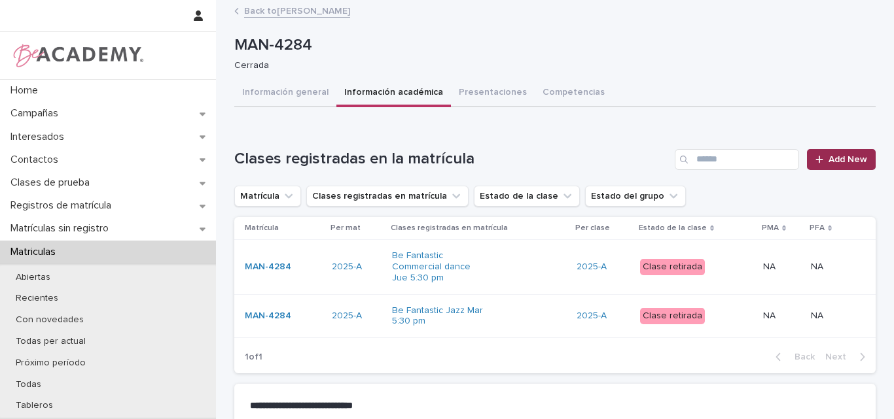
click at [838, 158] on span "Add New" at bounding box center [847, 159] width 39 height 9
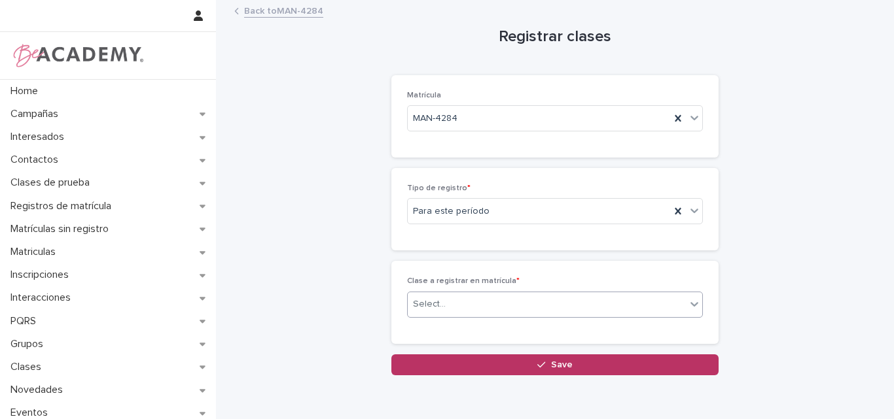
click at [449, 309] on div "Select..." at bounding box center [547, 305] width 278 height 22
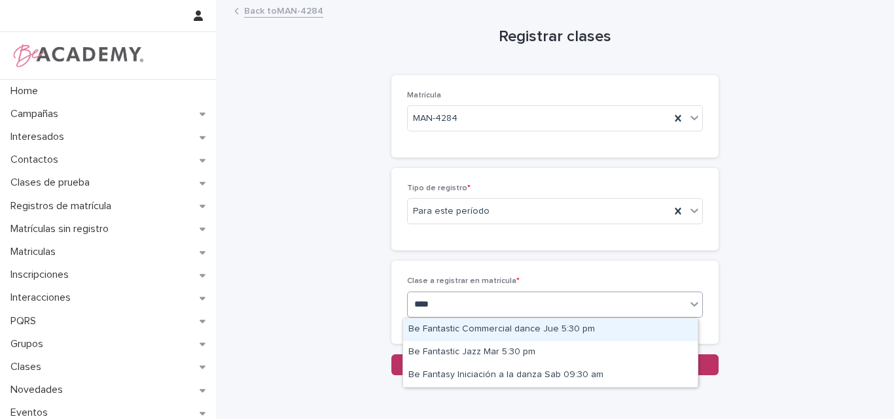
type input "*****"
click at [467, 330] on div "Be Fantastic Commercial dance Jue 5:30 pm" at bounding box center [550, 330] width 294 height 23
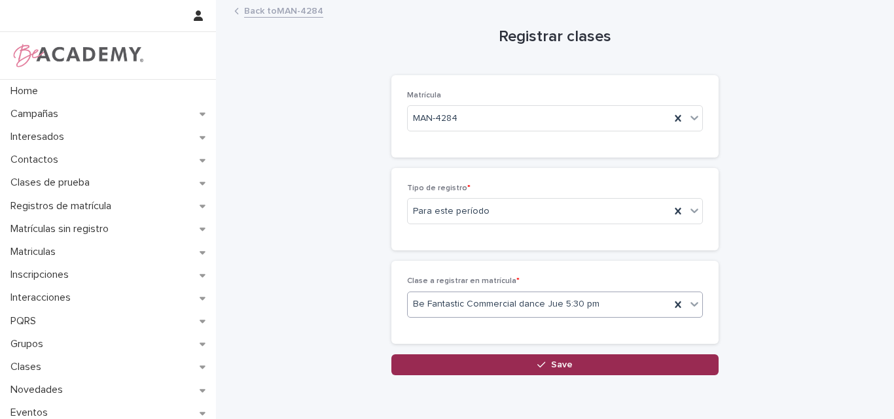
click at [551, 364] on span "Save" at bounding box center [562, 365] width 22 height 9
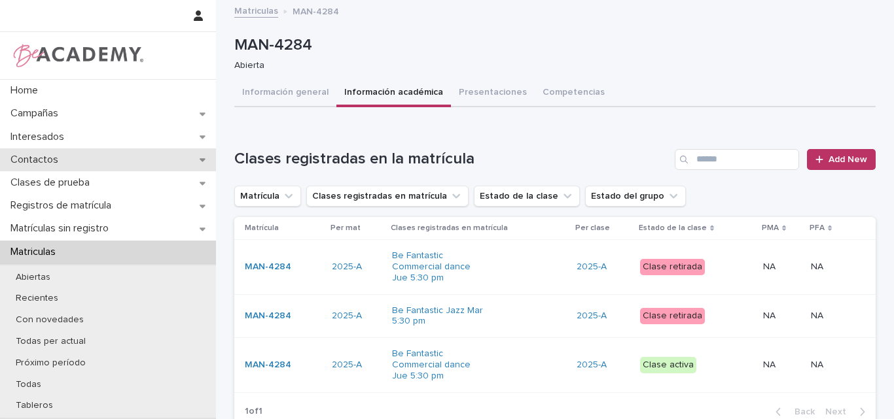
click at [88, 160] on div "Contactos" at bounding box center [108, 160] width 216 height 23
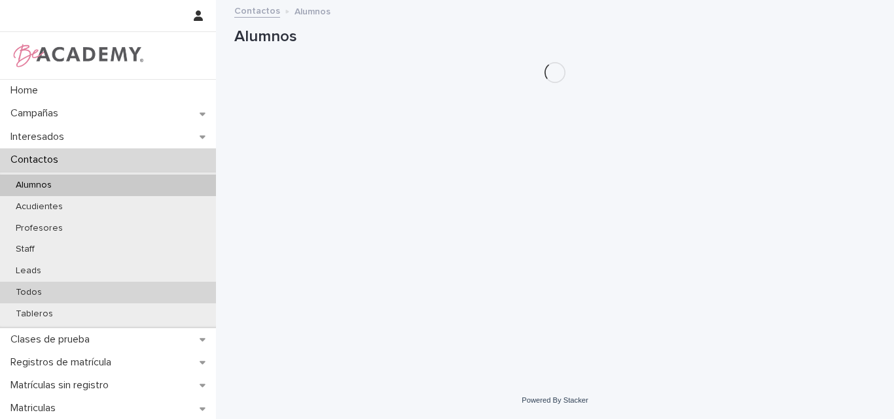
click at [73, 283] on div "Todos" at bounding box center [108, 293] width 216 height 22
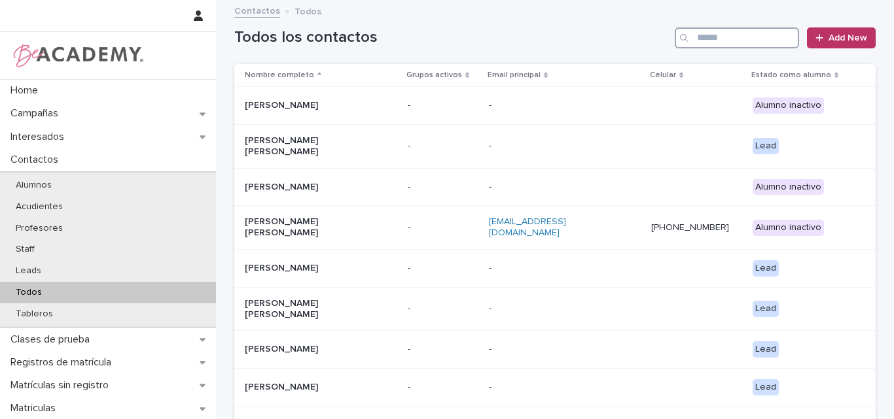
click at [715, 30] on input "Search" at bounding box center [737, 37] width 124 height 21
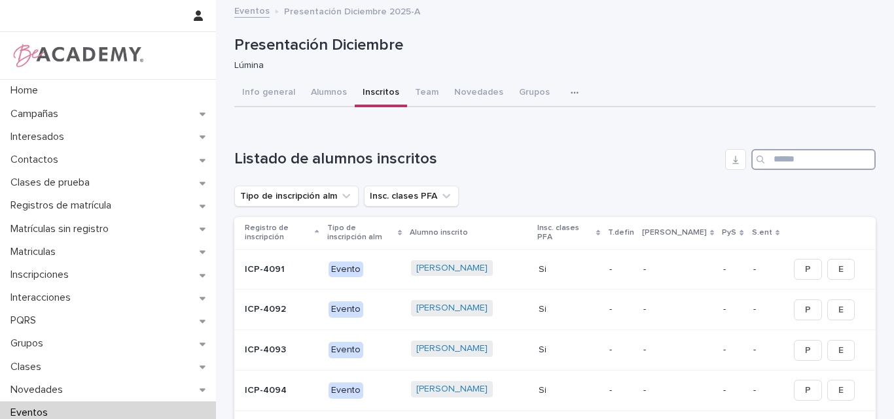
click at [771, 158] on input "Search" at bounding box center [813, 159] width 124 height 21
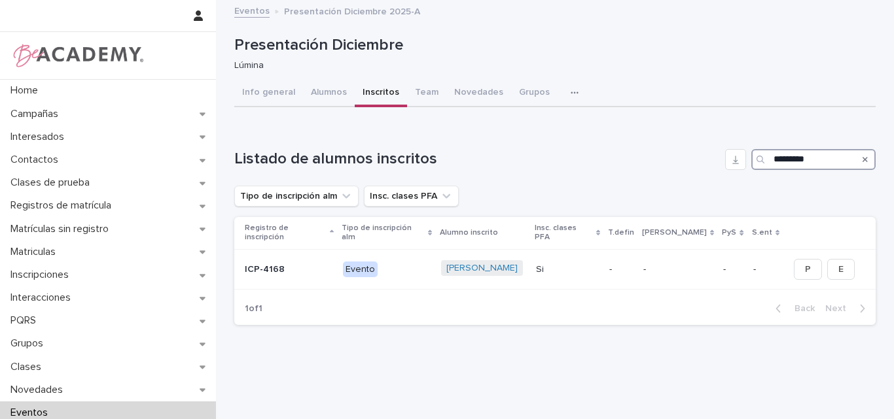
type input "*********"
click at [862, 161] on icon "Search" at bounding box center [864, 160] width 5 height 8
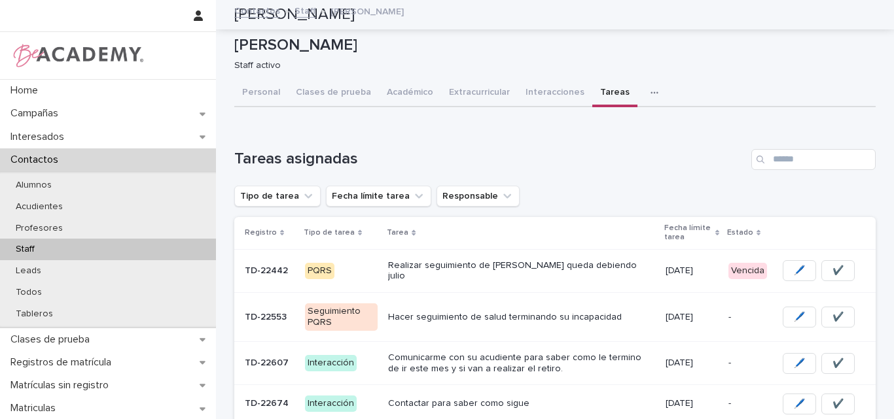
scroll to position [130, 0]
